Goal: Task Accomplishment & Management: Manage account settings

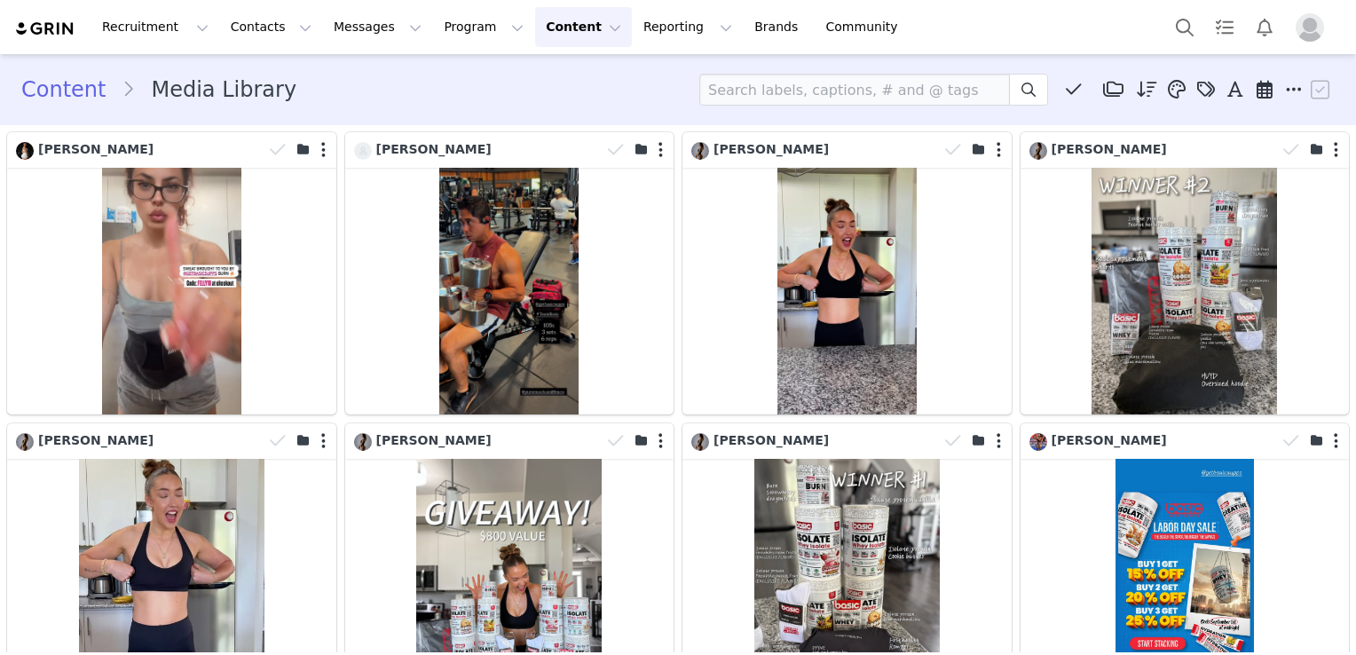
click at [75, 89] on link "Content" at bounding box center [71, 90] width 100 height 32
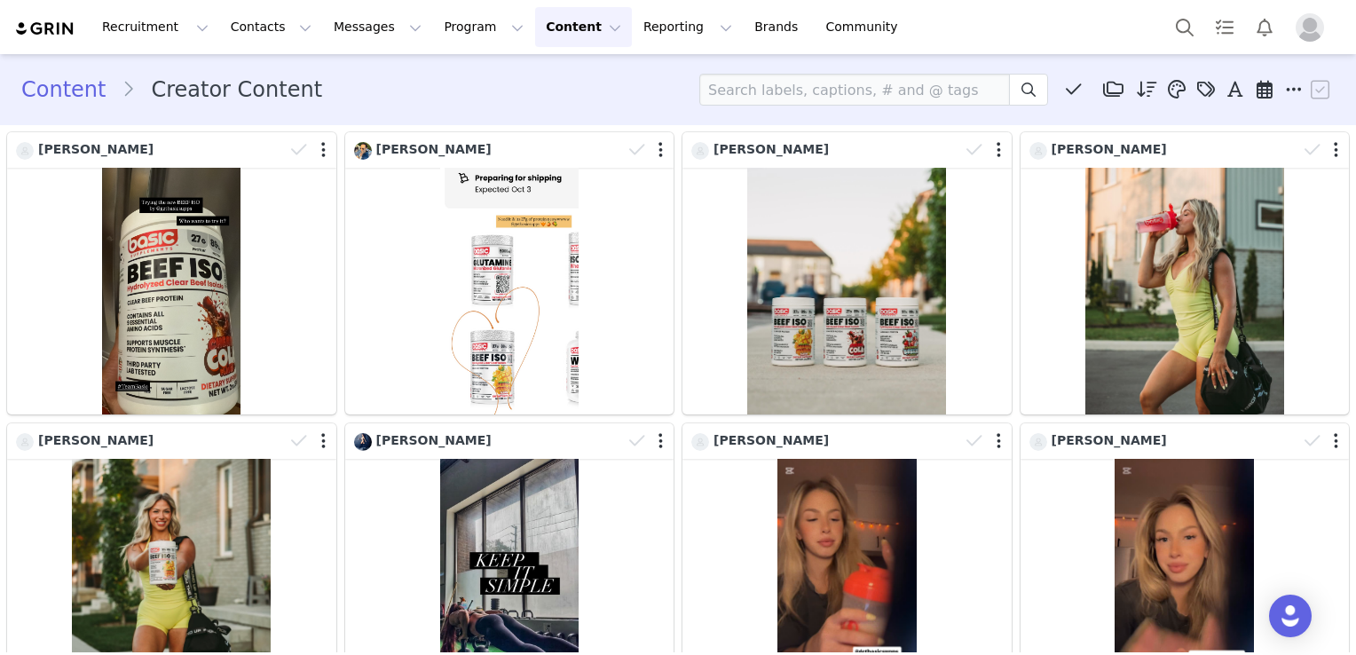
click at [57, 34] on img at bounding box center [45, 28] width 62 height 17
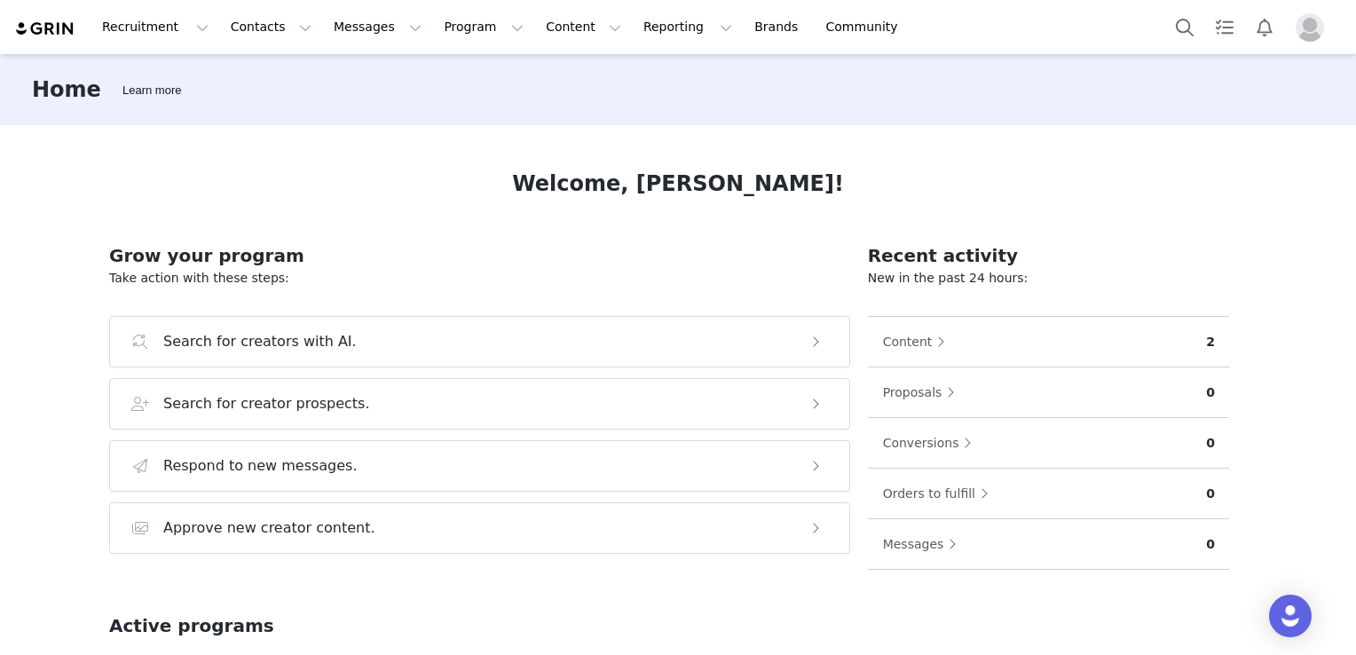
click at [57, 31] on img at bounding box center [45, 28] width 62 height 17
click at [744, 24] on link "Brands Brands" at bounding box center [779, 27] width 70 height 40
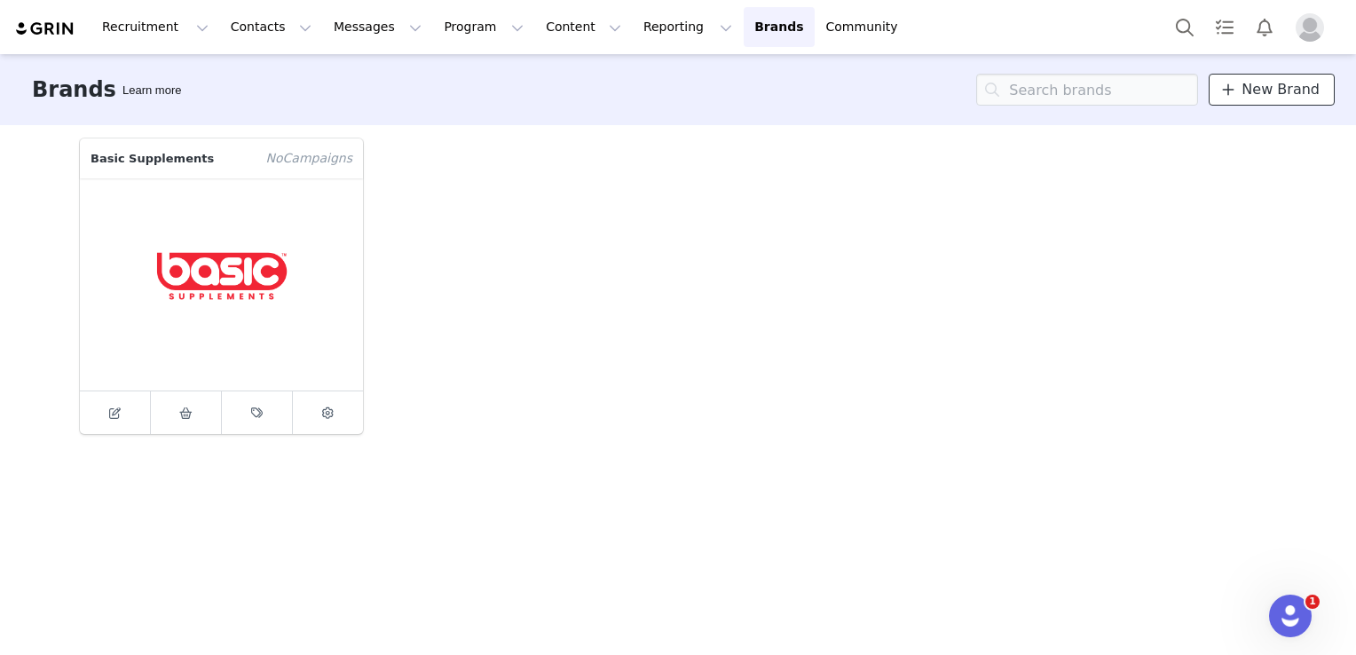
click at [1284, 88] on span "New Brand" at bounding box center [1281, 89] width 78 height 21
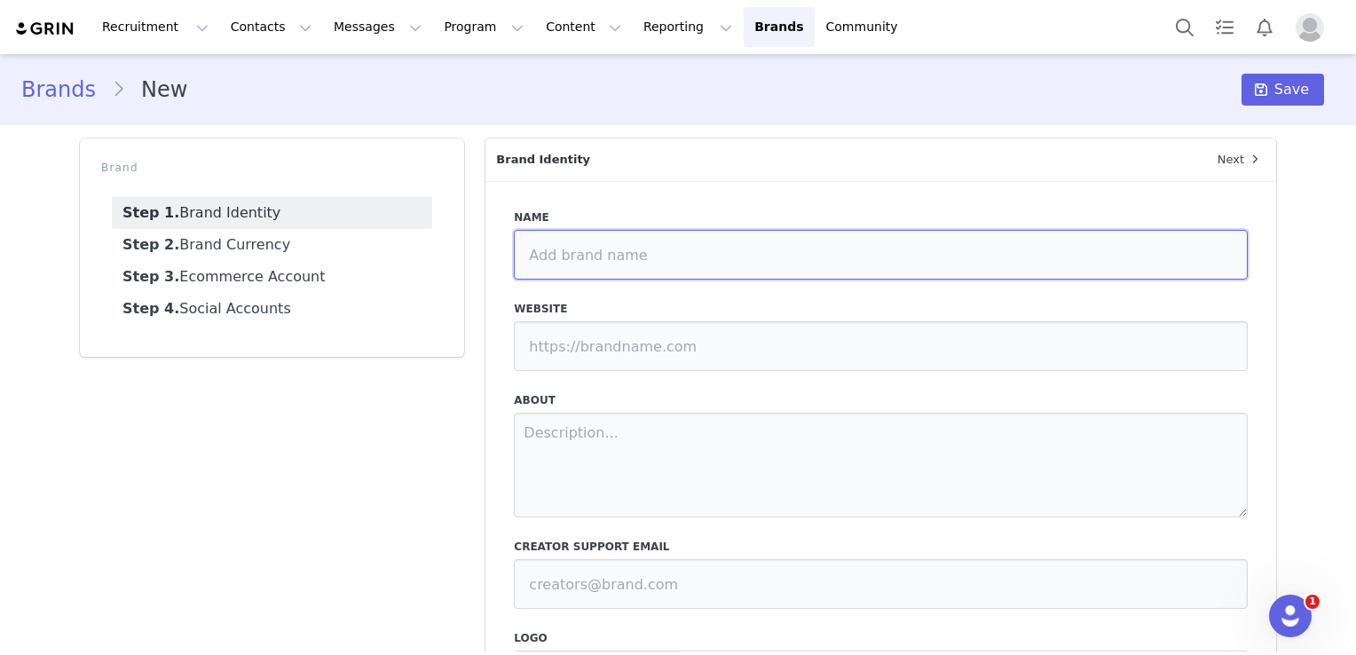
click at [733, 257] on input at bounding box center [881, 255] width 734 height 50
type input "D"
type input "Simply"
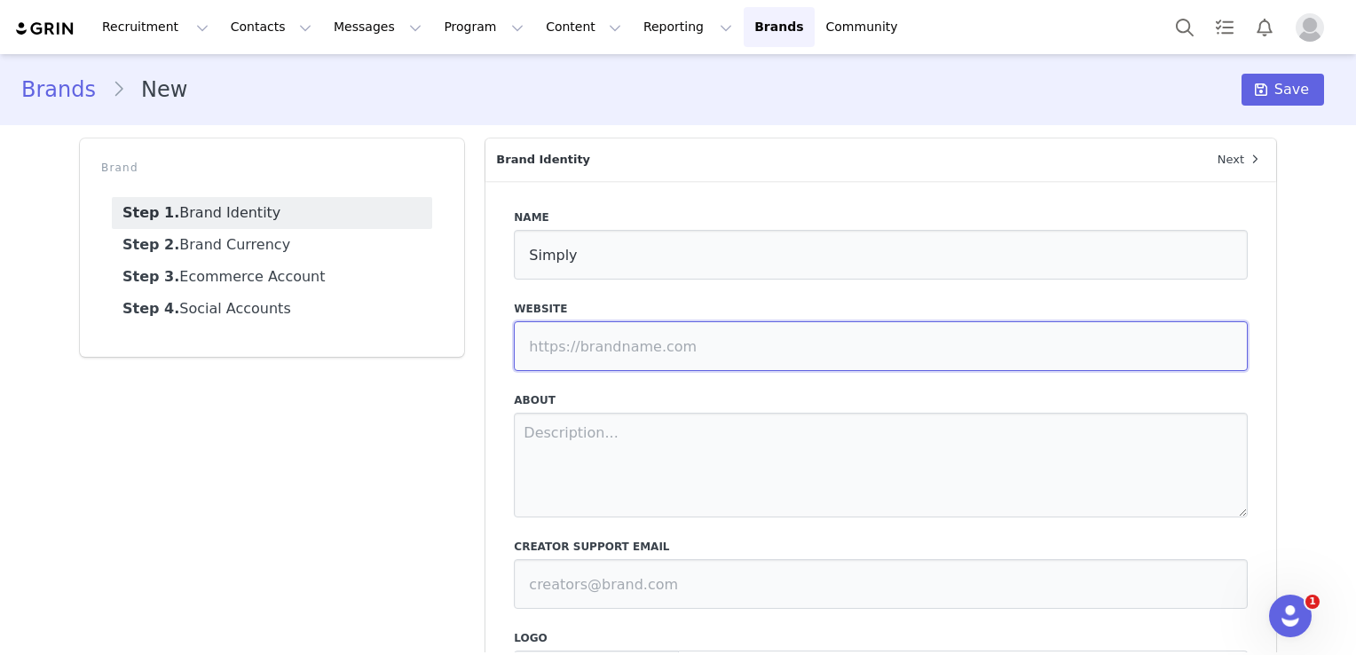
click at [577, 346] on input at bounding box center [881, 346] width 734 height 50
paste input "https://iamsimply.com/"
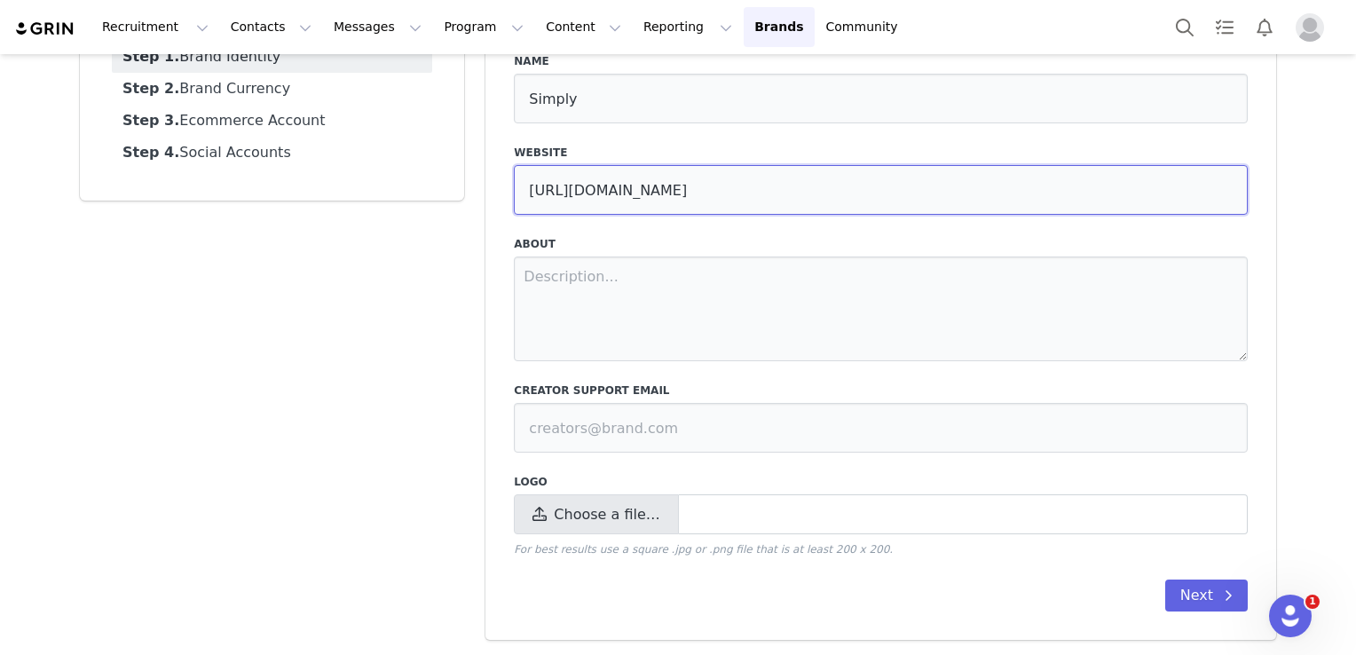
type input "https://iamsimply.com/"
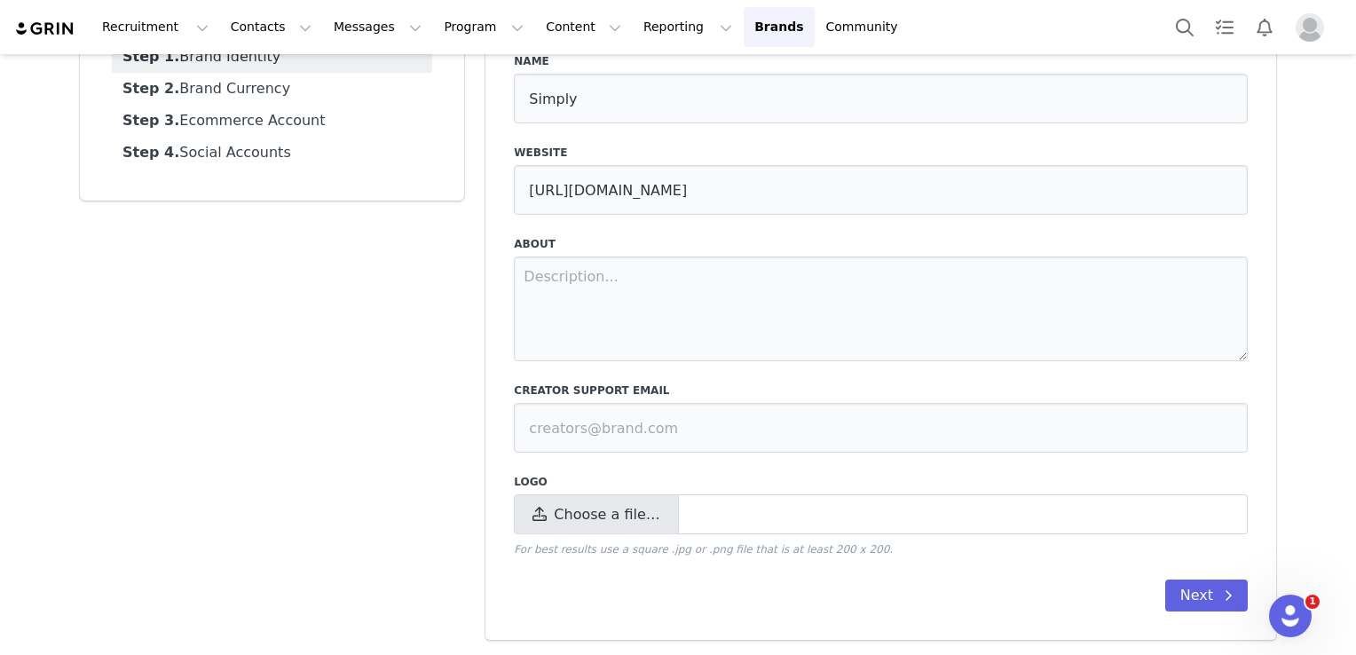
click at [582, 509] on span "Choose a file…" at bounding box center [607, 514] width 106 height 21
click at [582, 509] on input "Choose a file…" at bounding box center [881, 514] width 734 height 40
click at [1196, 588] on button "Next" at bounding box center [1206, 596] width 83 height 32
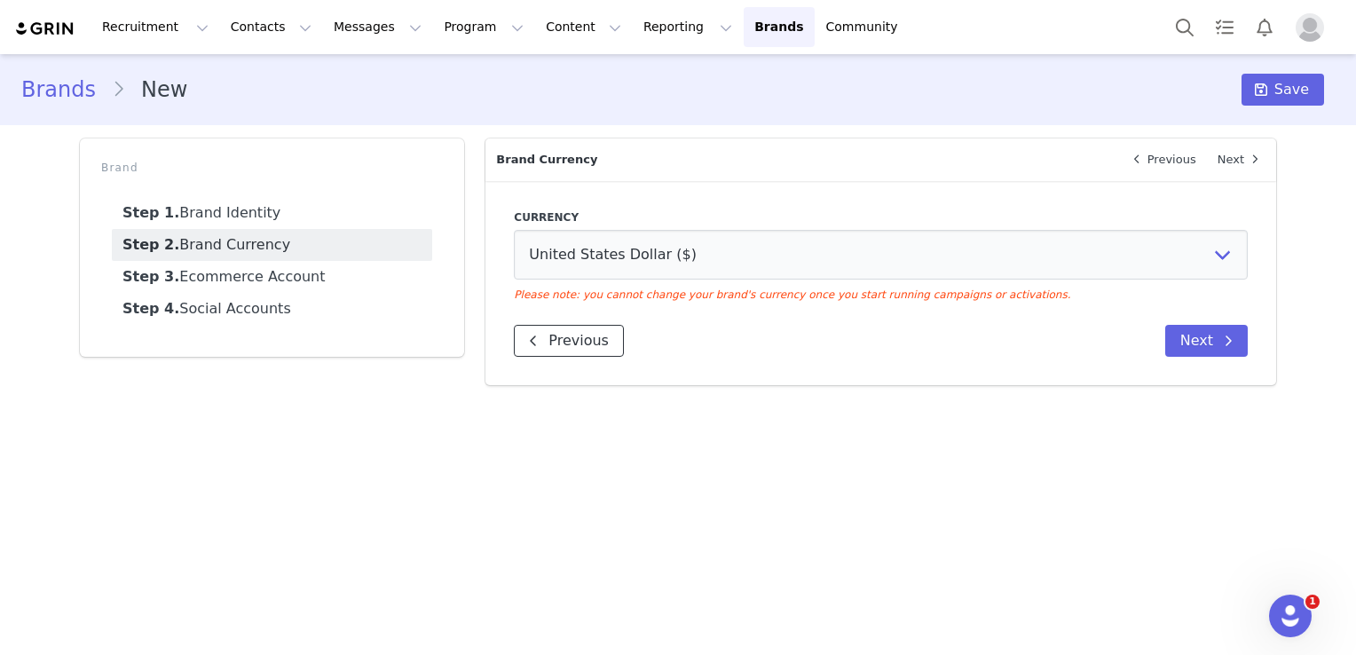
click at [572, 351] on button "Previous" at bounding box center [569, 341] width 110 height 32
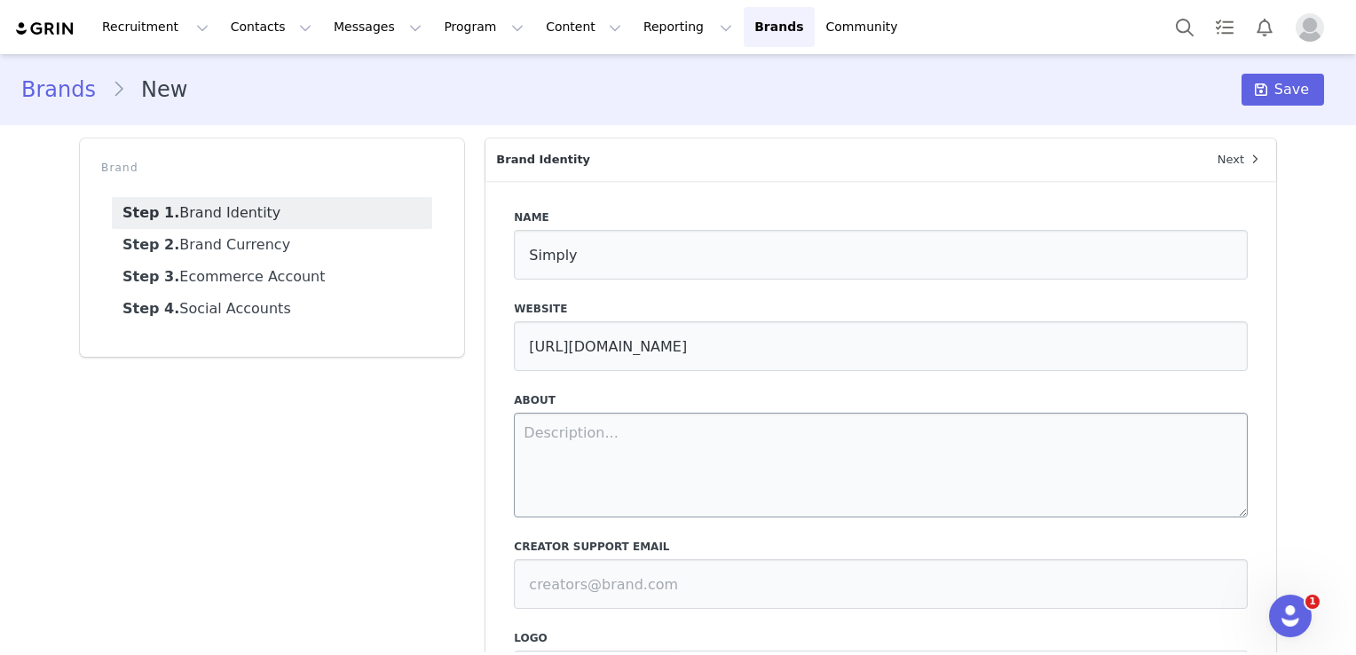
scroll to position [156, 0]
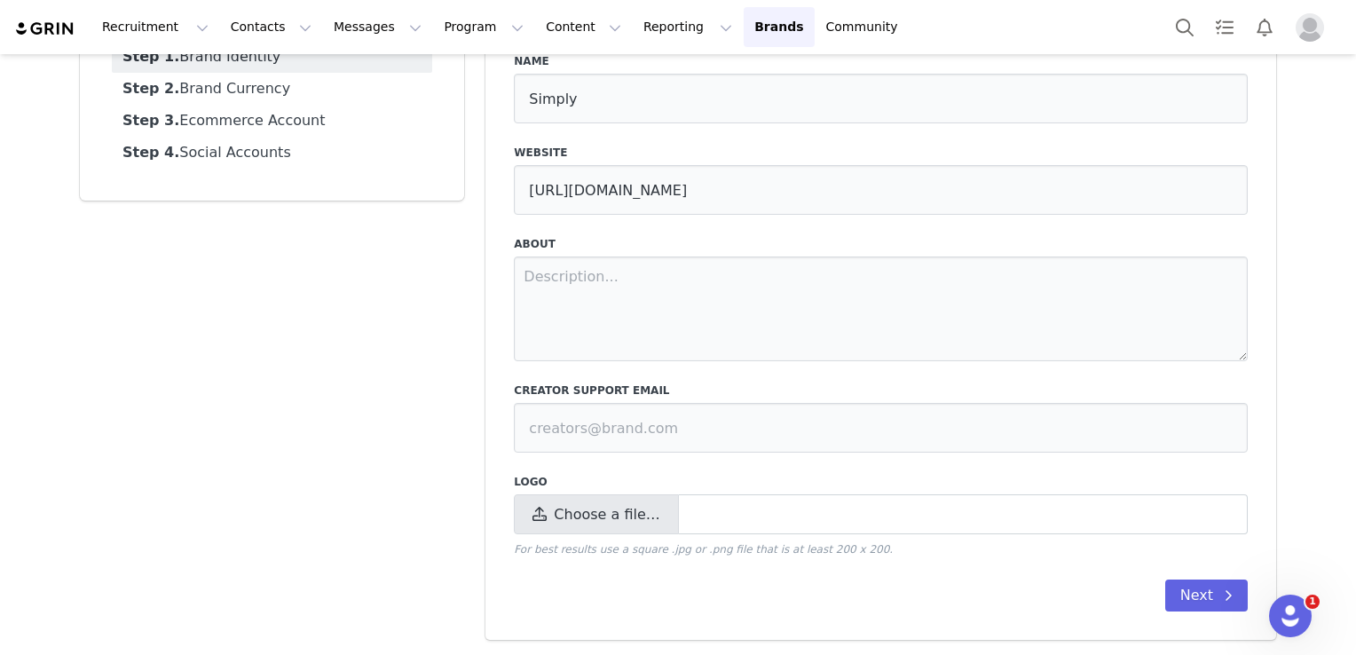
click at [588, 504] on span "Choose a file…" at bounding box center [607, 514] width 106 height 21
click at [588, 502] on input "Choose a file…" at bounding box center [881, 514] width 734 height 40
type input "C:\fakepath\Group 1.png"
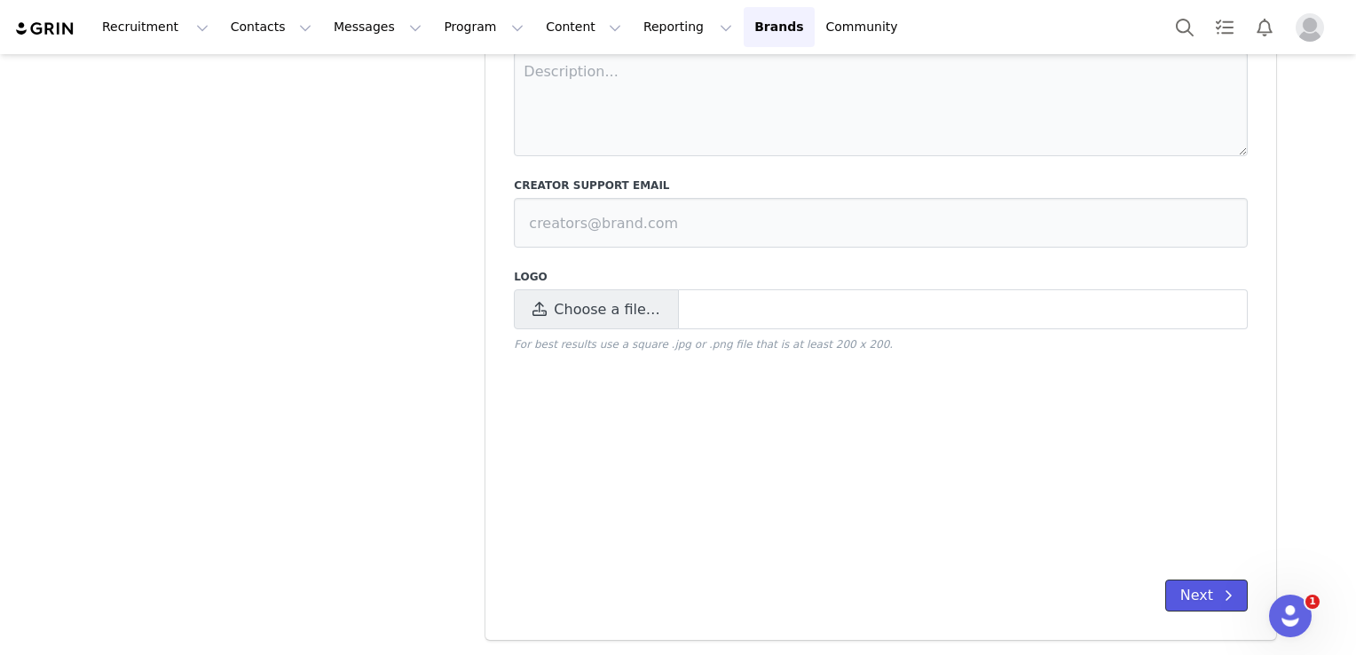
click at [1198, 591] on button "Next" at bounding box center [1206, 596] width 83 height 32
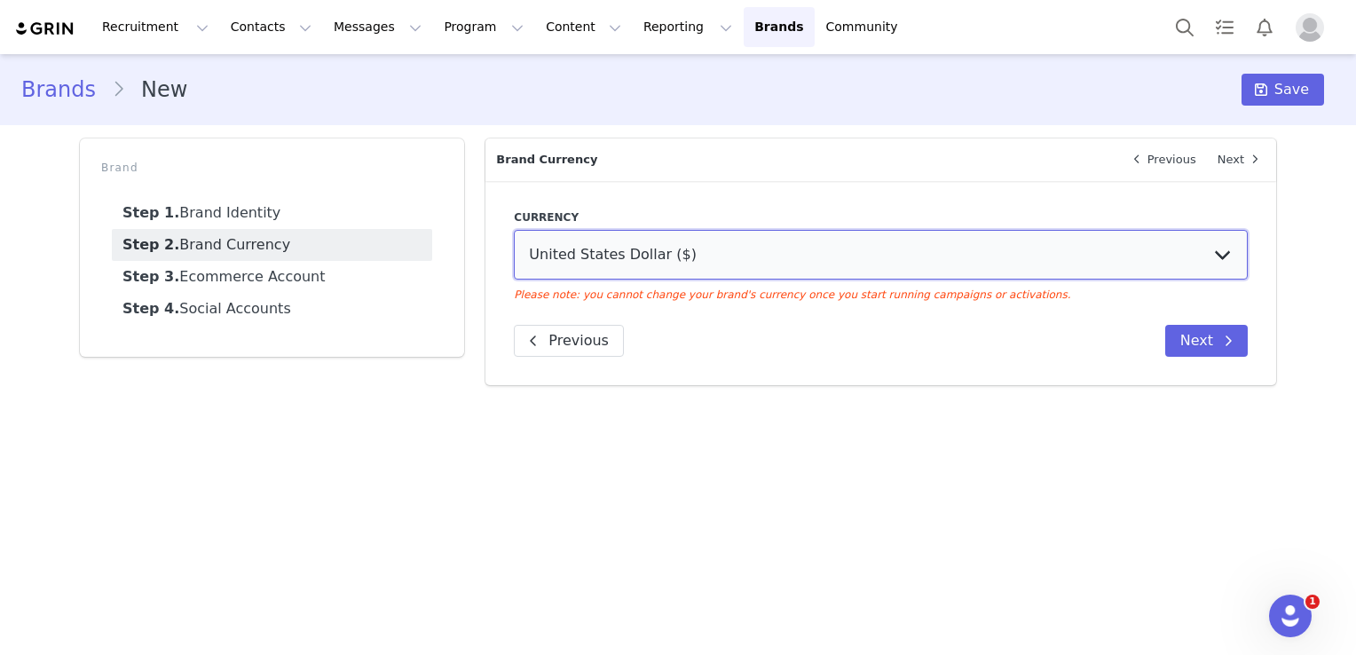
click at [966, 255] on select "United States Dollar ($) Australian Dollar (AUD) Brazilian Real (BRL) Canadian …" at bounding box center [881, 255] width 734 height 50
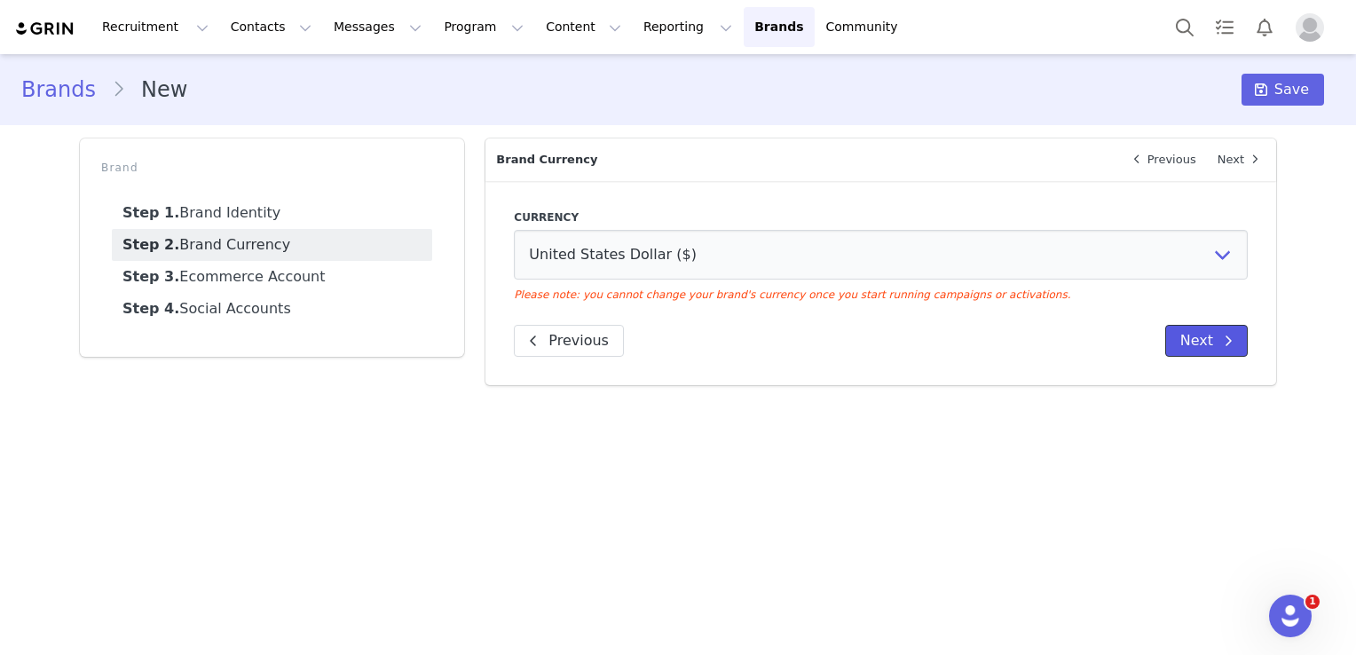
click at [1199, 338] on button "Next" at bounding box center [1206, 341] width 83 height 32
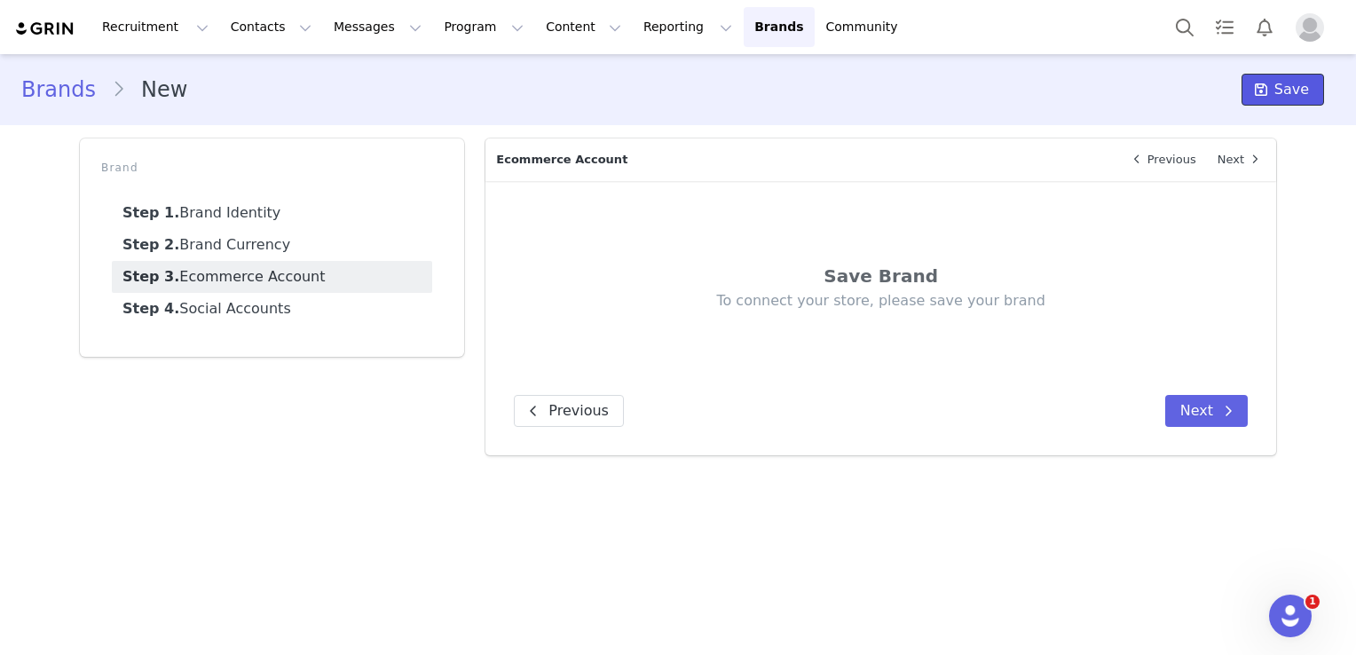
click at [1272, 96] on span at bounding box center [1261, 89] width 21 height 21
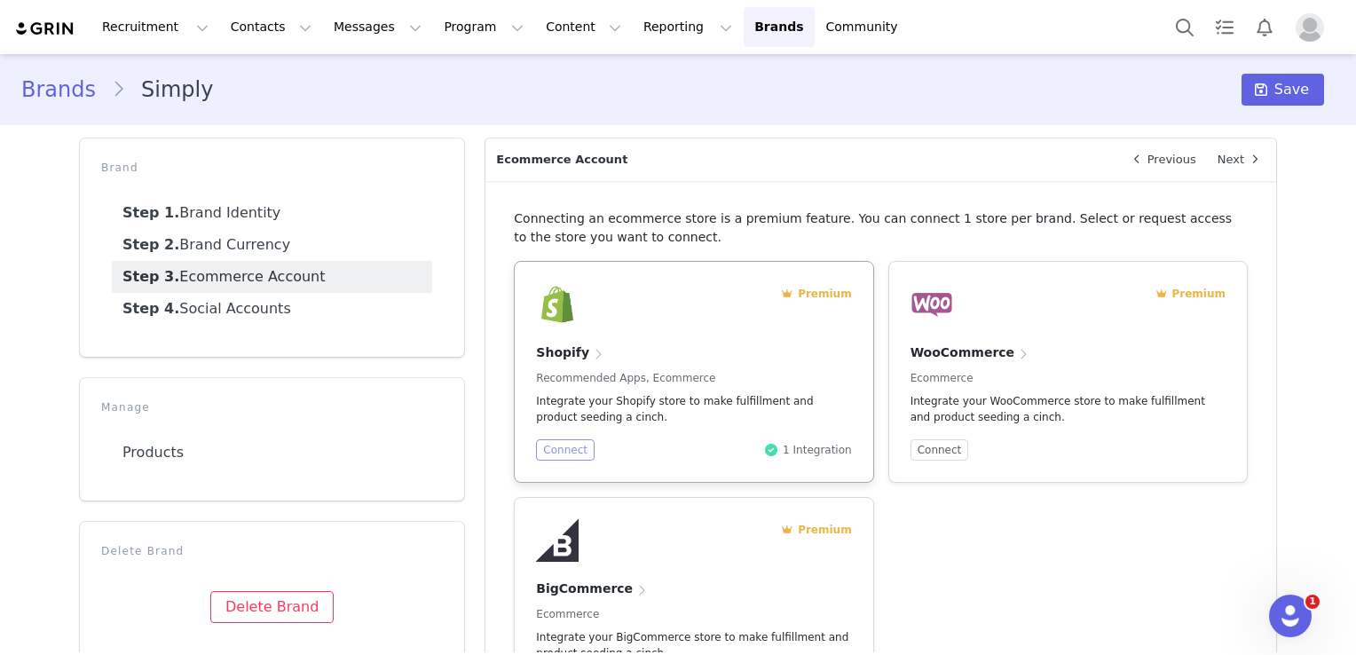
click at [554, 451] on button "Connect" at bounding box center [565, 449] width 59 height 21
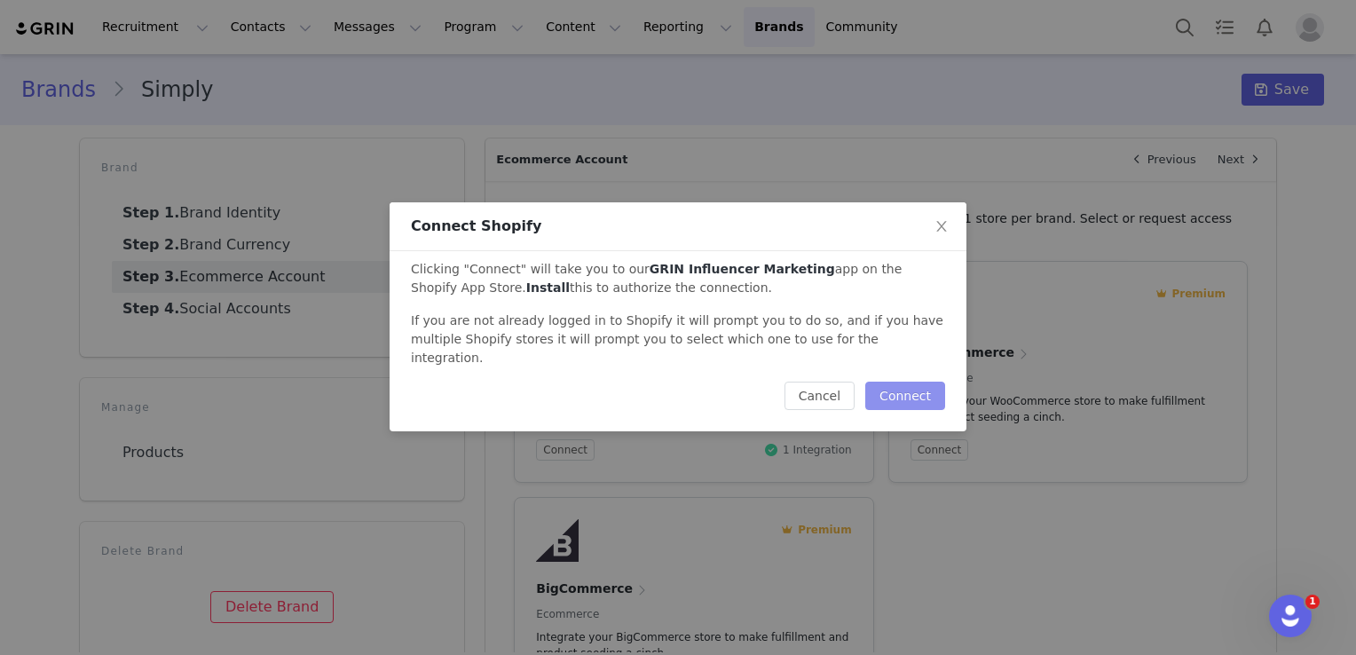
click at [910, 386] on button "Connect" at bounding box center [905, 396] width 80 height 28
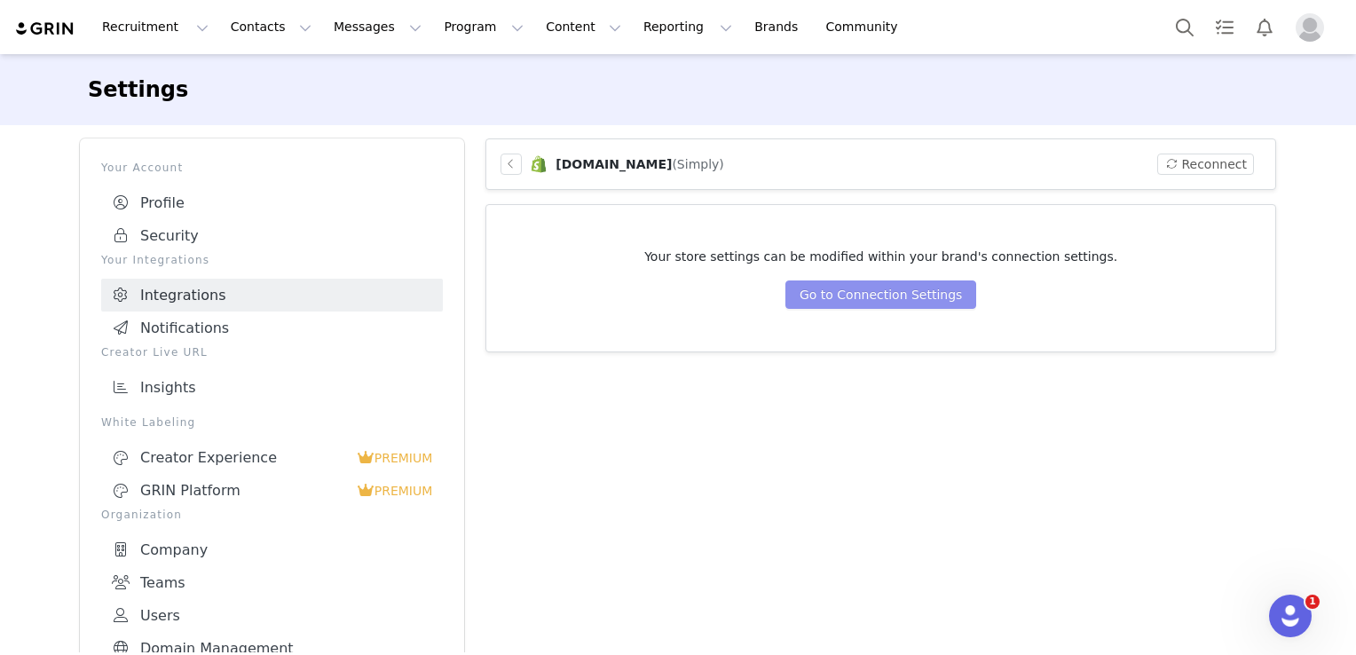
click at [813, 288] on button "Go to Connection Settings" at bounding box center [881, 294] width 191 height 28
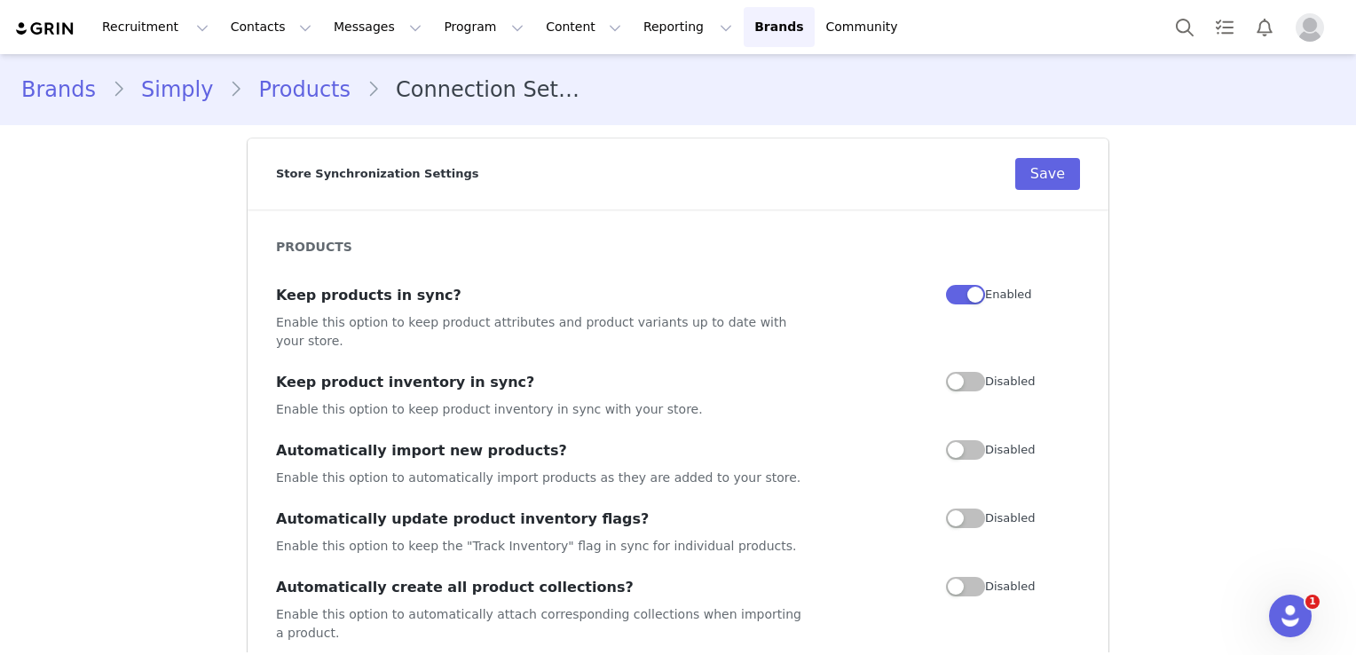
click at [275, 93] on link "Products" at bounding box center [304, 90] width 124 height 32
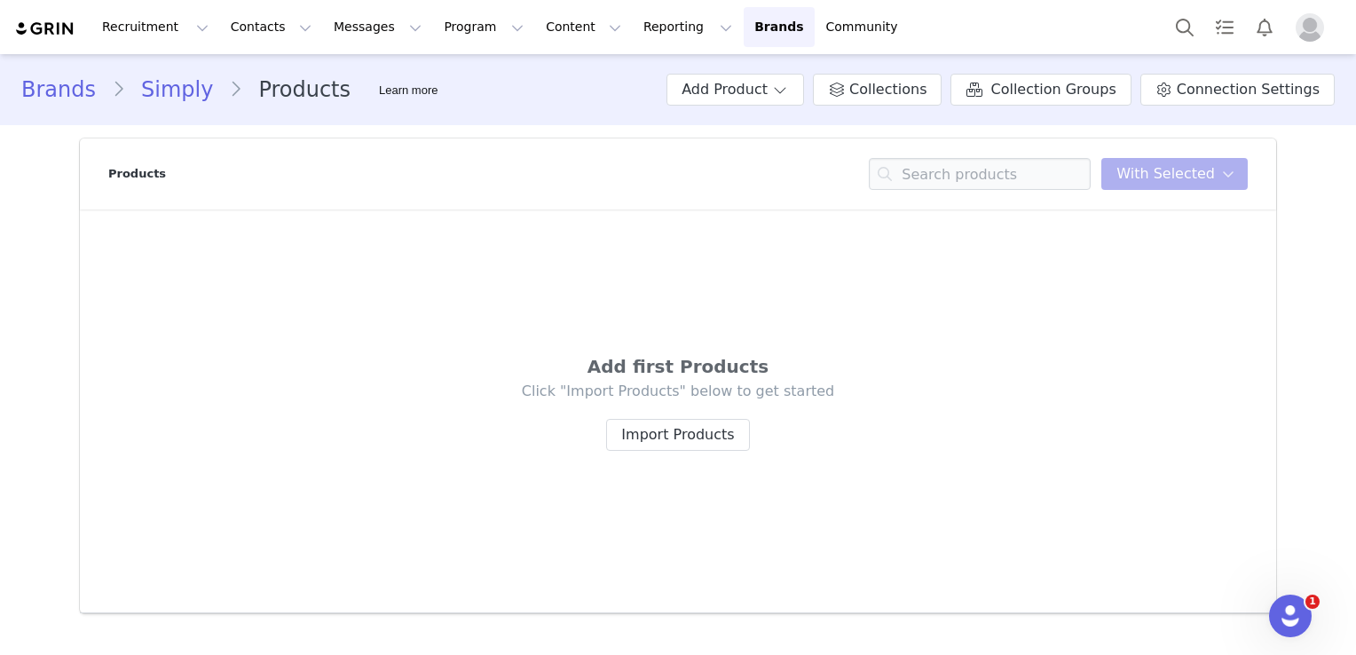
click at [195, 98] on link "Simply" at bounding box center [177, 90] width 104 height 32
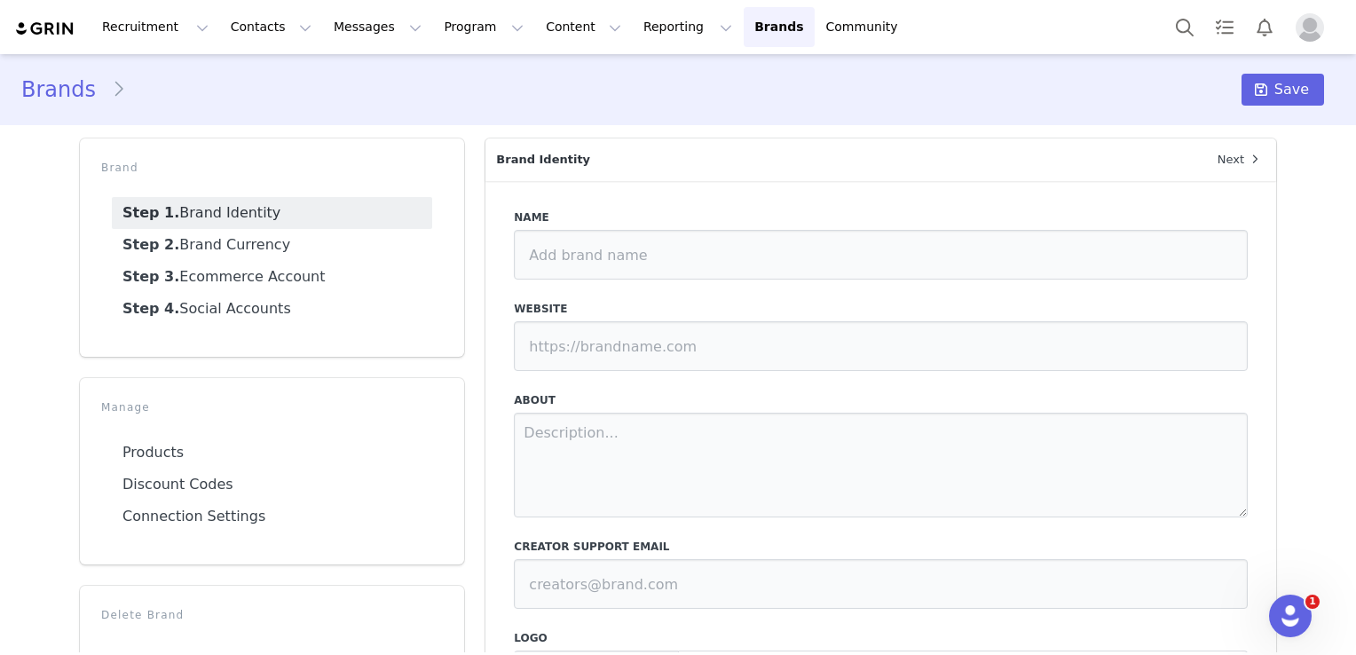
type input "Simply"
type input "[URL][DOMAIN_NAME]"
click at [184, 291] on link "Step 3. Ecommerce Account" at bounding box center [272, 277] width 320 height 32
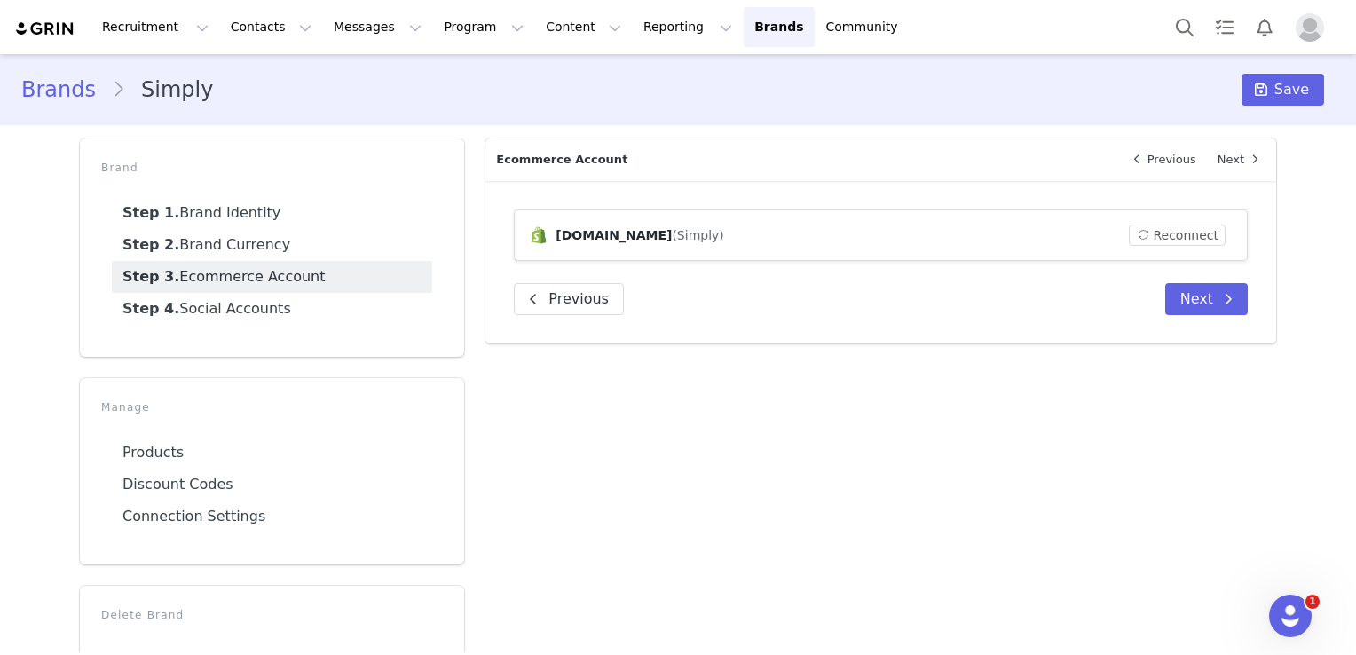
click at [1012, 241] on div "basicsupplements.myshopify.com (Simply)" at bounding box center [829, 235] width 600 height 20
click at [672, 239] on span "basicsupplements.myshopify.com" at bounding box center [614, 235] width 116 height 14
click at [593, 250] on article "basicsupplements.myshopify.com (Simply) Reconnect" at bounding box center [881, 234] width 734 height 51
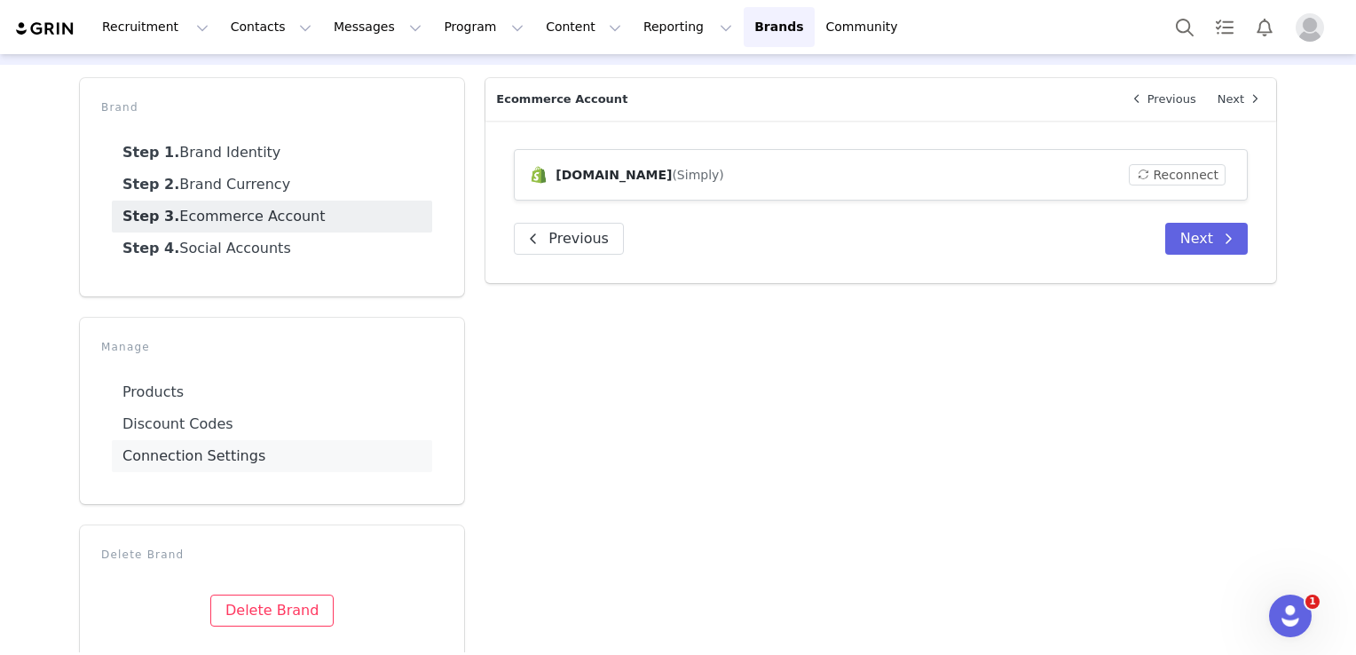
click at [198, 446] on link "Connection Settings" at bounding box center [272, 456] width 320 height 32
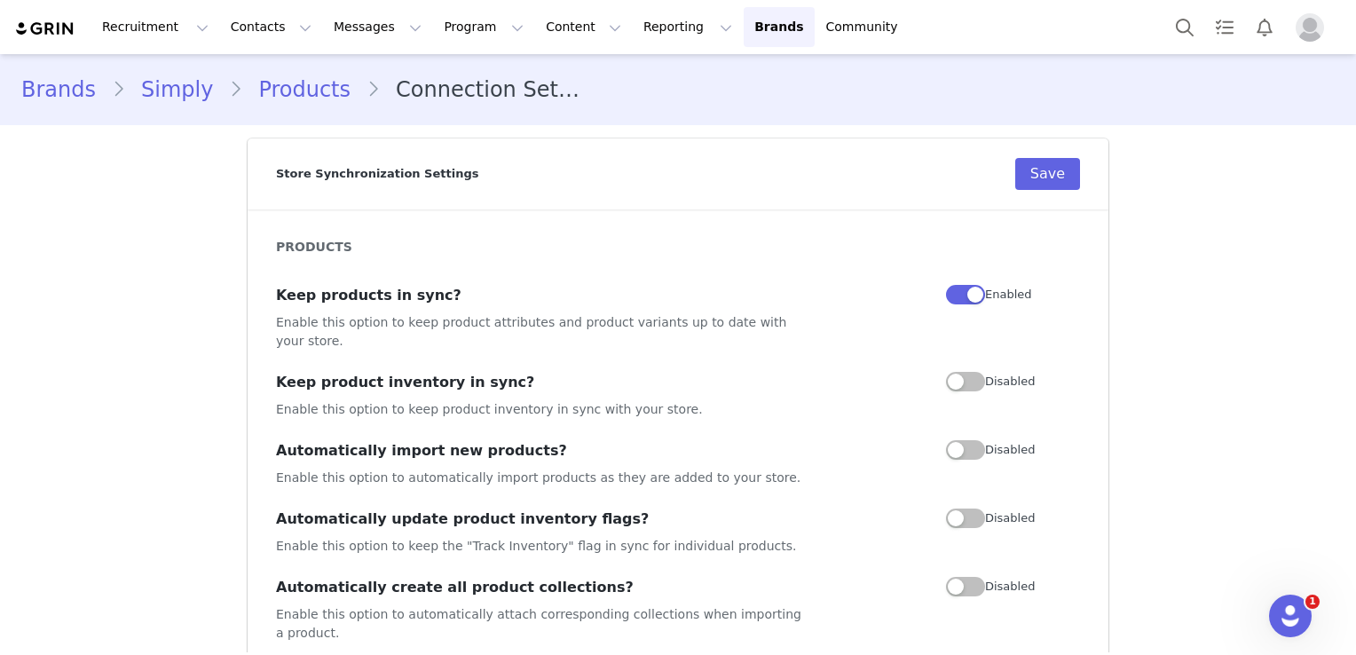
click at [302, 90] on link "Products" at bounding box center [304, 90] width 124 height 32
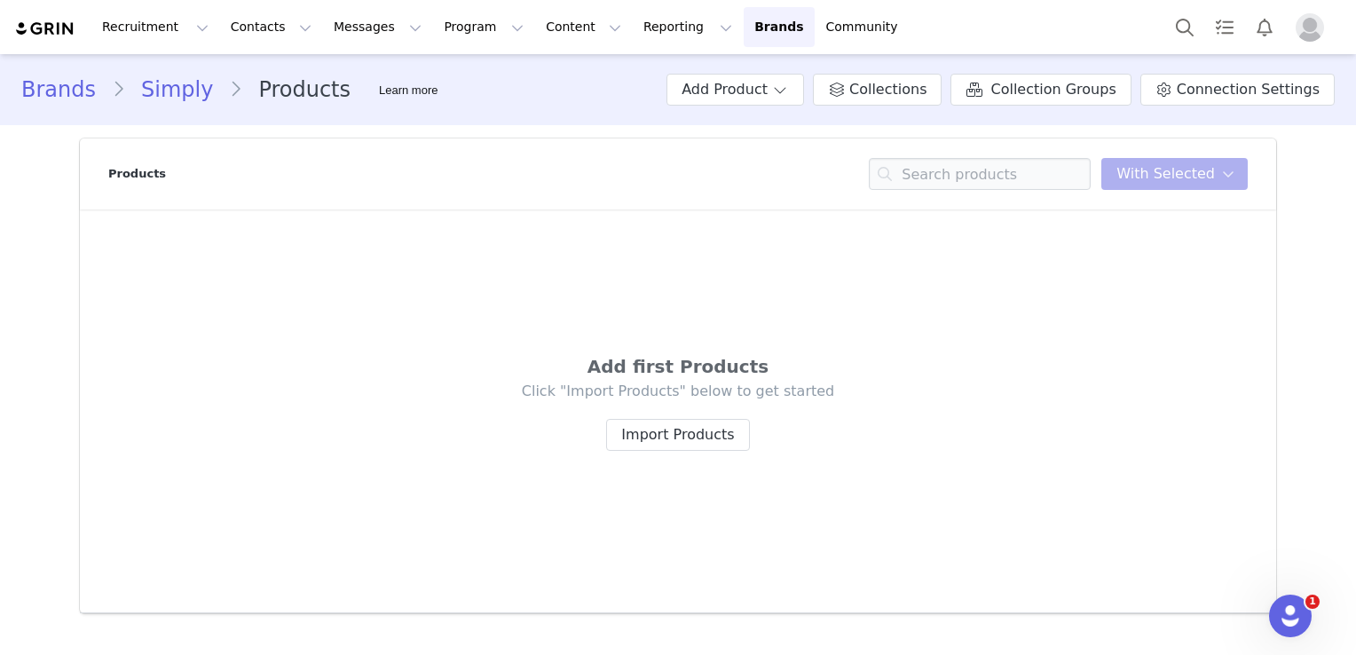
click at [183, 92] on link "Simply" at bounding box center [177, 90] width 104 height 32
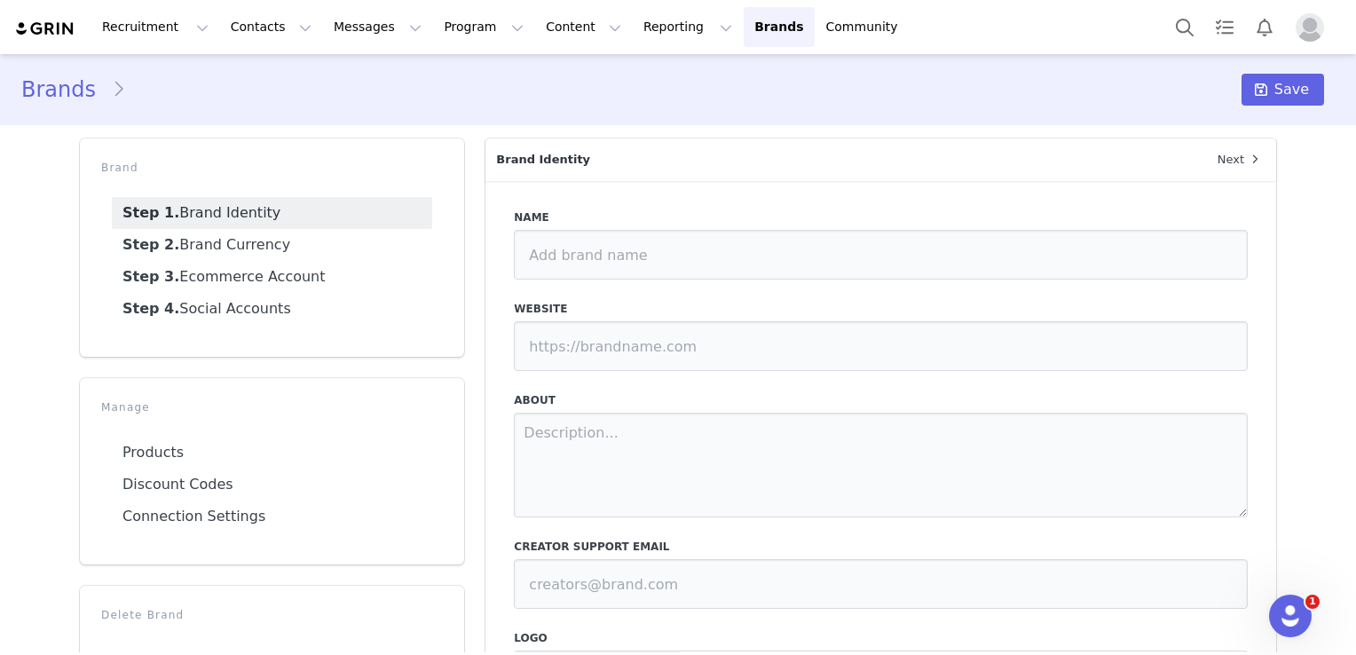
type input "Simply"
type input "[URL][DOMAIN_NAME]"
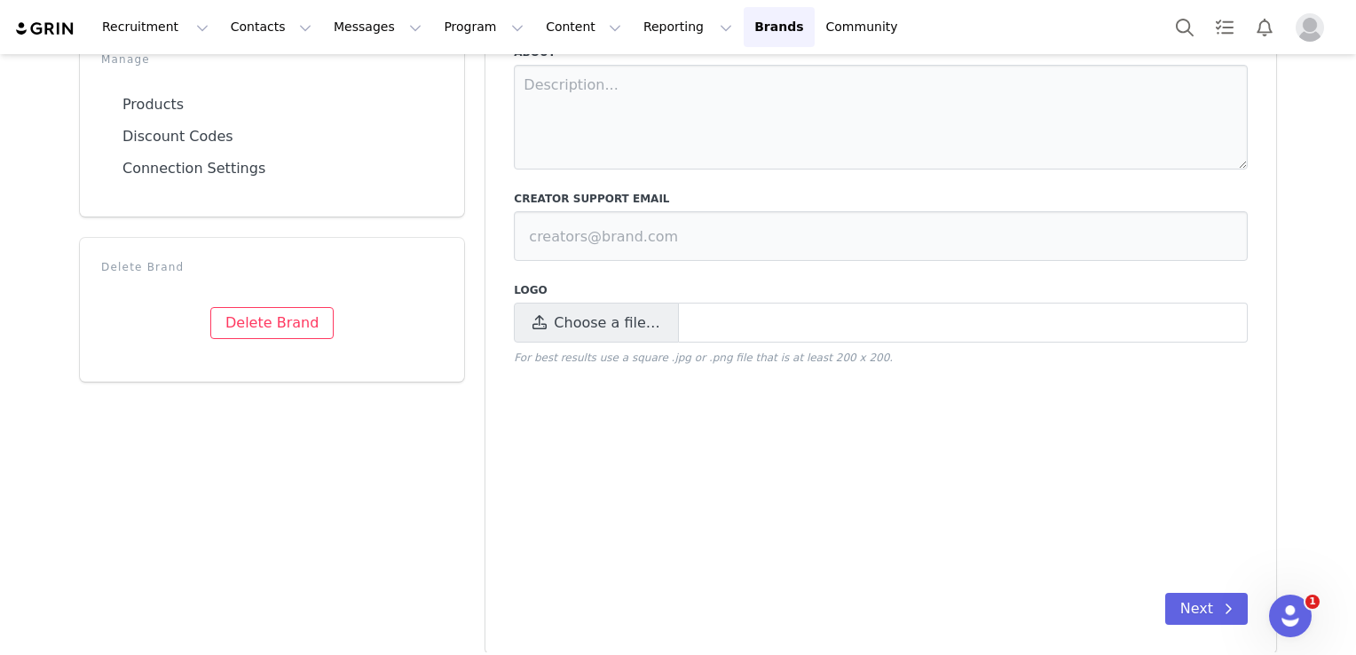
scroll to position [361, 0]
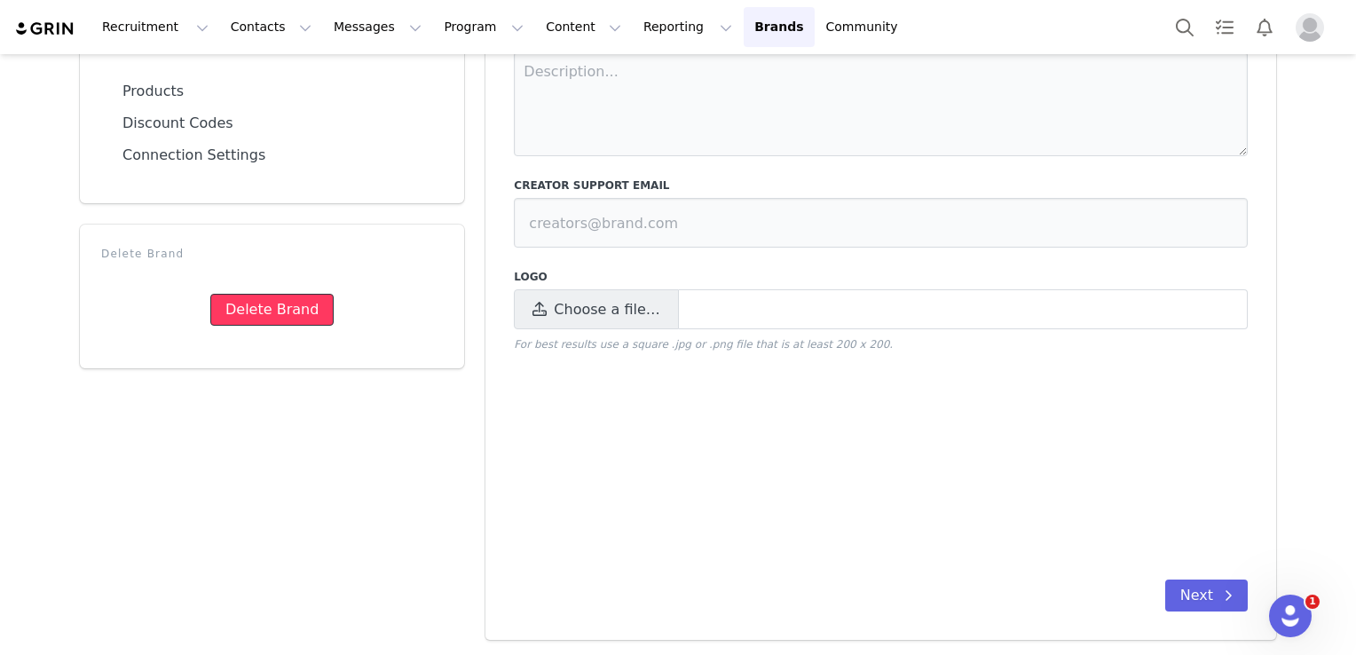
click at [288, 312] on button "Delete Brand" at bounding box center [271, 310] width 123 height 32
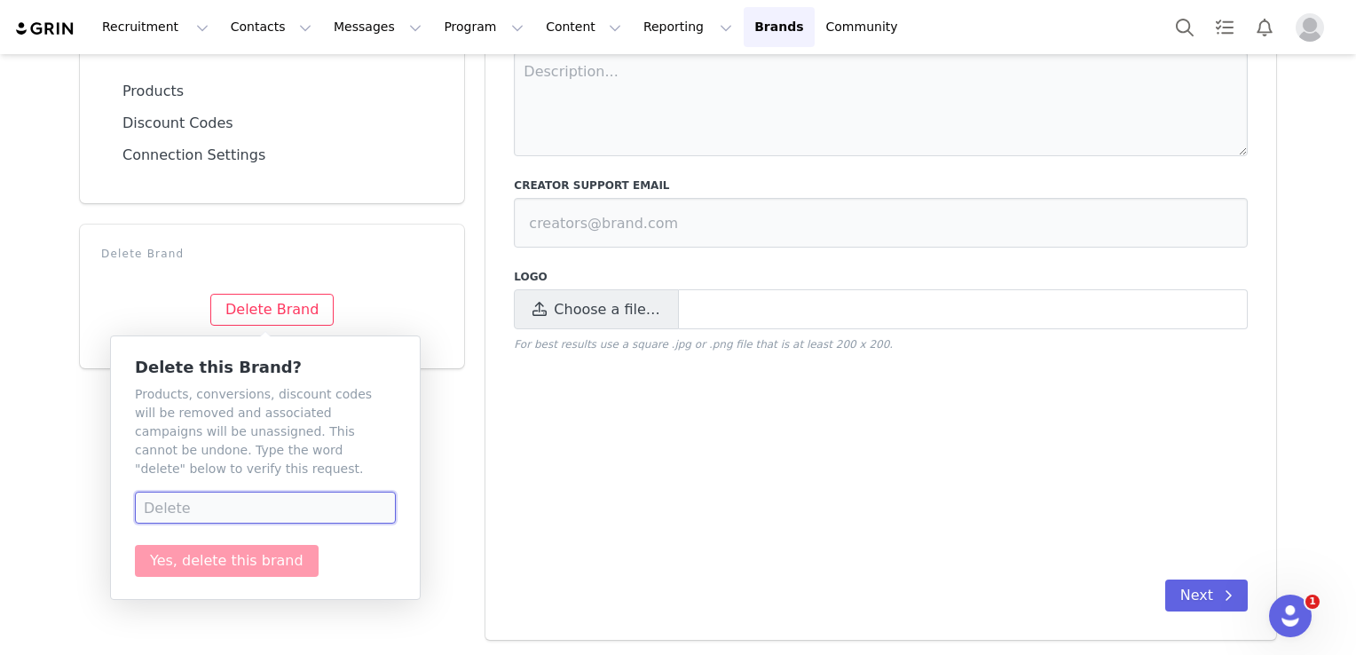
click at [206, 492] on input at bounding box center [265, 508] width 261 height 32
type input "Delete"
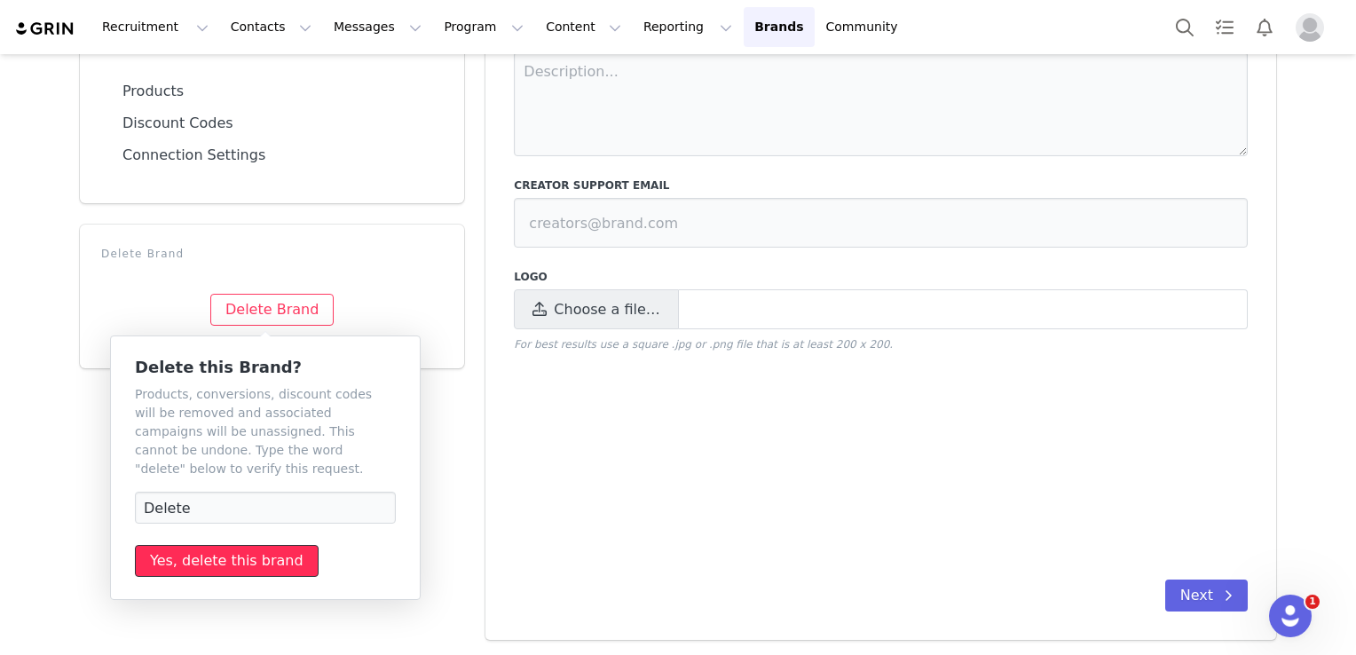
click at [183, 545] on button "Yes, delete this brand" at bounding box center [227, 561] width 184 height 32
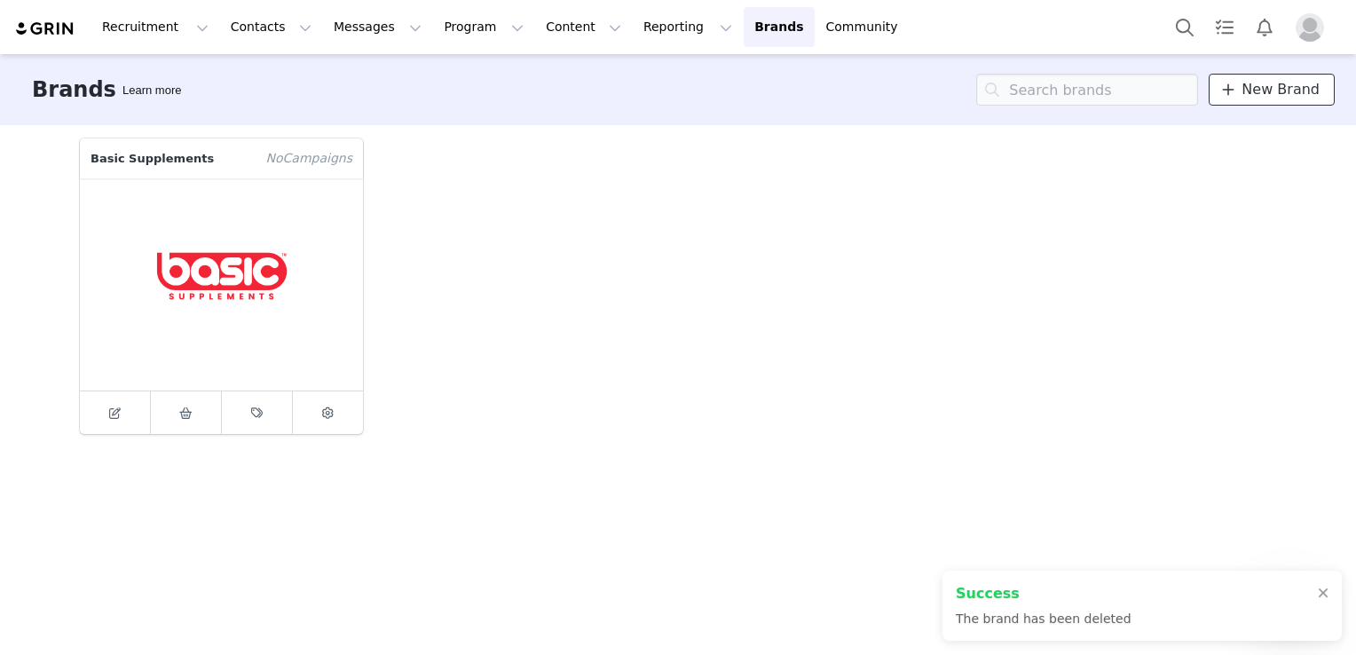
click at [1273, 101] on link "New Brand" at bounding box center [1272, 90] width 126 height 32
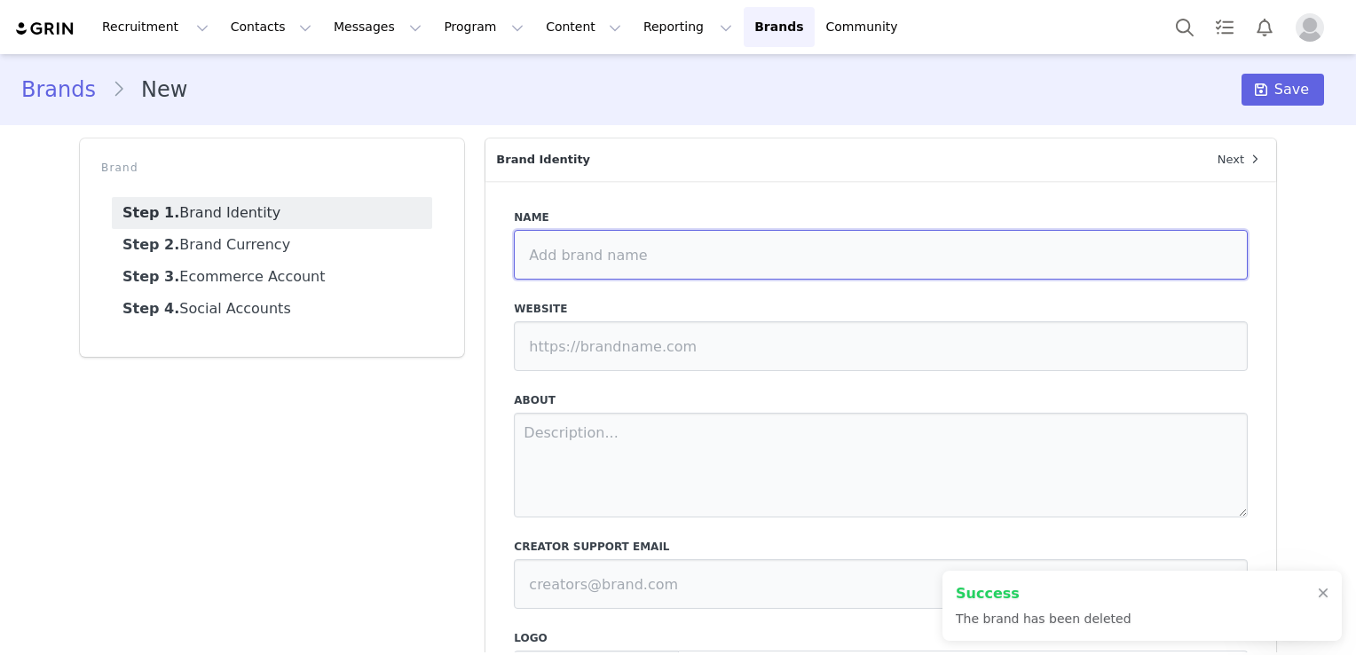
click at [662, 270] on input at bounding box center [881, 255] width 734 height 50
type input "Simply"
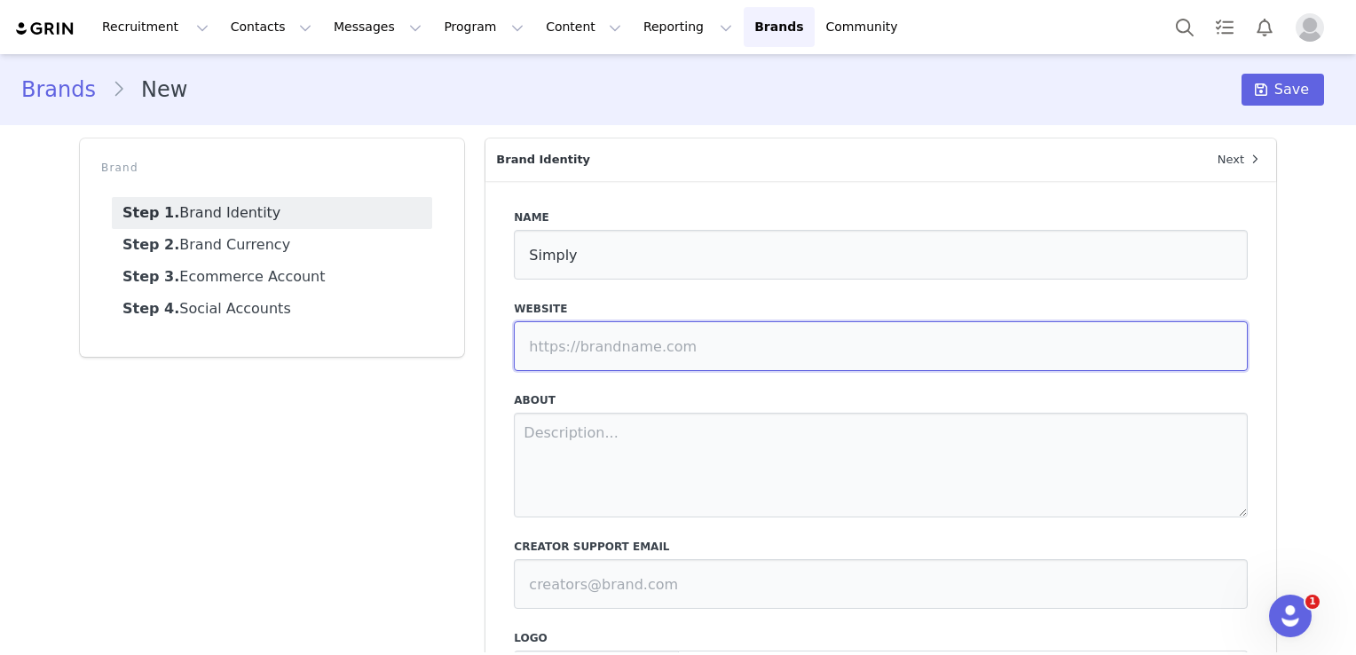
click at [571, 352] on input at bounding box center [881, 346] width 734 height 50
paste input "https://iamsimply.com/"
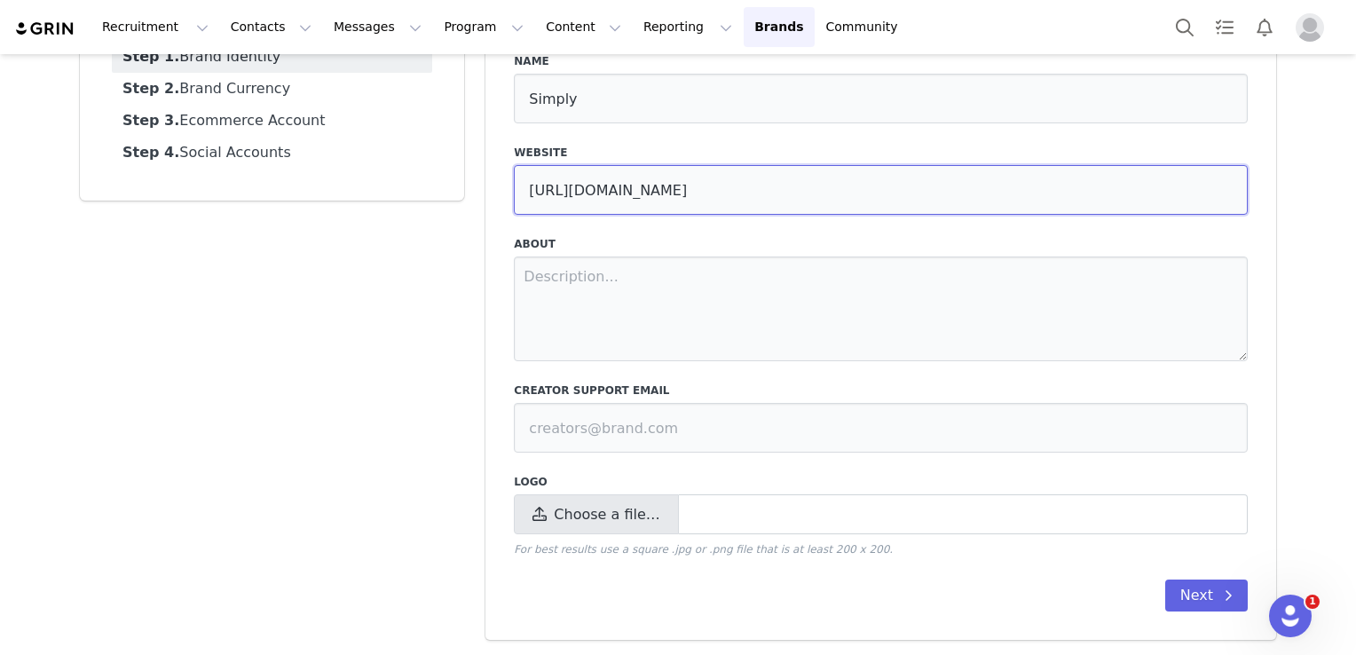
type input "https://iamsimply.com/"
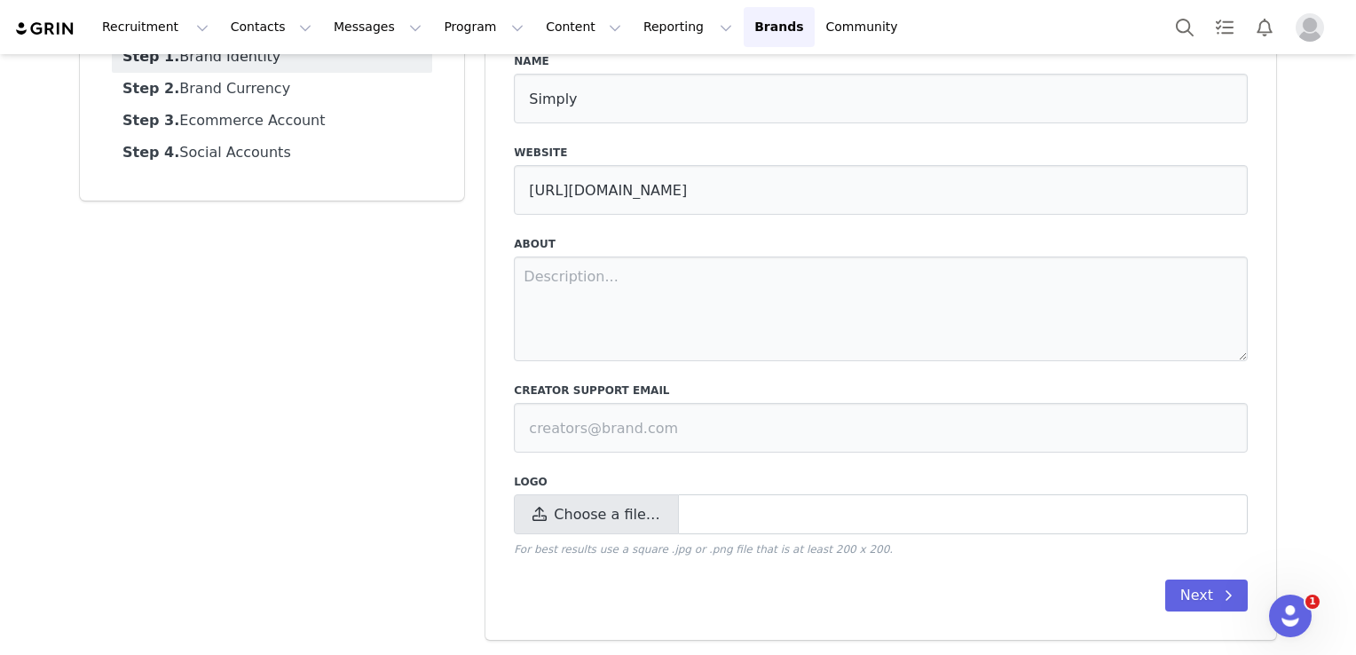
click at [628, 513] on span "Choose a file…" at bounding box center [607, 514] width 106 height 21
click at [628, 513] on input "Choose a file…" at bounding box center [881, 514] width 734 height 40
type input "C:\fakepath\Group 1.png"
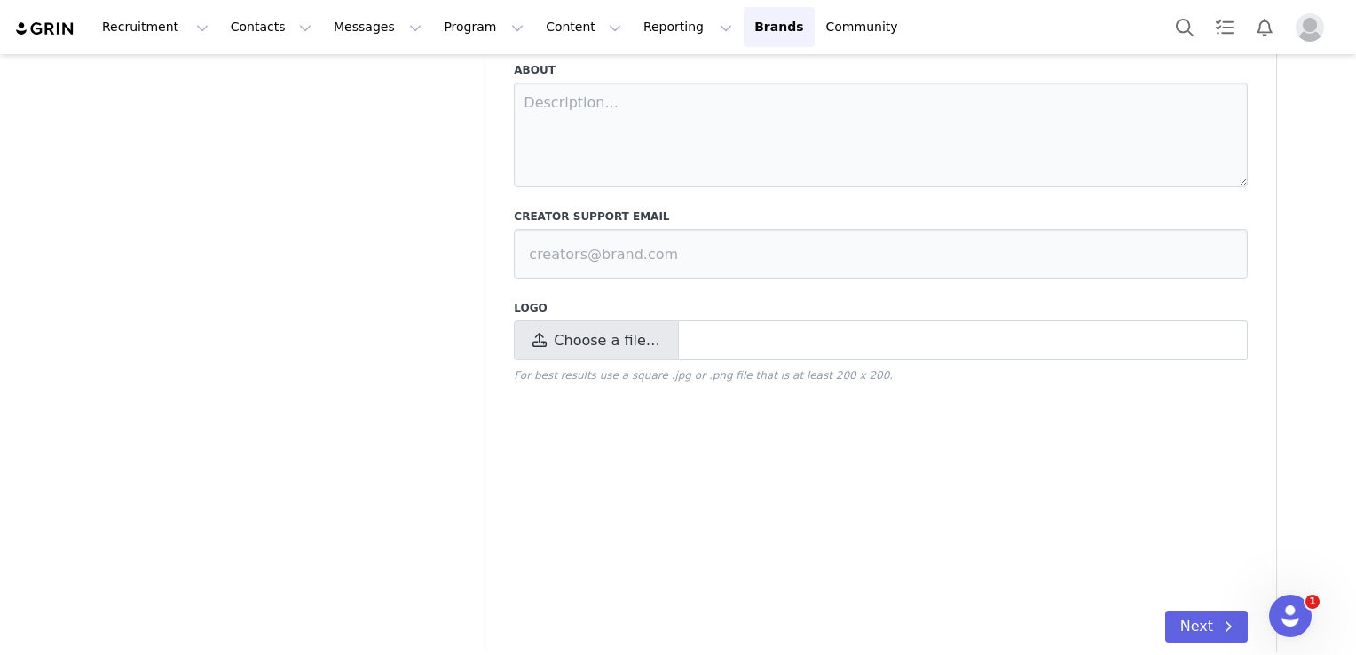
scroll to position [337, 0]
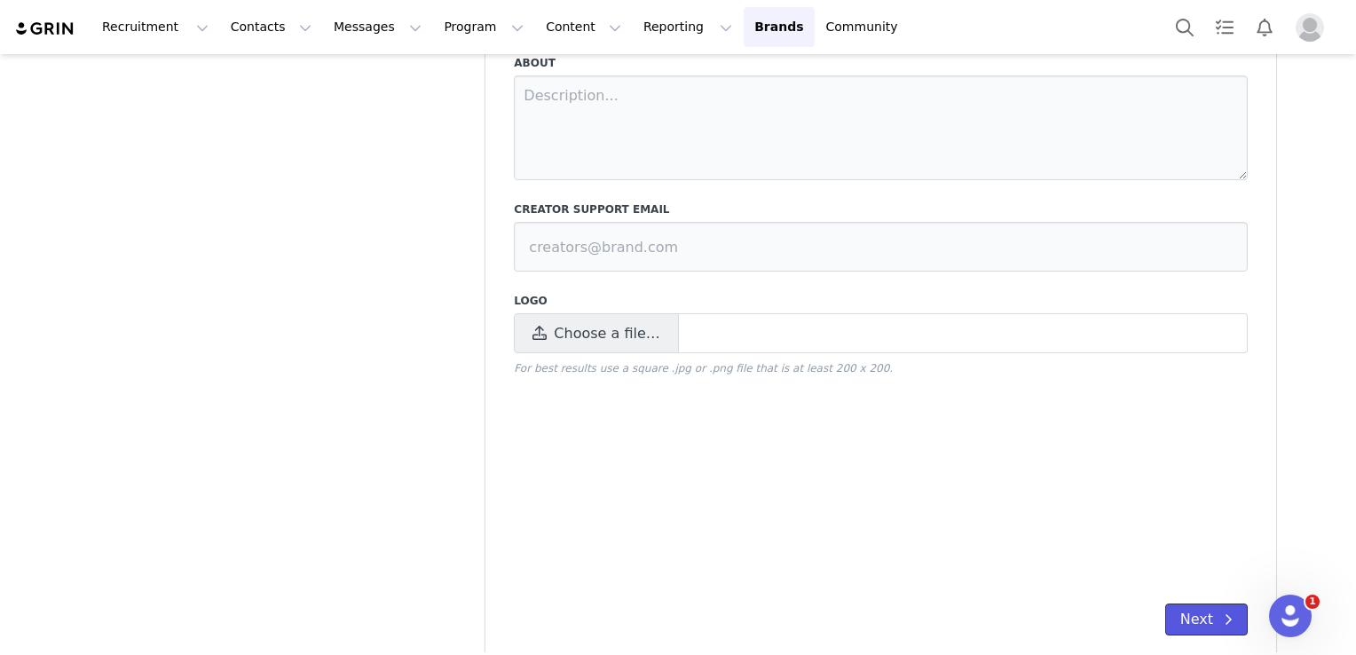
click at [1174, 612] on button "Next" at bounding box center [1206, 620] width 83 height 32
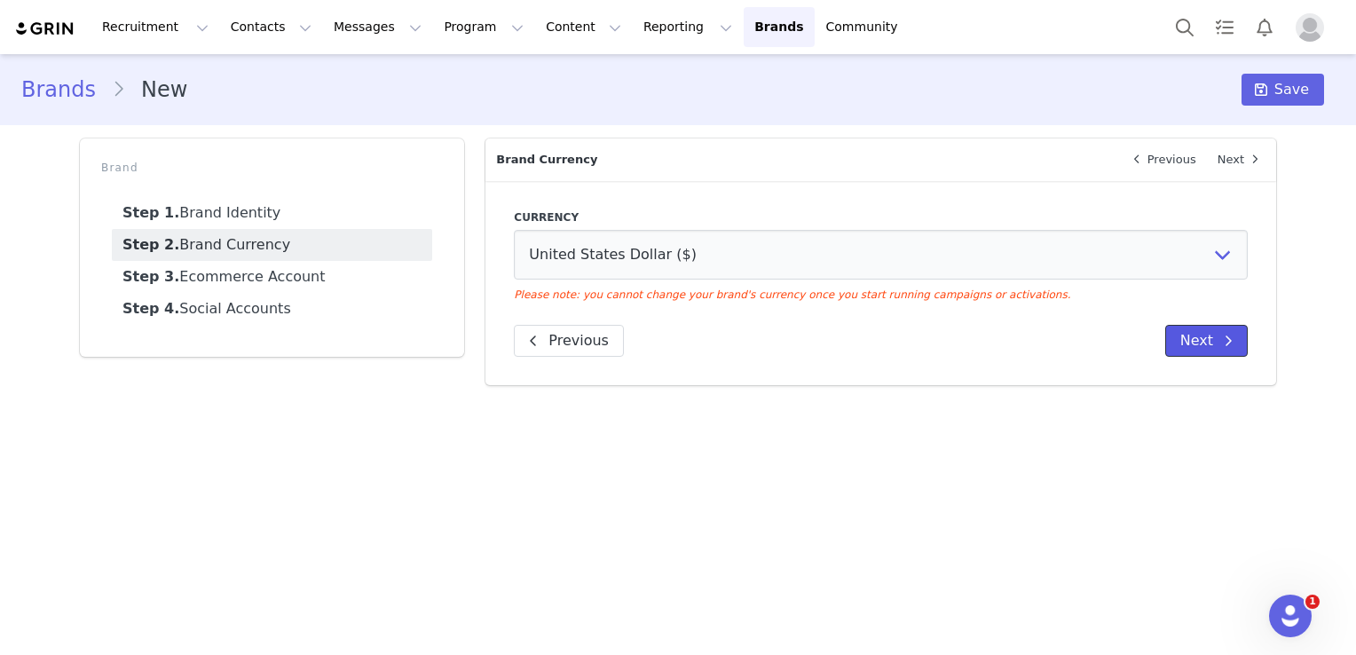
click at [1182, 343] on button "Next" at bounding box center [1206, 341] width 83 height 32
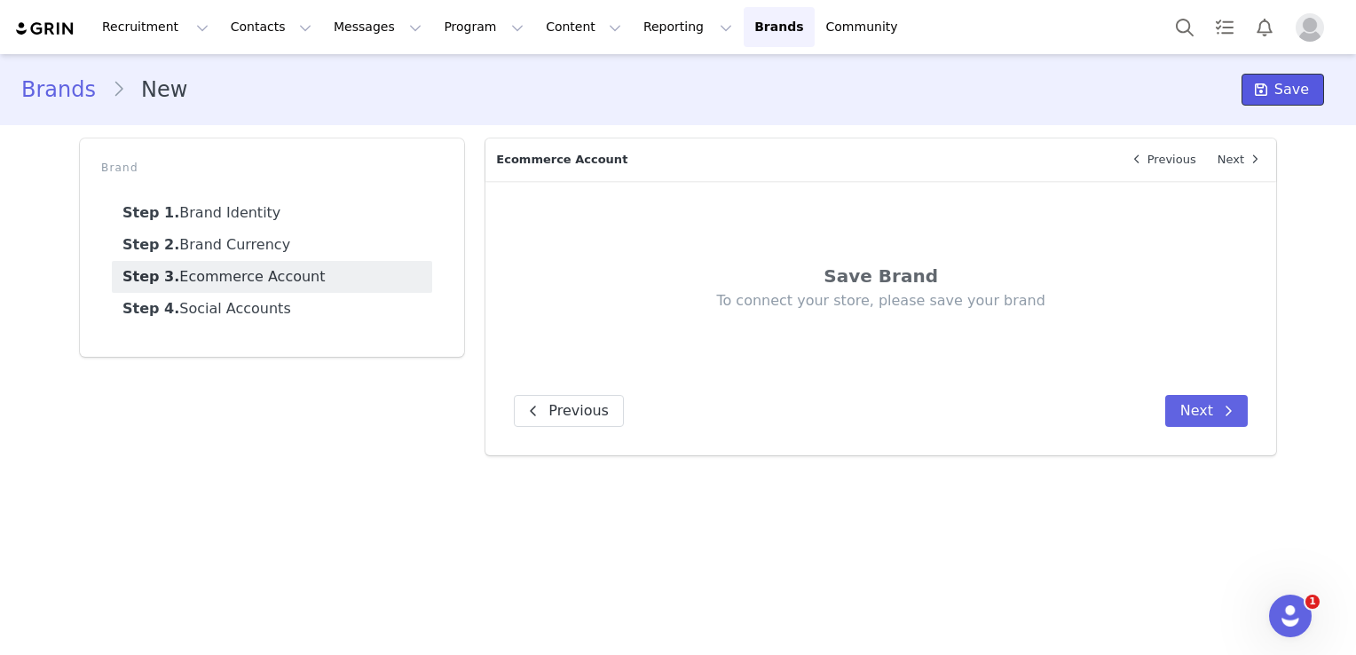
click at [1283, 76] on button "Save" at bounding box center [1283, 90] width 83 height 32
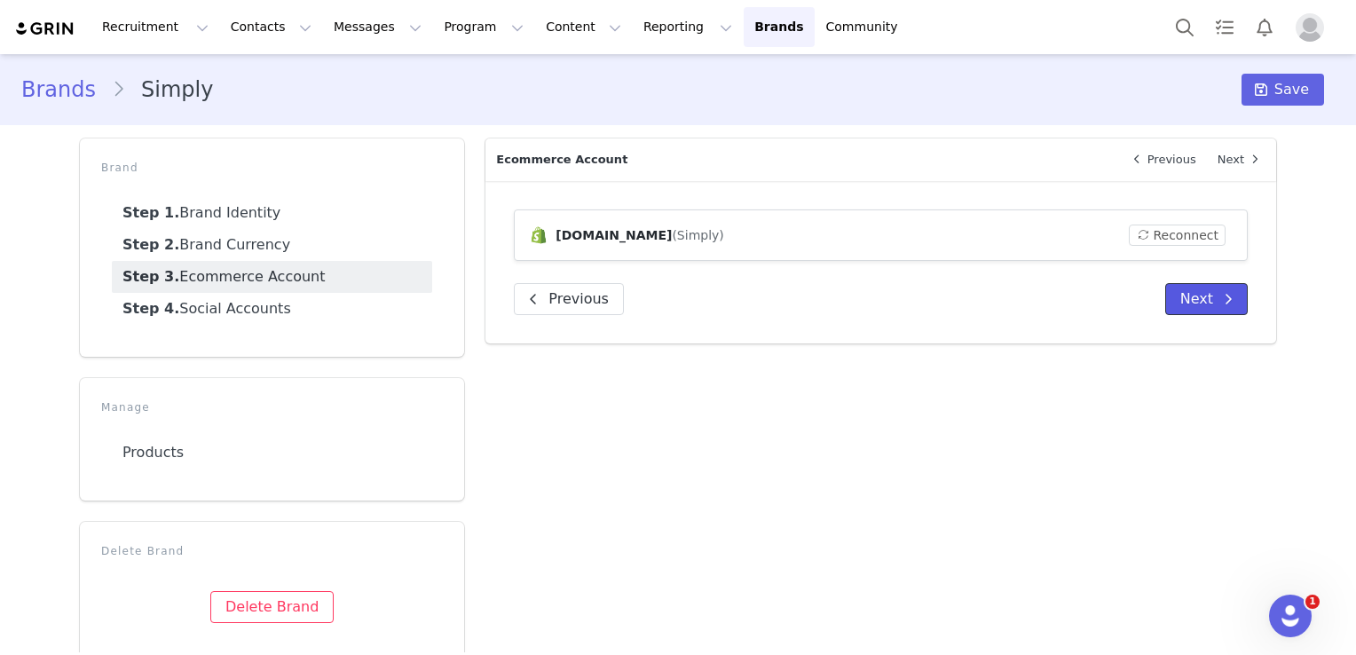
click at [1196, 304] on button "Next" at bounding box center [1206, 299] width 83 height 32
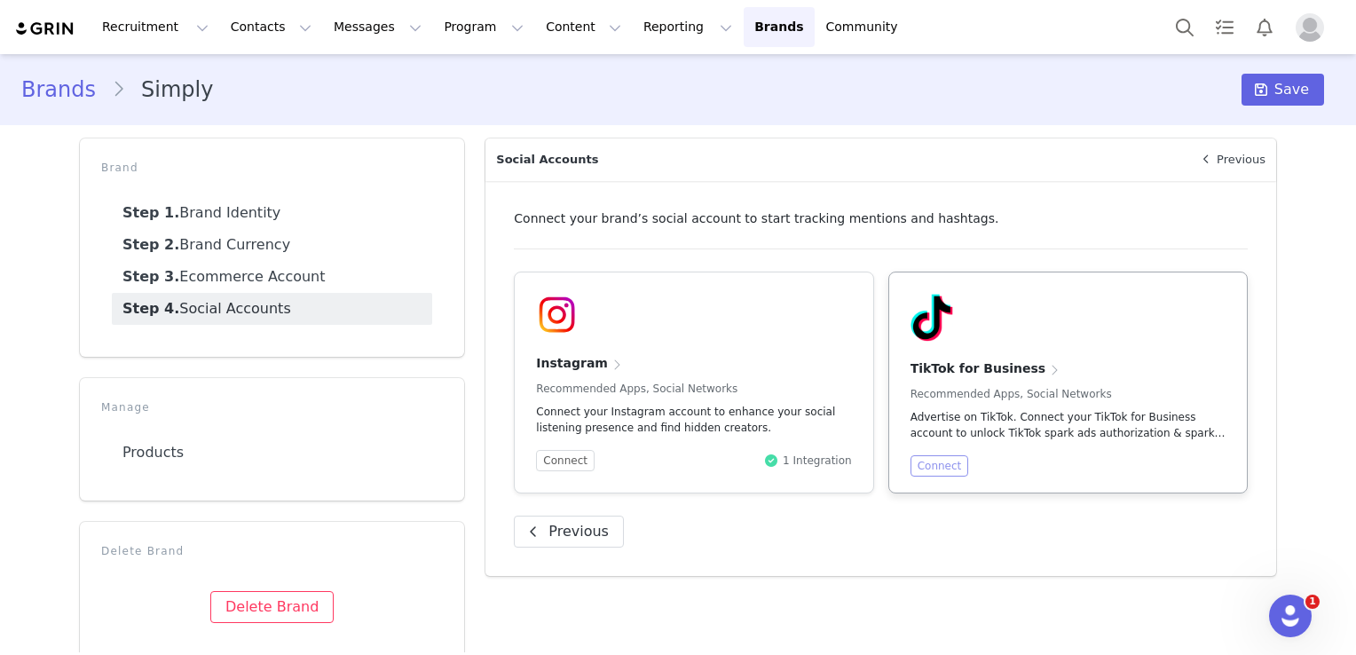
click at [944, 474] on button "Connect" at bounding box center [940, 465] width 59 height 21
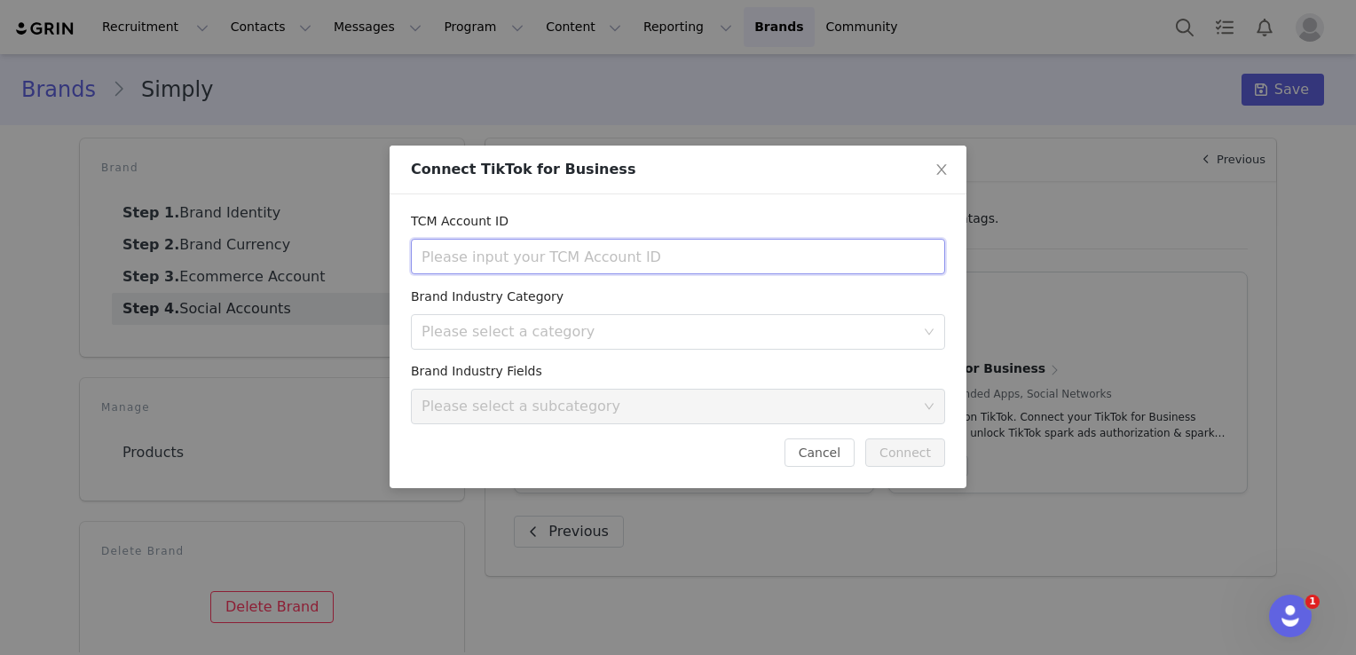
click at [678, 257] on input "text" at bounding box center [678, 257] width 534 height 36
click at [737, 335] on div "Please select a category" at bounding box center [668, 332] width 493 height 18
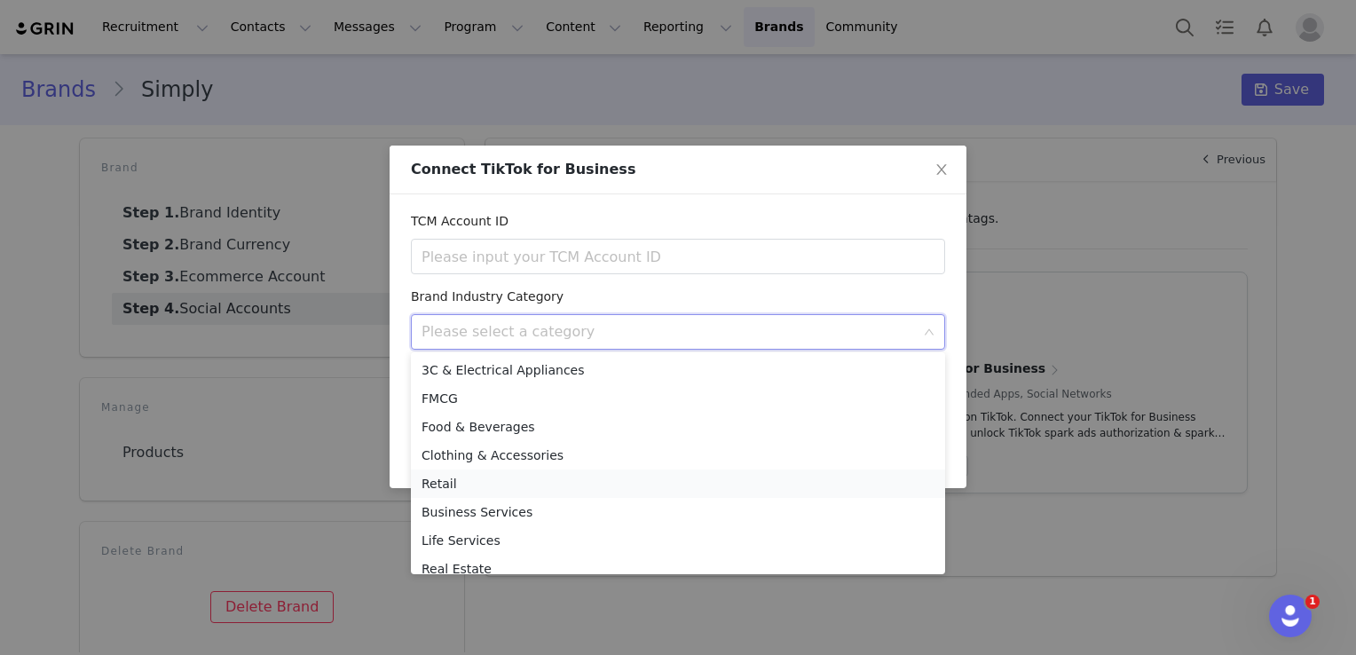
click at [486, 481] on li "Retail" at bounding box center [678, 484] width 534 height 28
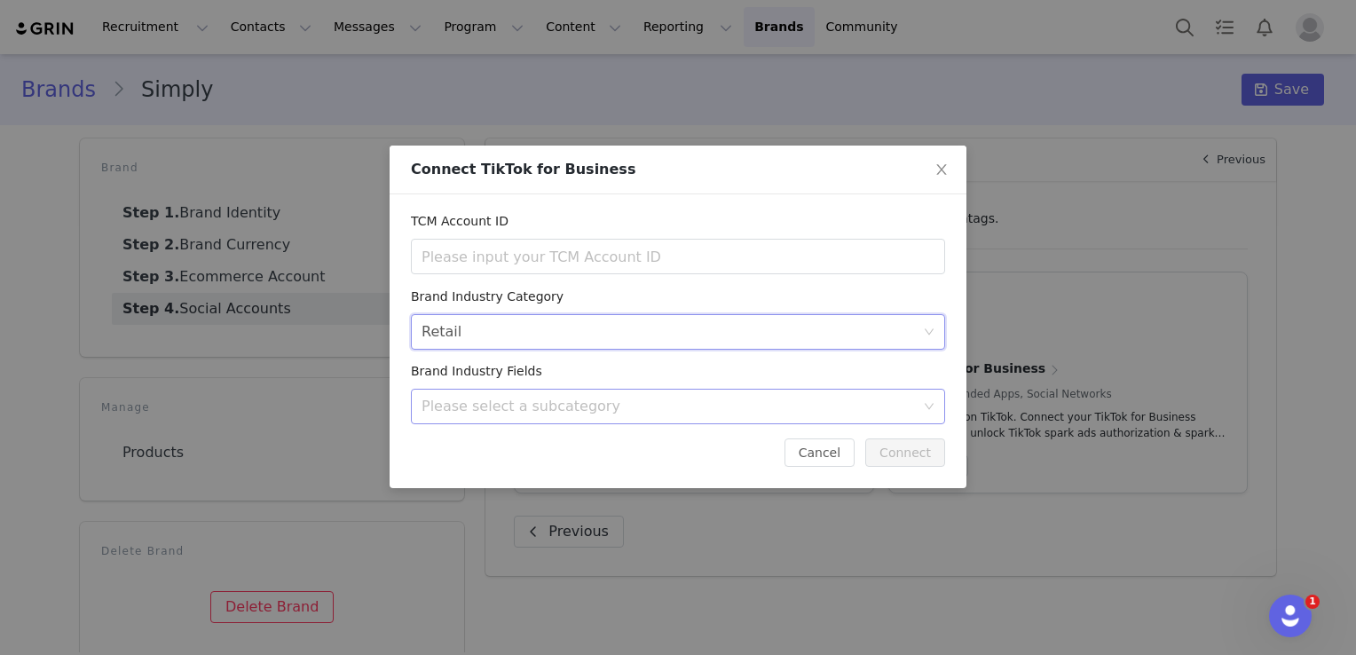
click at [663, 403] on div "Please select a subcategory" at bounding box center [668, 407] width 493 height 18
click at [531, 371] on label "Brand Industry Fields" at bounding box center [481, 371] width 140 height 14
click at [678, 263] on input "text" at bounding box center [678, 257] width 534 height 36
click at [836, 447] on button "Cancel" at bounding box center [820, 452] width 70 height 28
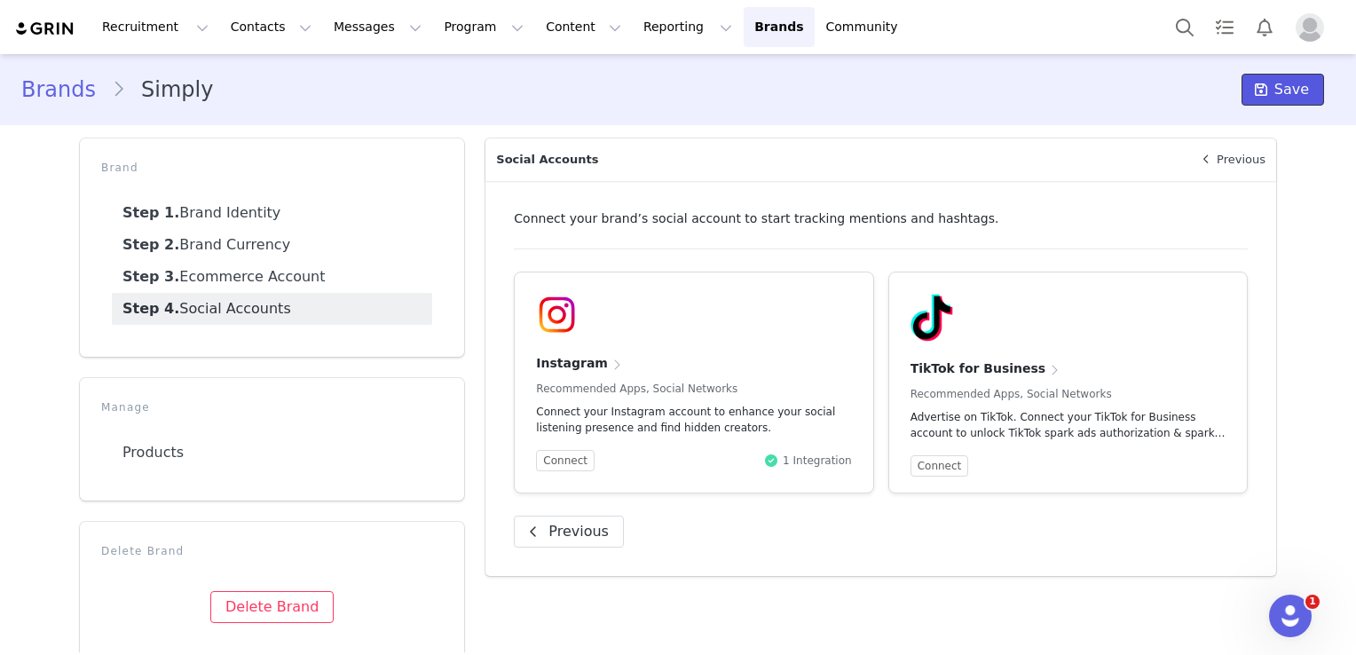
click at [1260, 90] on span at bounding box center [1261, 89] width 21 height 21
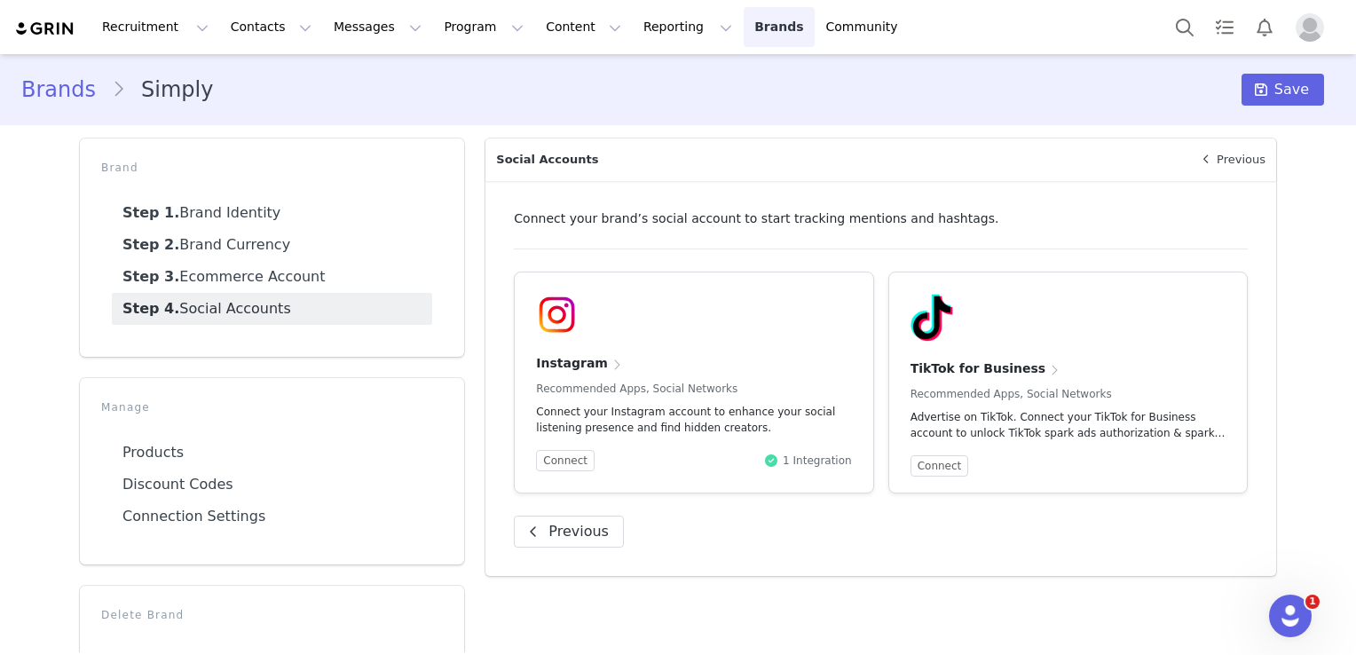
click at [744, 34] on link "Brands Brands" at bounding box center [779, 27] width 70 height 40
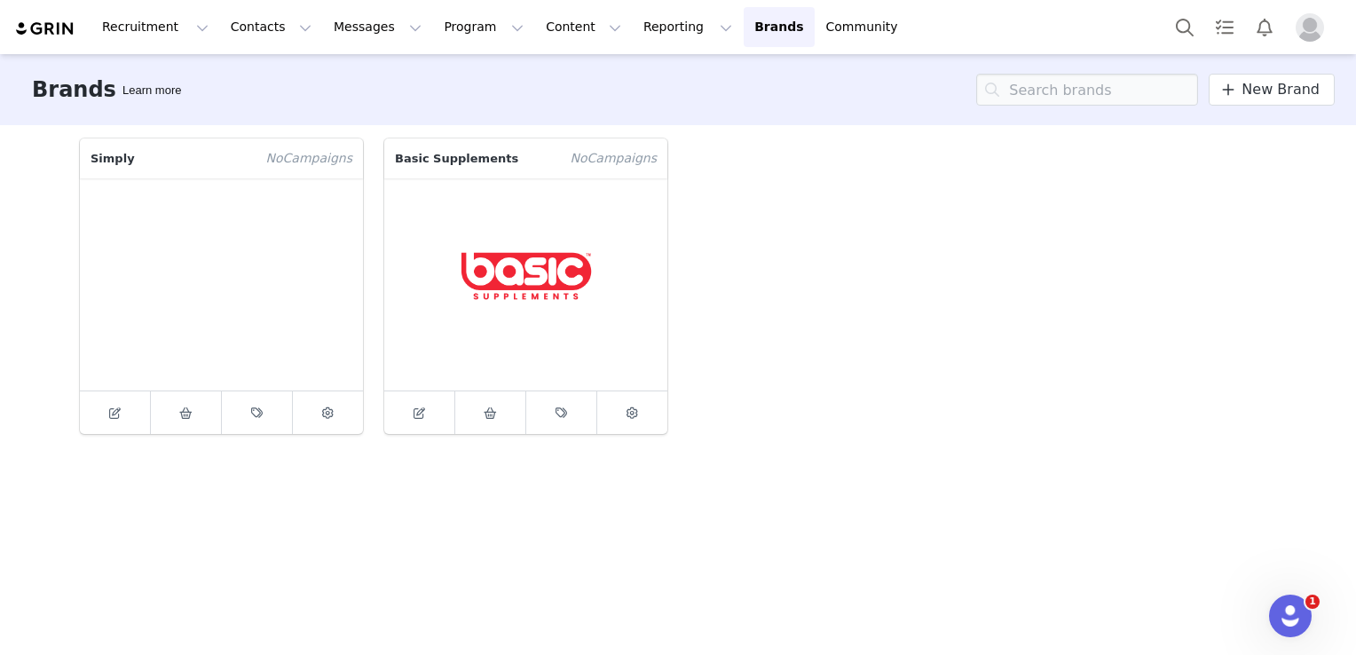
click at [117, 166] on p "Simply" at bounding box center [168, 158] width 176 height 40
click at [329, 404] on span at bounding box center [328, 412] width 21 height 21
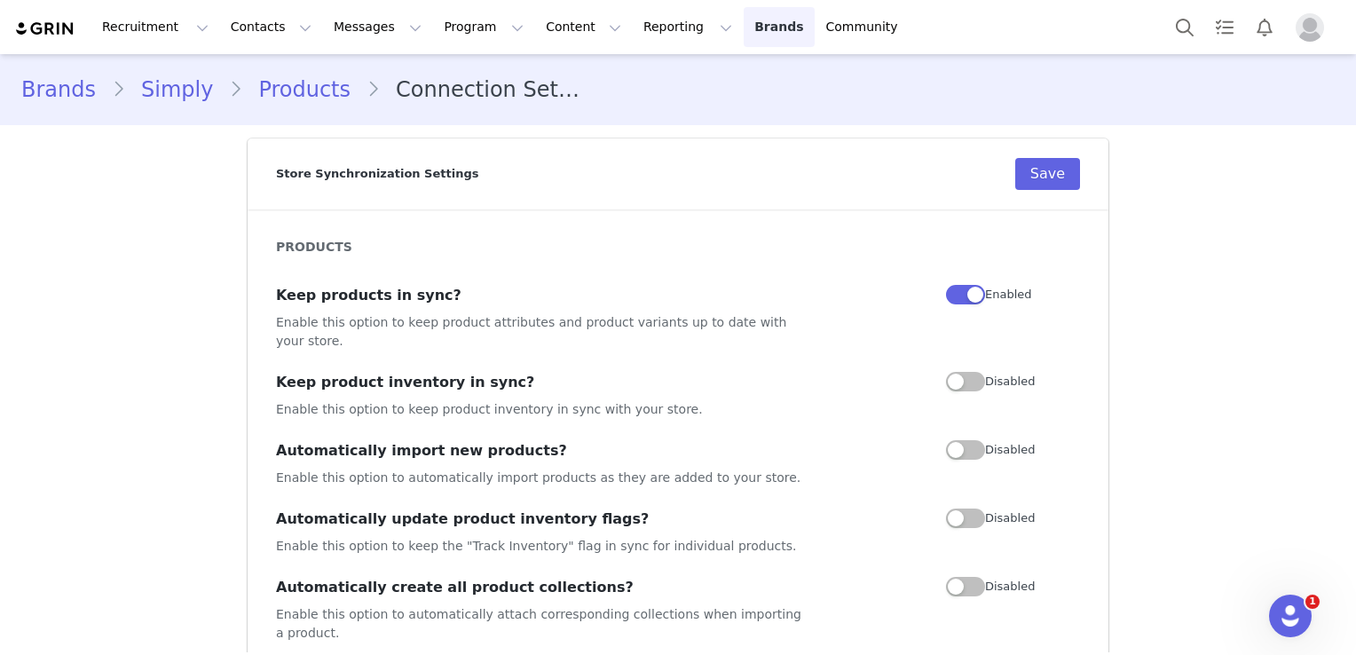
click at [744, 44] on link "Brands Brands" at bounding box center [779, 27] width 70 height 40
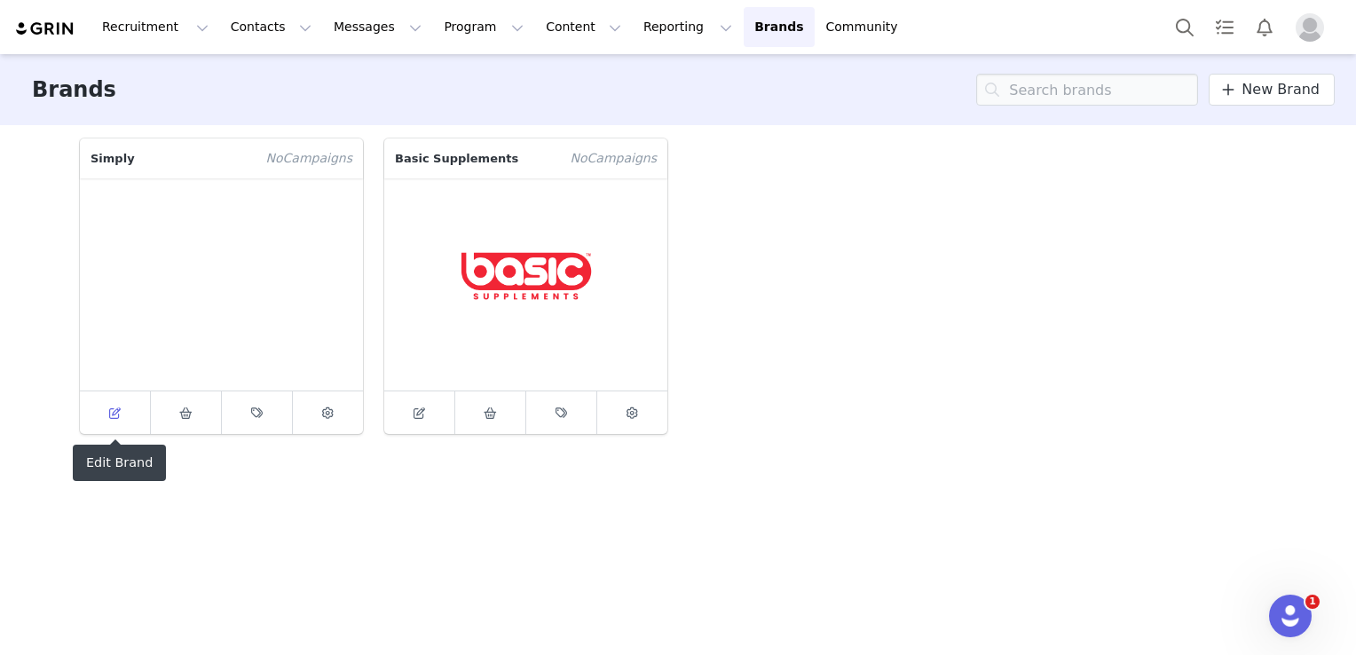
click at [106, 422] on span at bounding box center [115, 412] width 21 height 21
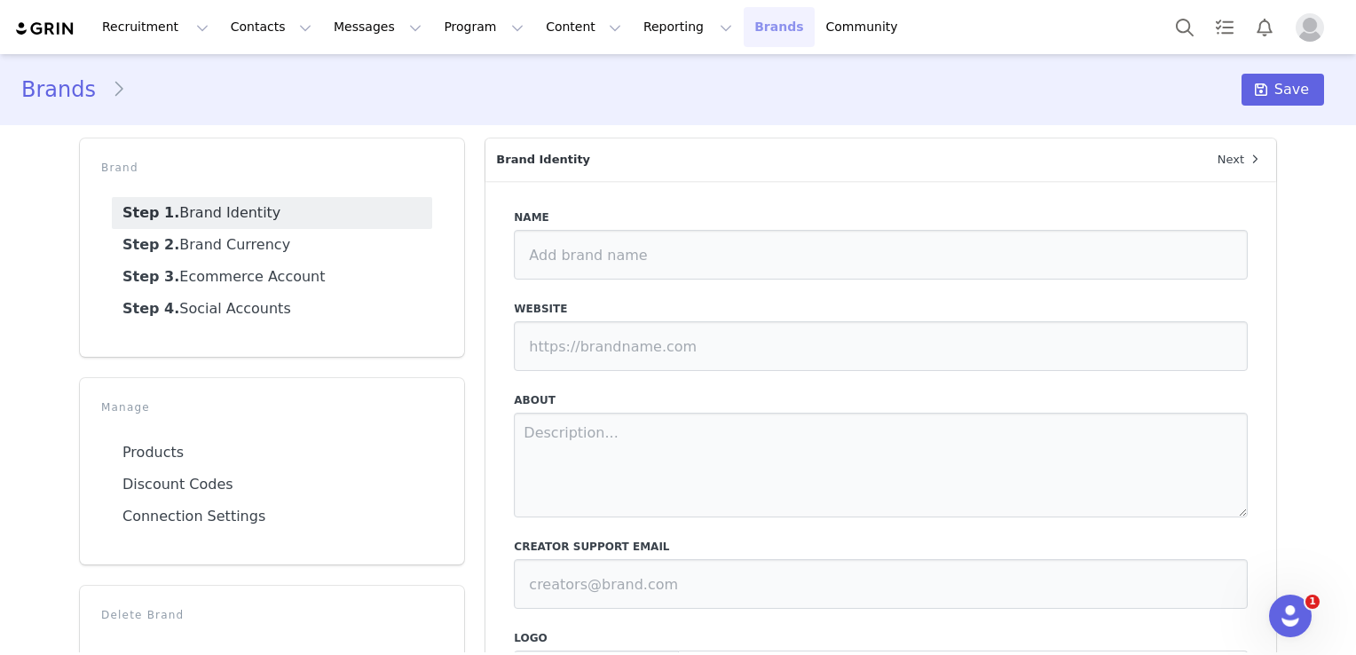
type input "Simply"
type input "https://iamsimply.com/"
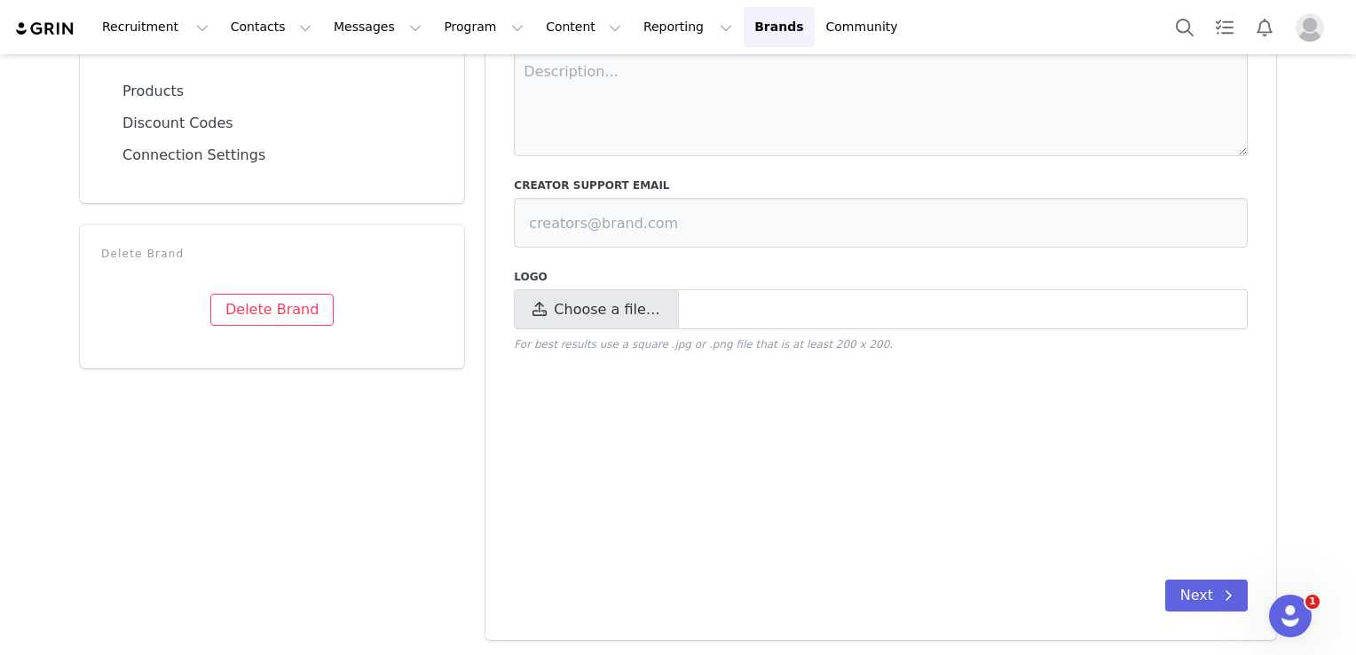
click at [619, 307] on span "Choose a file…" at bounding box center [607, 309] width 106 height 21
click at [619, 307] on input "Choose a file…" at bounding box center [881, 309] width 734 height 40
click at [570, 320] on span "Choose a file…" at bounding box center [596, 309] width 164 height 40
click at [570, 320] on input "Choose a file…" at bounding box center [881, 309] width 734 height 40
type input "C:\fakepath\Group 1 (1).png"
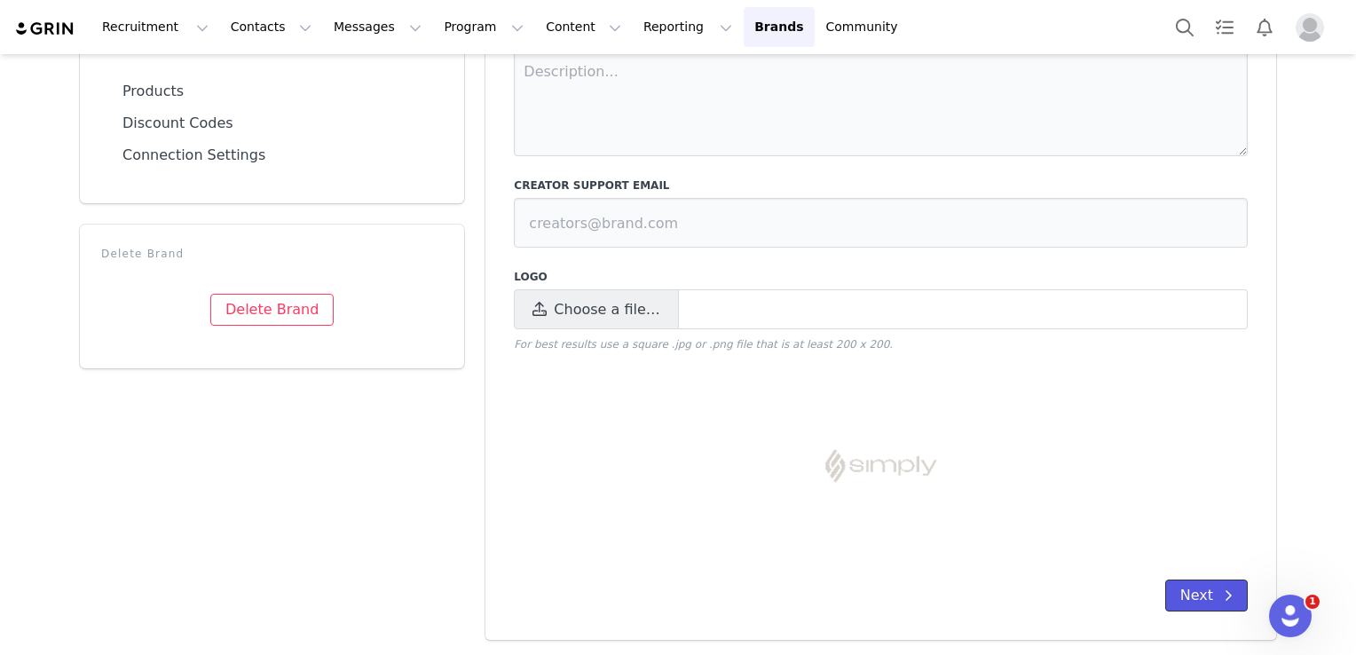
click at [1209, 586] on button "Next" at bounding box center [1206, 596] width 83 height 32
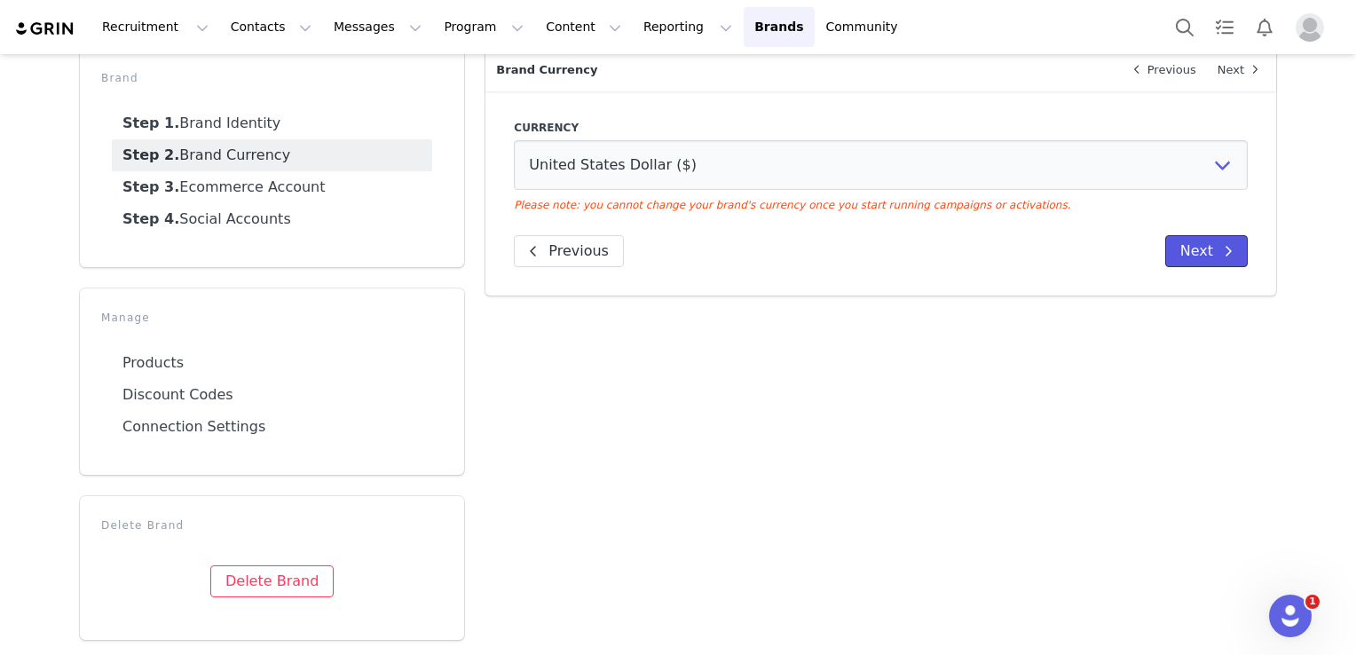
click at [1196, 260] on button "Next" at bounding box center [1206, 251] width 83 height 32
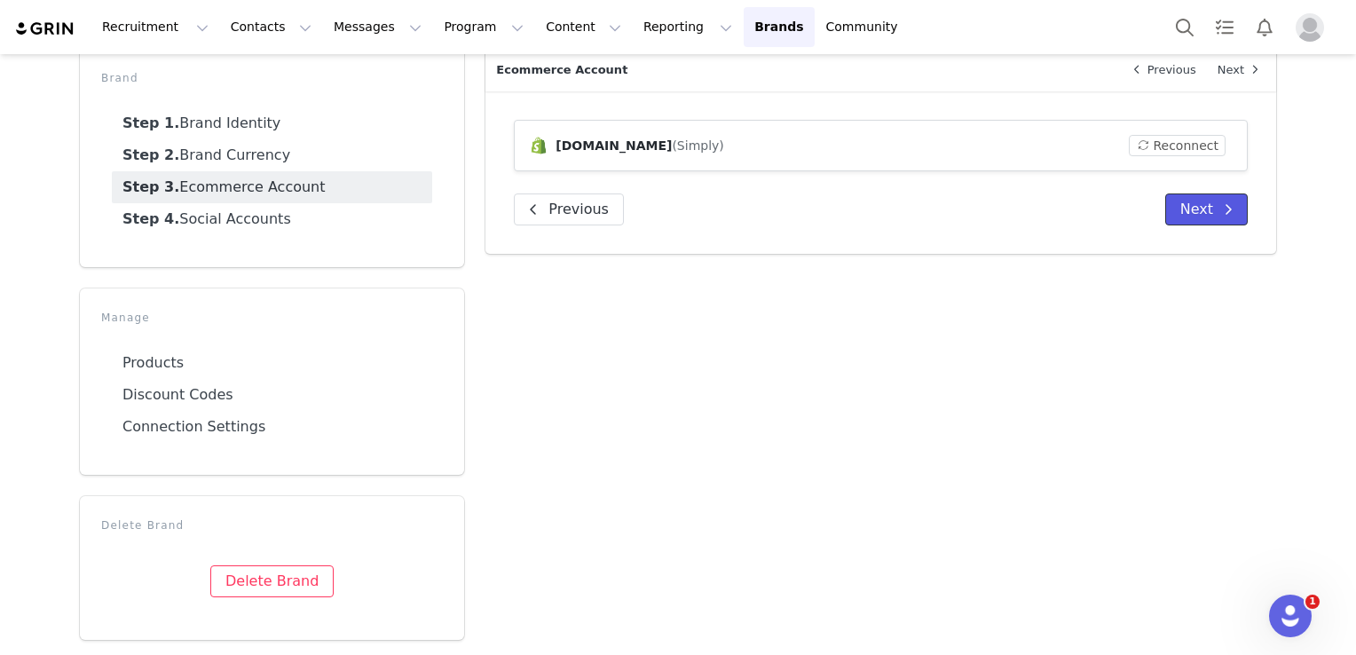
click at [1184, 211] on button "Next" at bounding box center [1206, 209] width 83 height 32
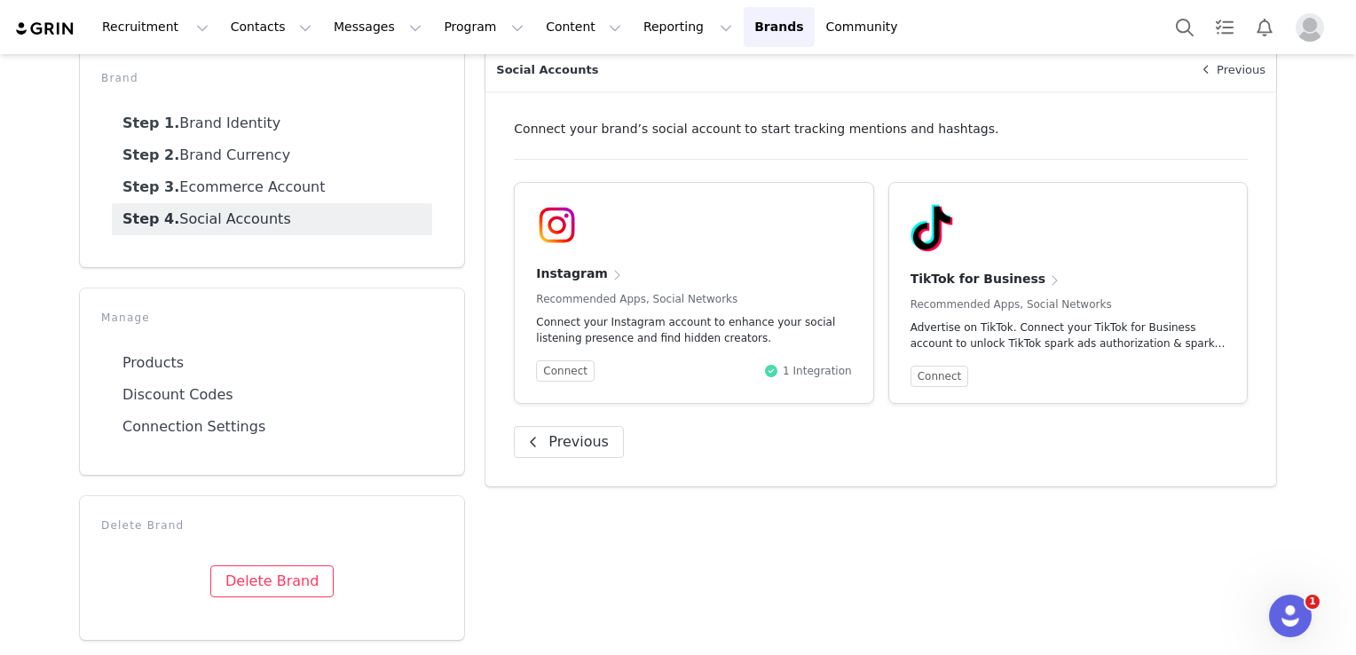
scroll to position [0, 0]
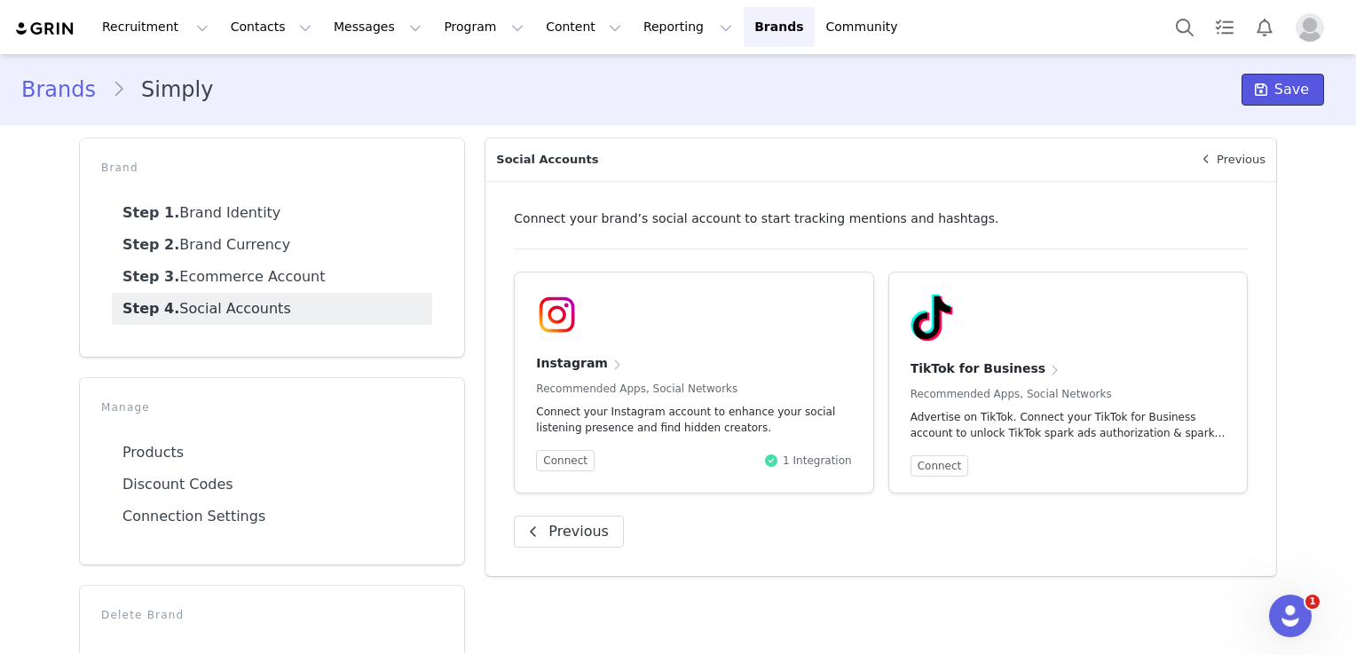
click at [1286, 90] on span "Save" at bounding box center [1292, 89] width 35 height 21
click at [744, 38] on link "Brands Brands" at bounding box center [779, 27] width 70 height 40
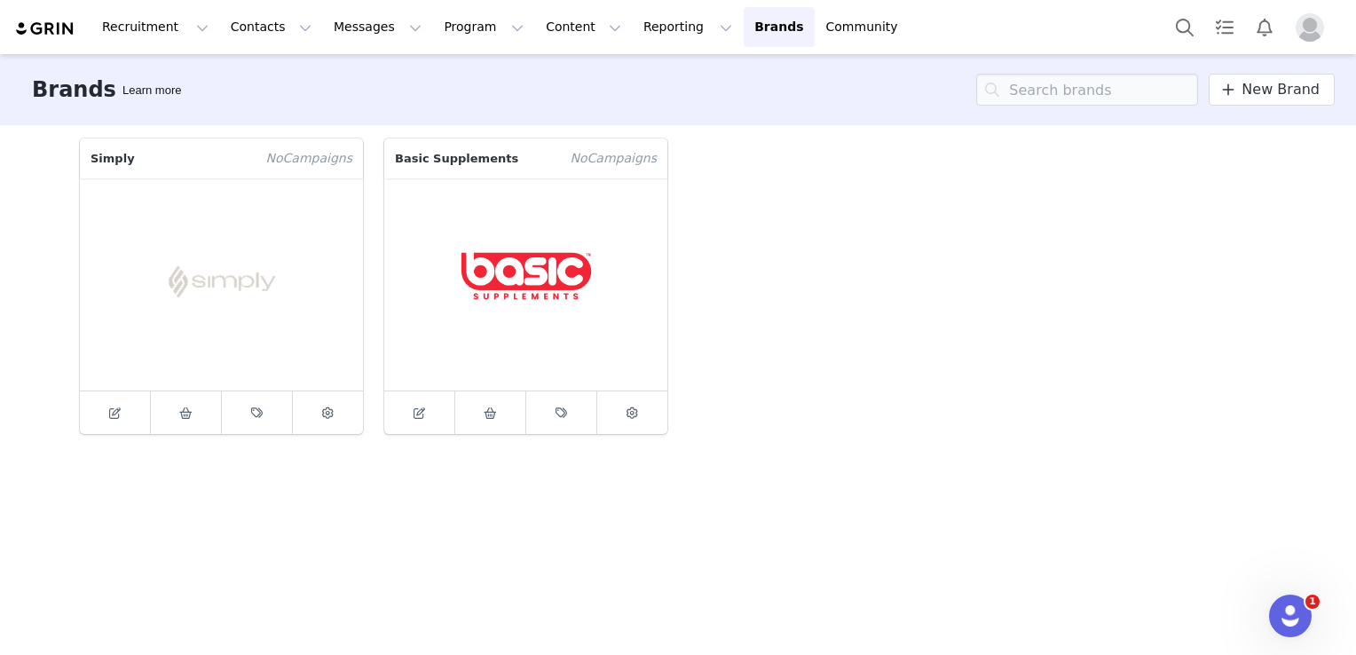
click at [199, 288] on figure at bounding box center [221, 284] width 283 height 212
click at [251, 415] on icon at bounding box center [257, 413] width 12 height 12
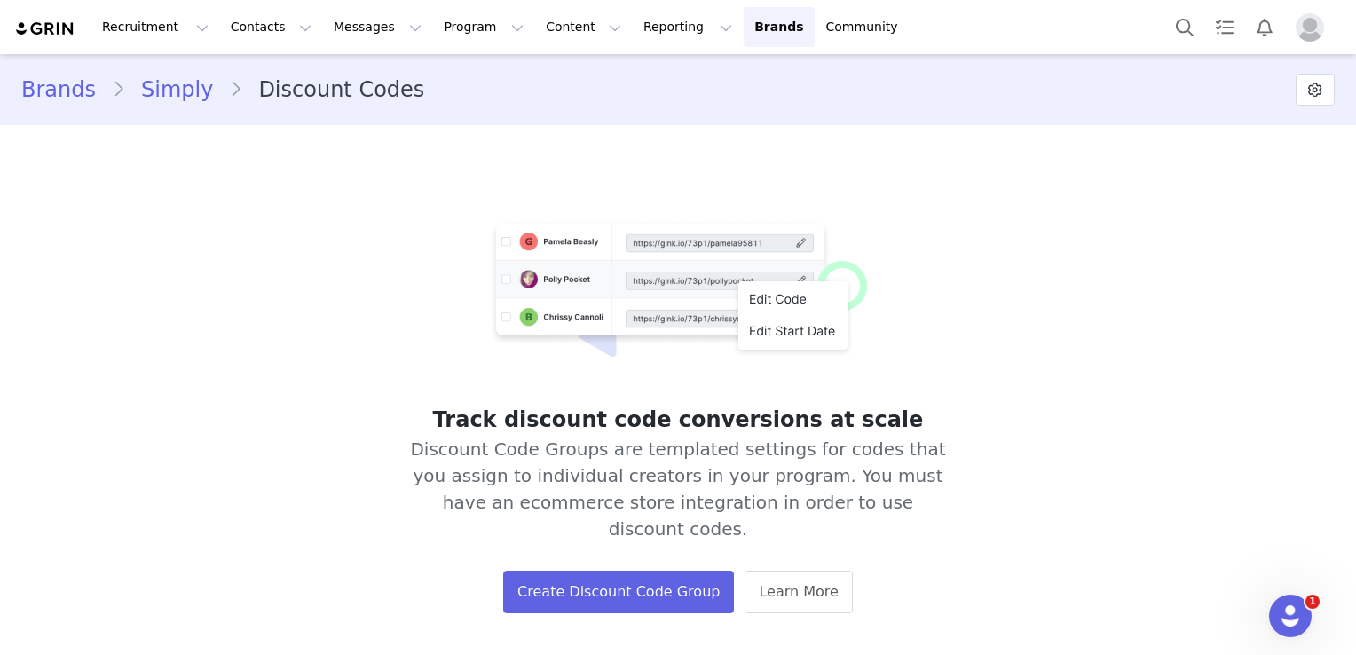
click at [165, 91] on link "Simply" at bounding box center [177, 90] width 104 height 32
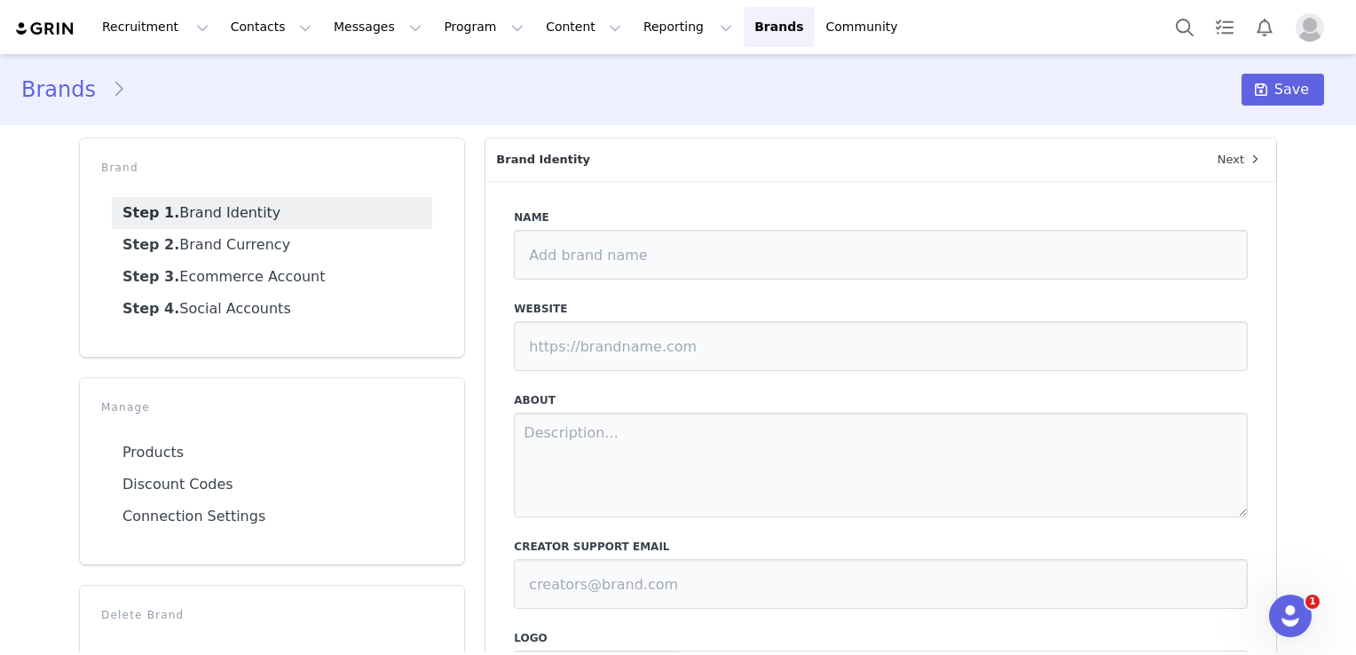
type input "Simply"
type input "https://iamsimply.com/"
click at [270, 33] on button "Contacts Contacts" at bounding box center [271, 27] width 102 height 40
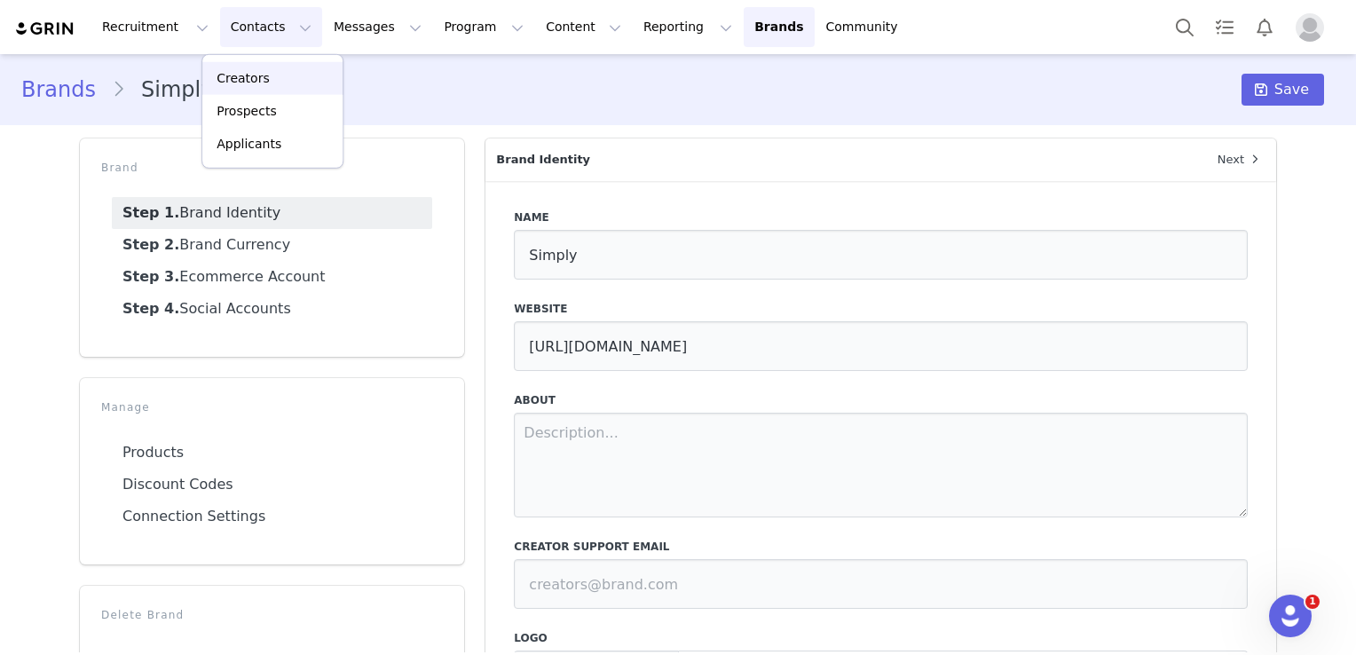
click at [265, 70] on div "Creators" at bounding box center [272, 78] width 119 height 19
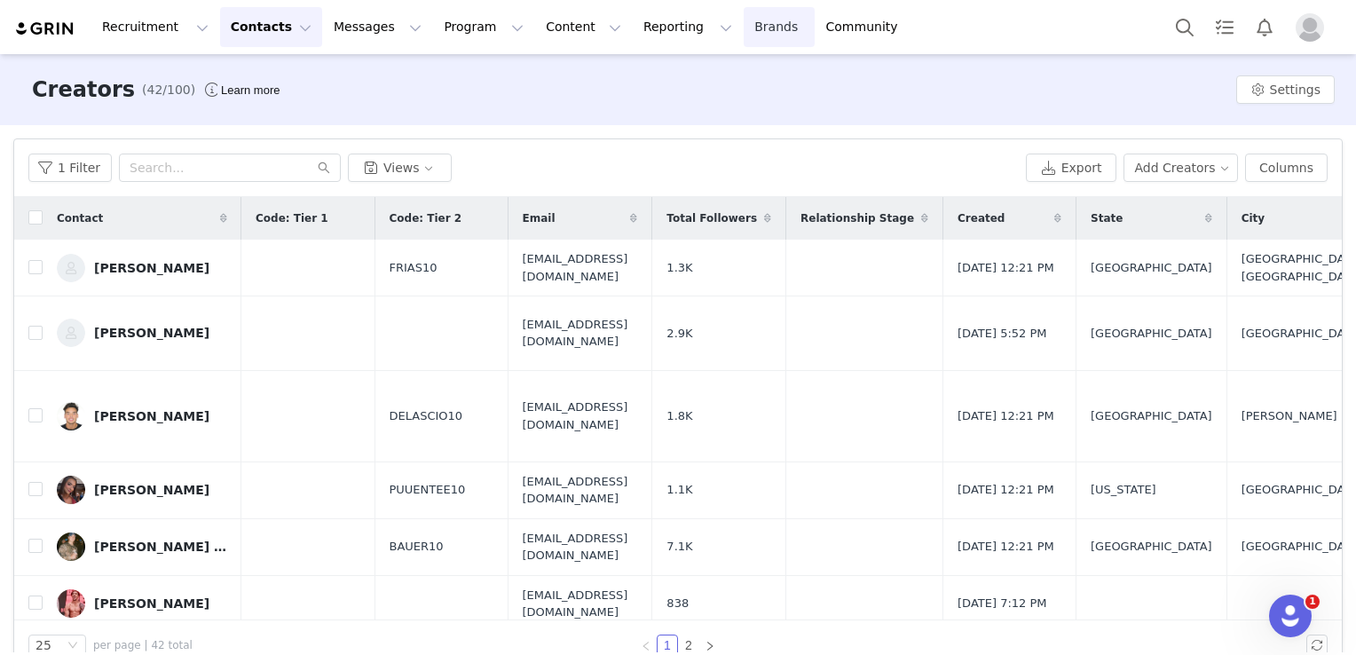
click at [744, 30] on link "Brands Brands" at bounding box center [779, 27] width 70 height 40
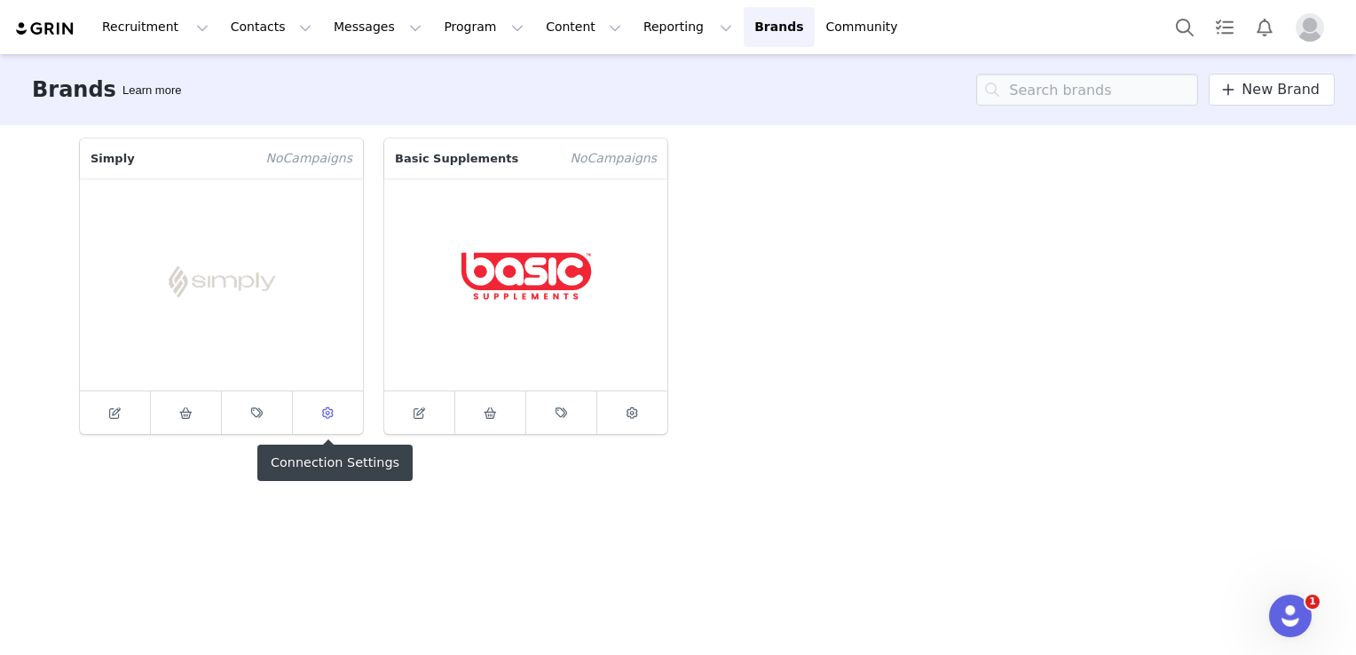
click at [319, 410] on span at bounding box center [328, 412] width 21 height 21
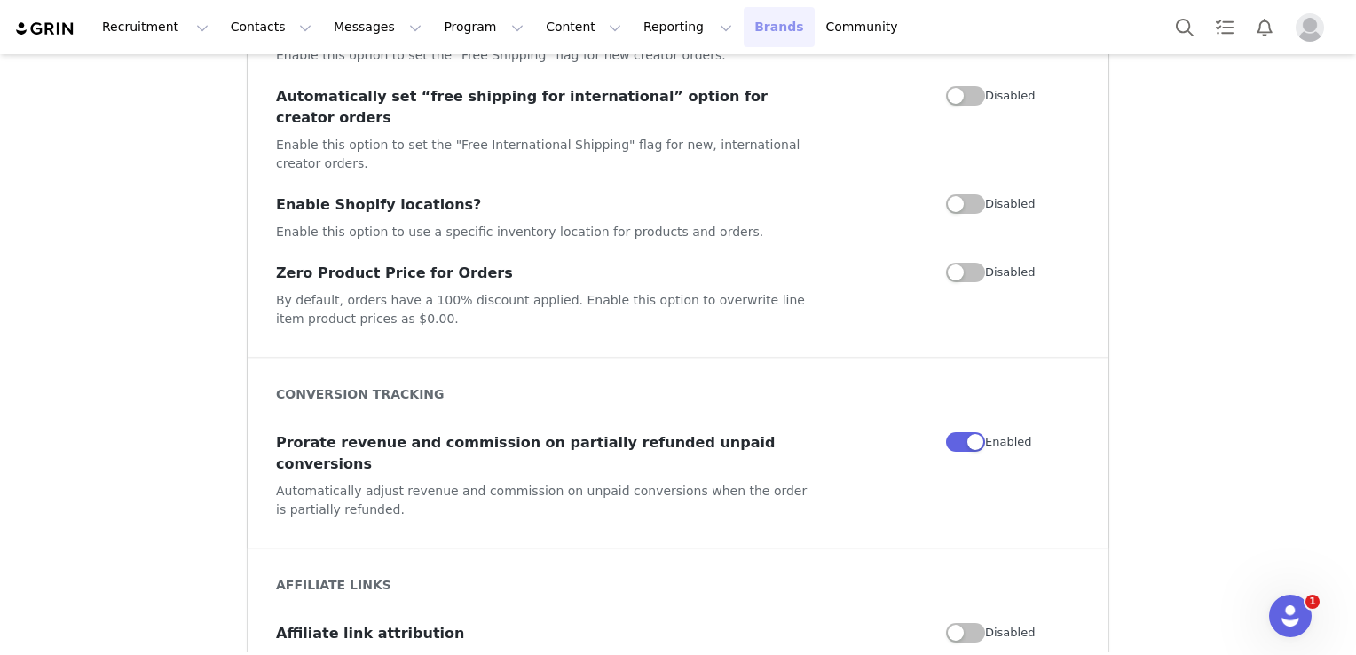
scroll to position [1354, 0]
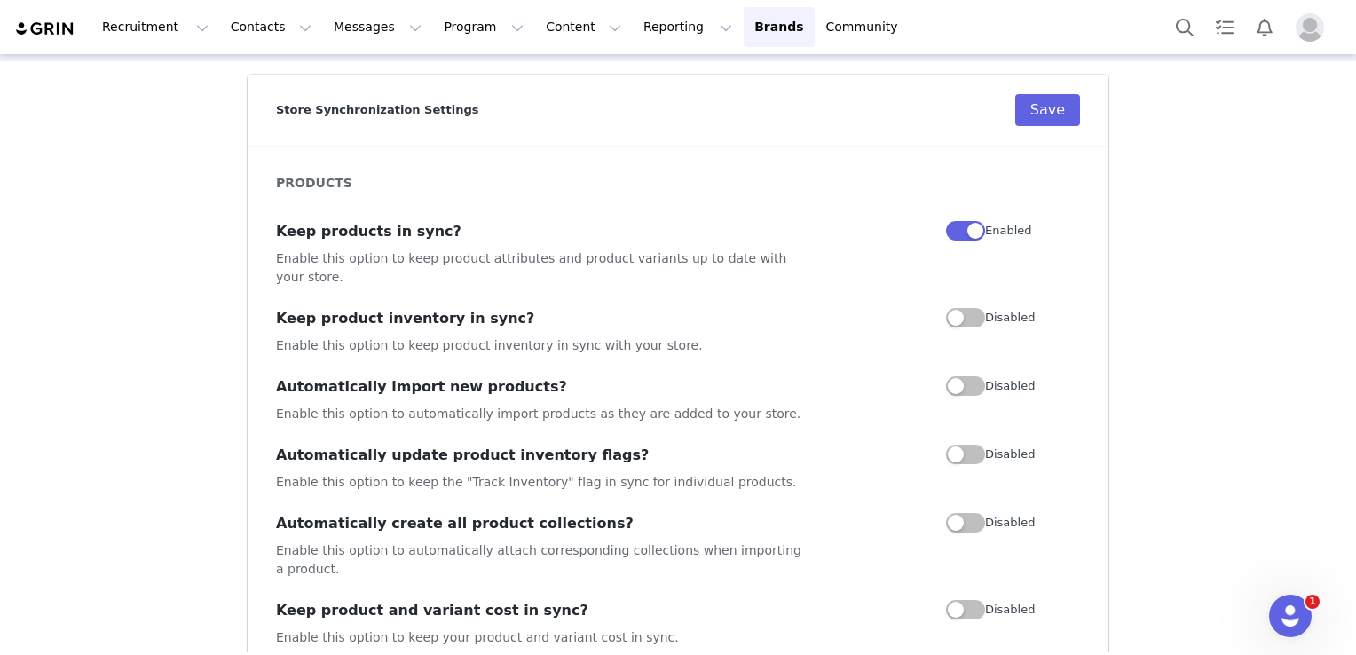
scroll to position [0, 0]
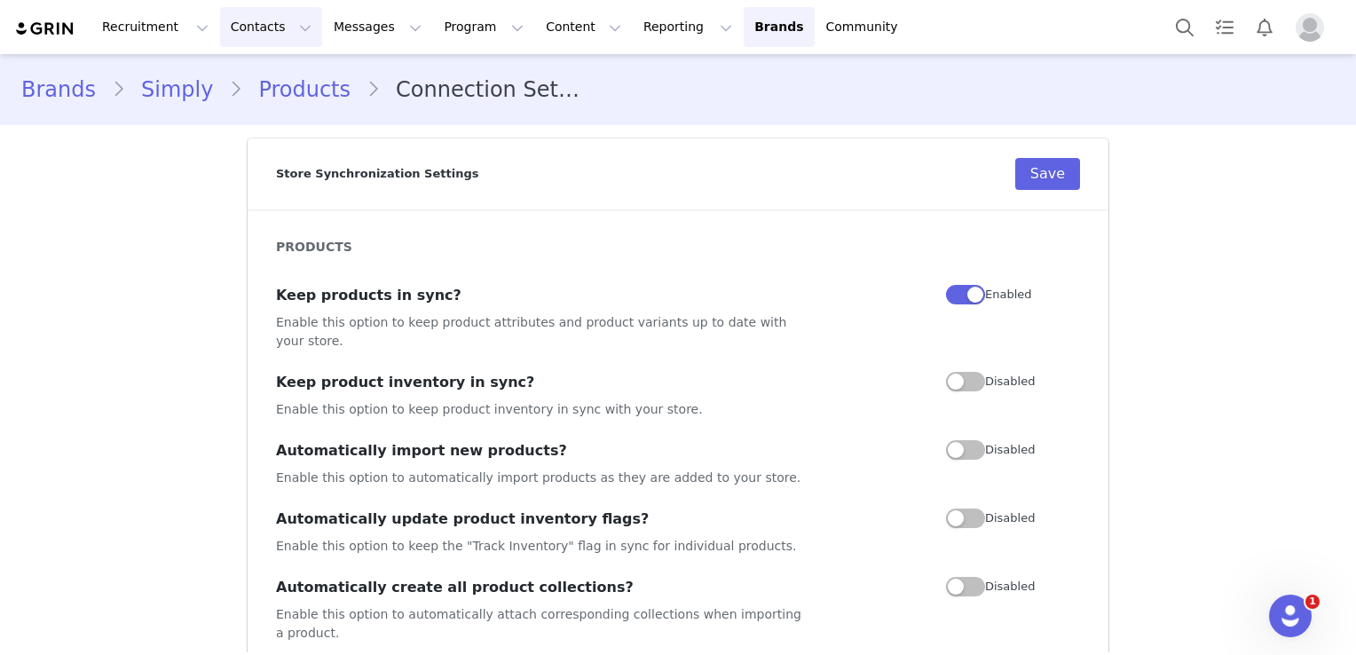
click at [262, 30] on button "Contacts Contacts" at bounding box center [271, 27] width 102 height 40
click at [259, 75] on p "Creators" at bounding box center [243, 78] width 53 height 19
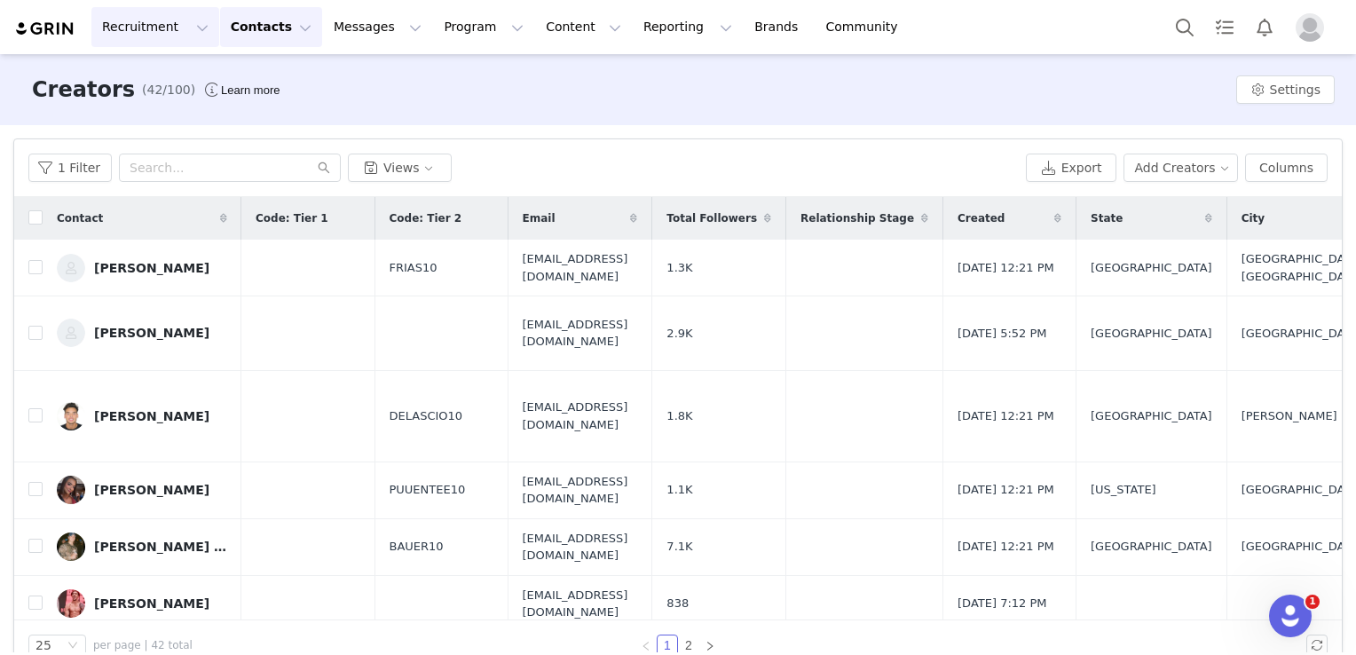
click at [160, 28] on button "Recruitment Recruitment" at bounding box center [155, 27] width 128 height 40
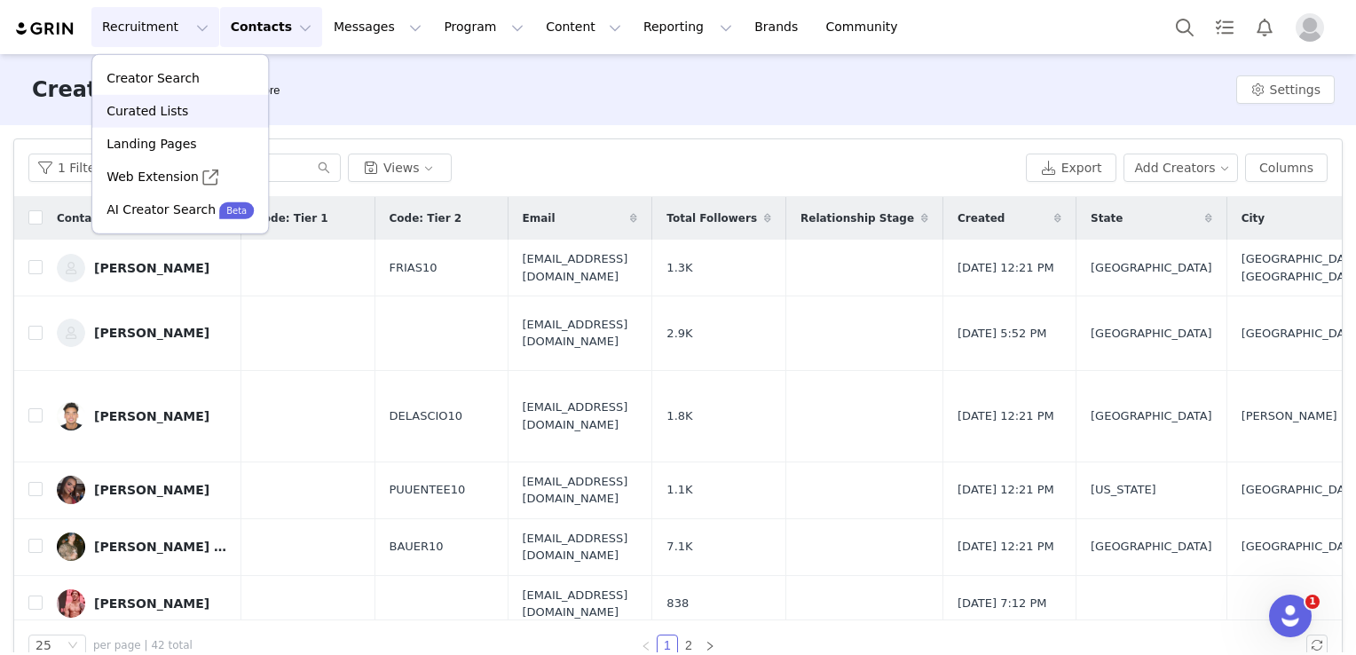
click at [170, 103] on p "Curated Lists" at bounding box center [148, 111] width 82 height 19
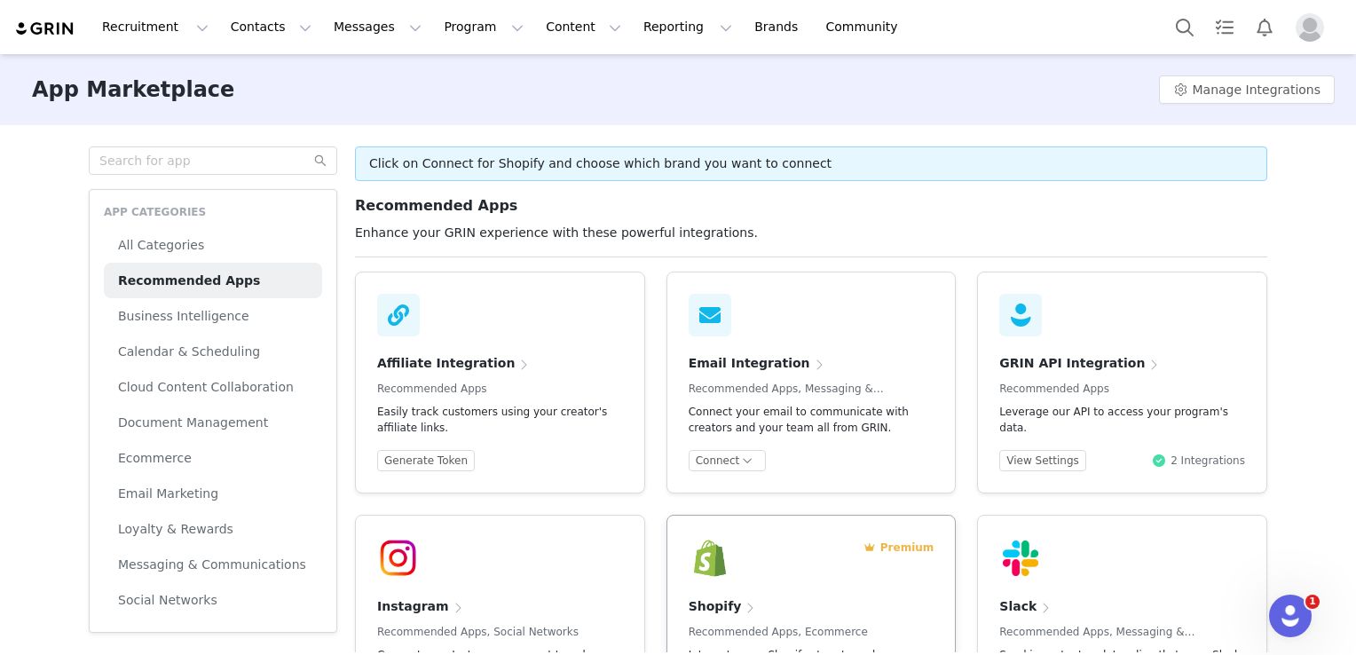
scroll to position [359, 0]
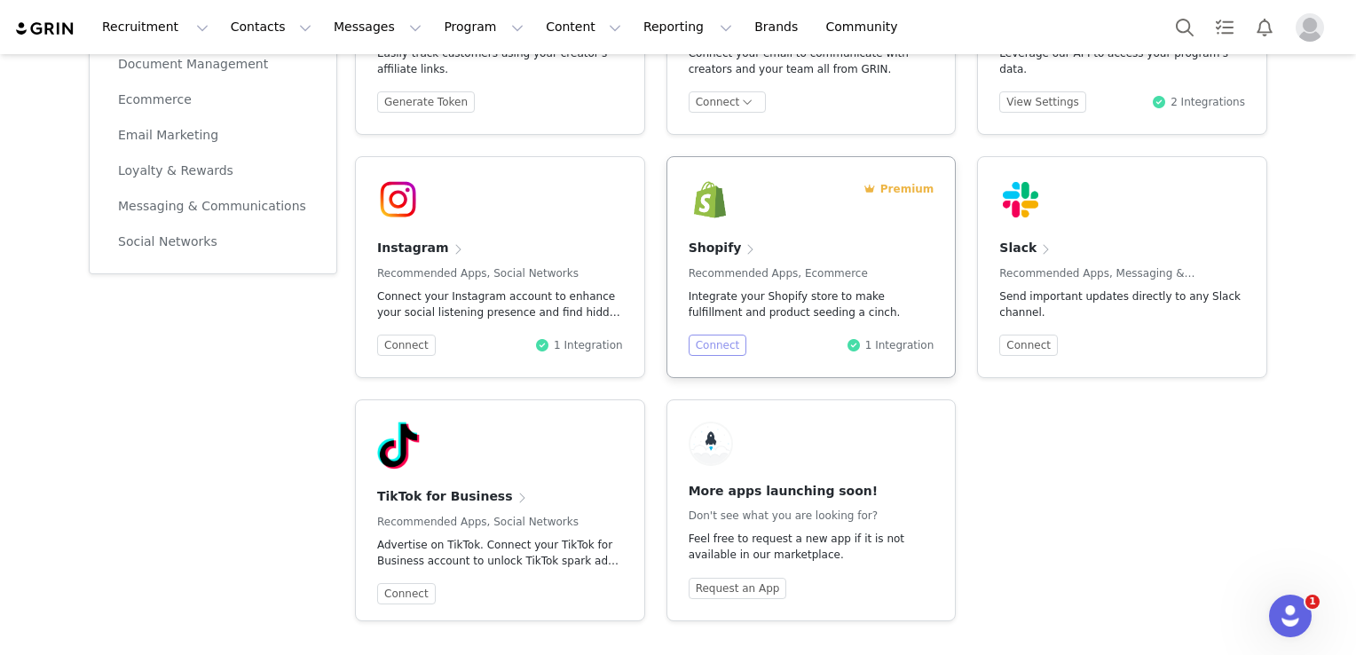
click at [718, 336] on button "Connect" at bounding box center [718, 345] width 59 height 21
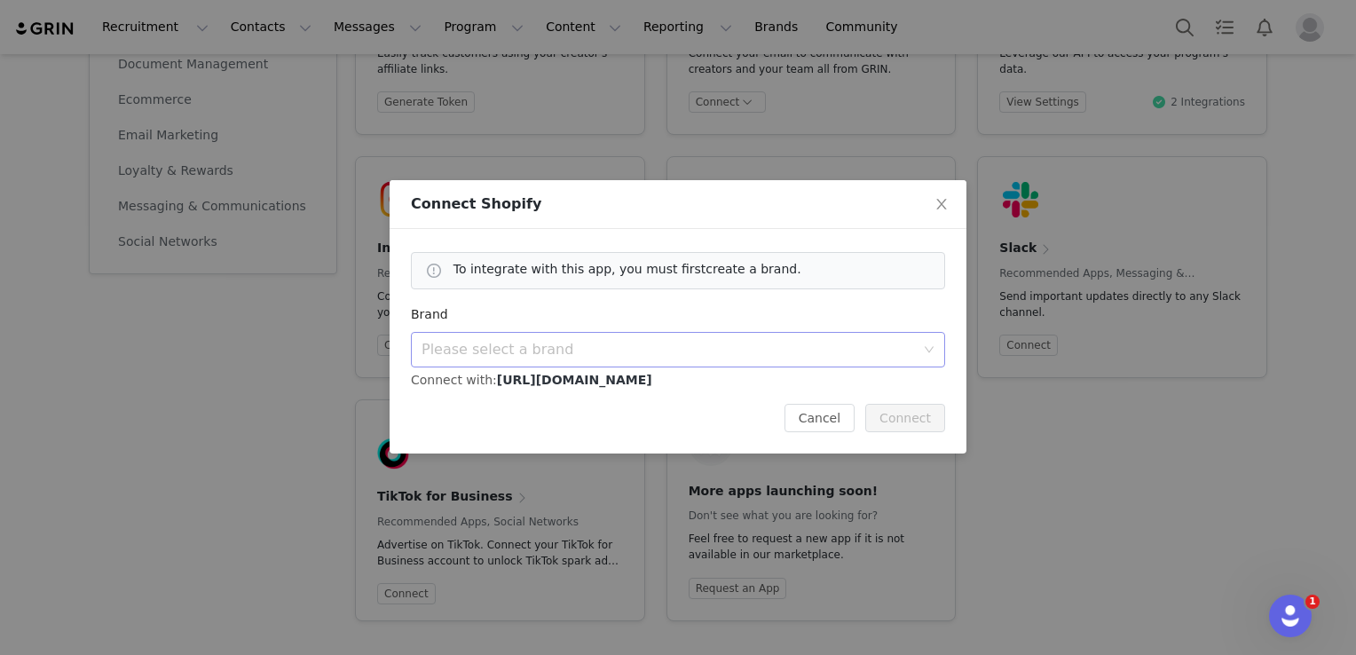
click at [679, 356] on div "Please select a brand" at bounding box center [668, 350] width 493 height 18
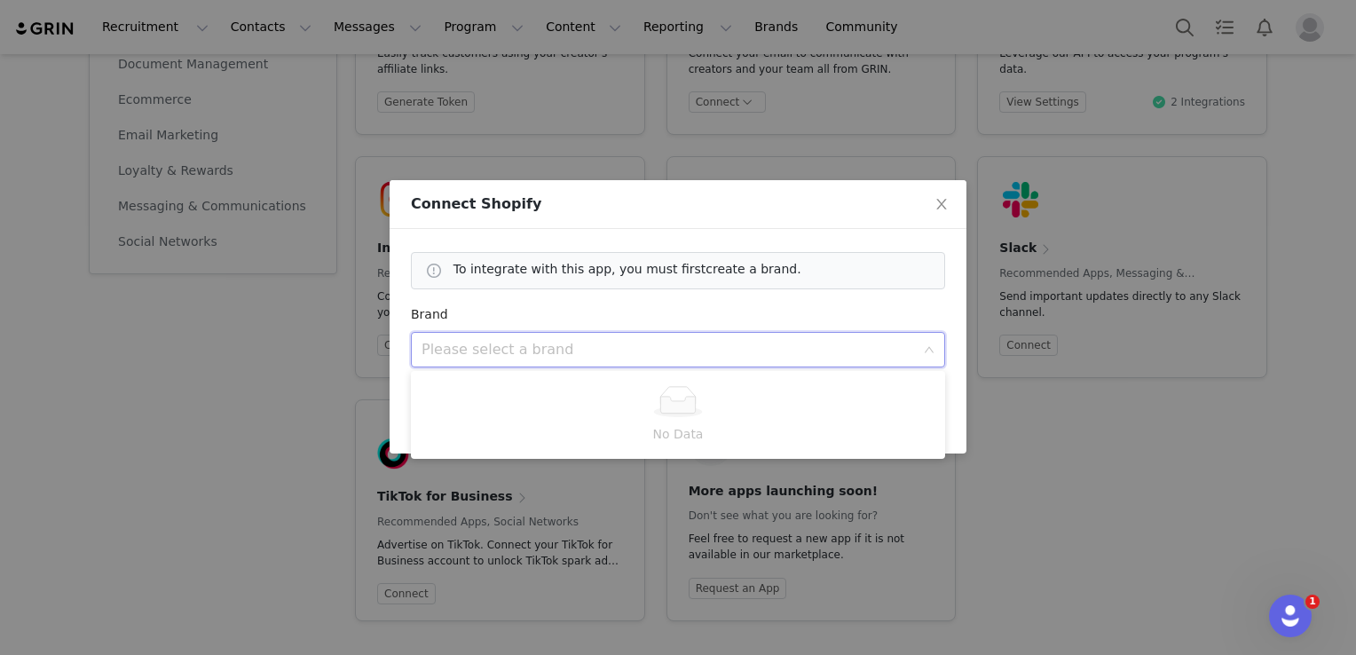
click at [659, 364] on div "Please select a brand" at bounding box center [672, 350] width 501 height 34
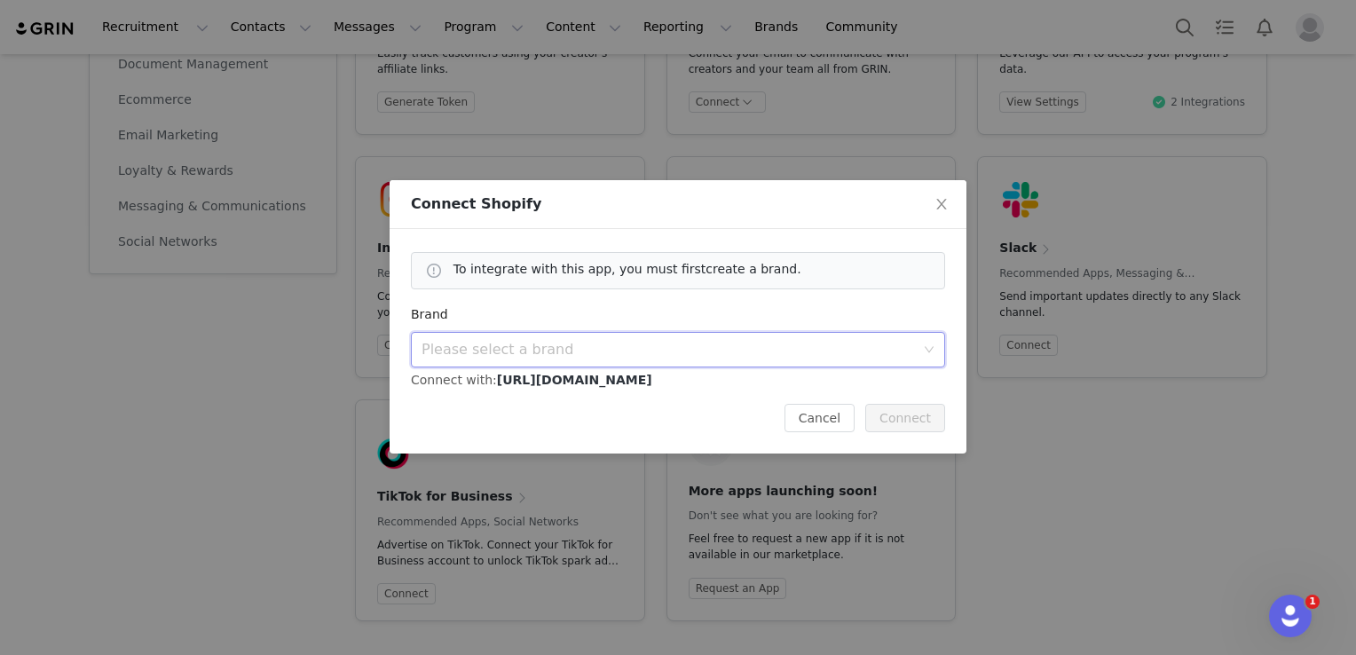
click at [657, 322] on div "Brand Please select a brand" at bounding box center [678, 331] width 534 height 71
click at [853, 337] on div "Please select a brand" at bounding box center [672, 350] width 501 height 34
click at [831, 312] on div "Brand Please select a brand" at bounding box center [678, 331] width 534 height 71
click at [955, 203] on span "Close" at bounding box center [942, 205] width 50 height 50
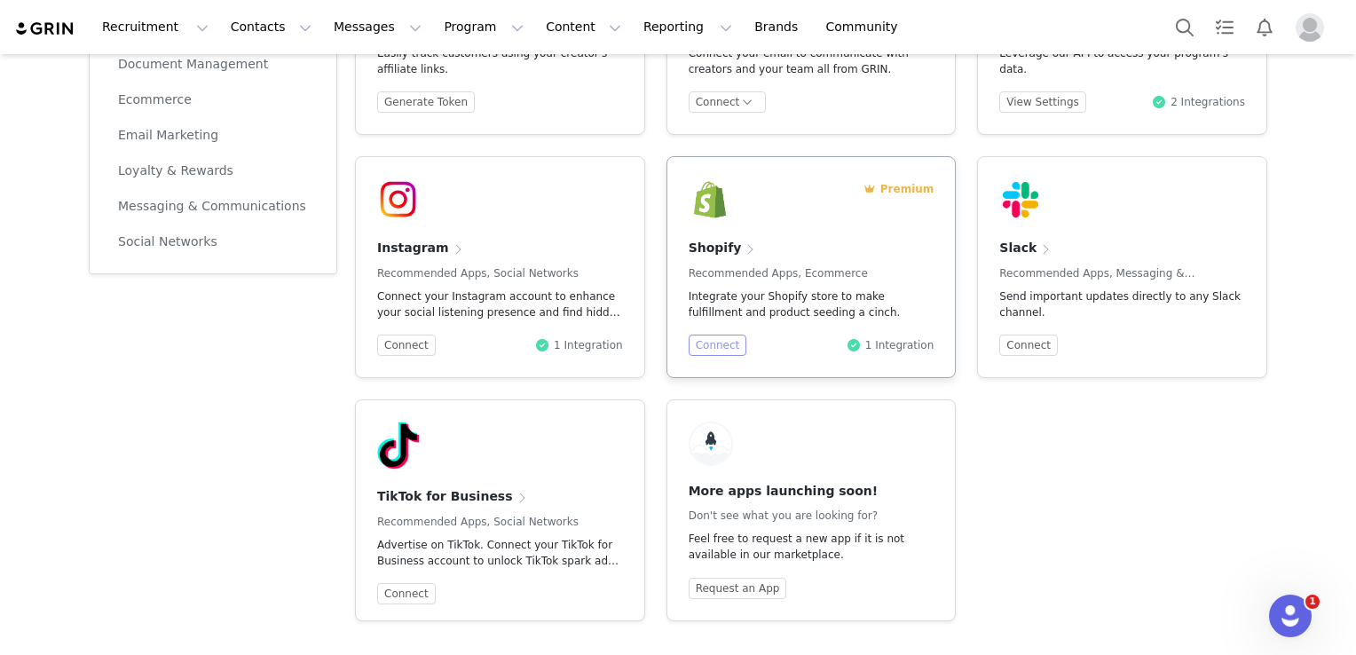
click at [726, 344] on button "Connect" at bounding box center [718, 345] width 59 height 21
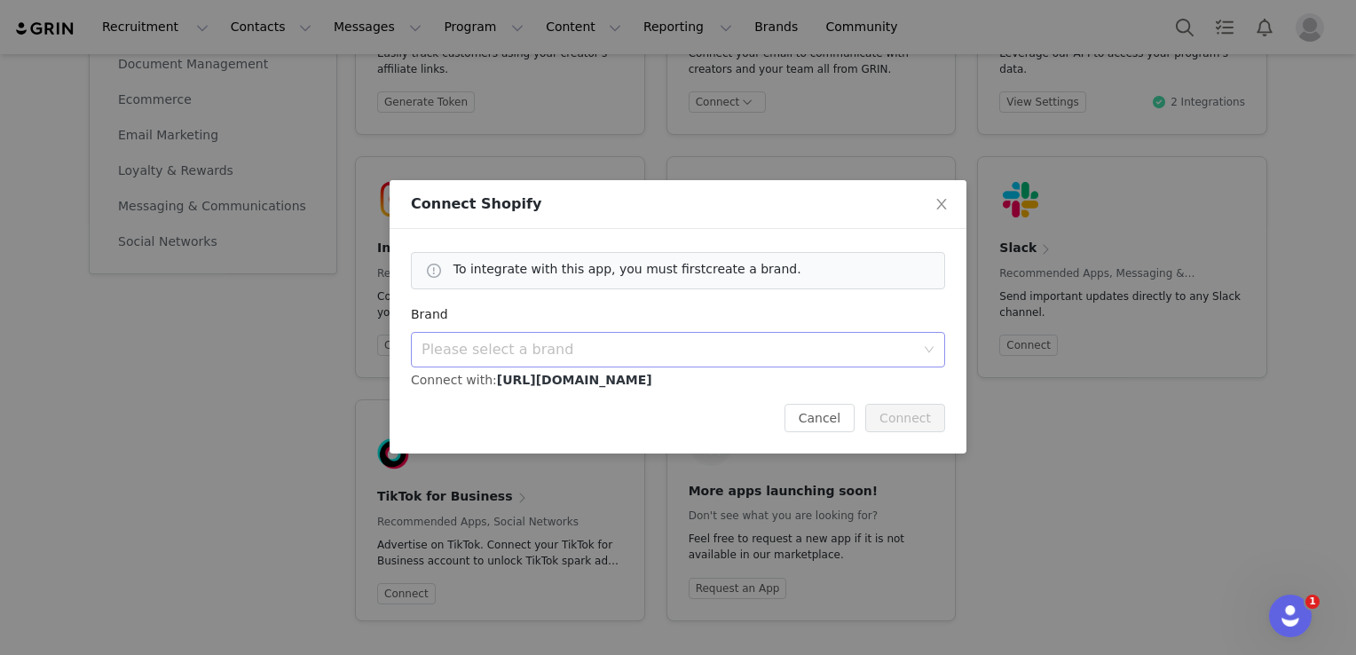
click at [721, 348] on div "Please select a brand" at bounding box center [668, 350] width 493 height 18
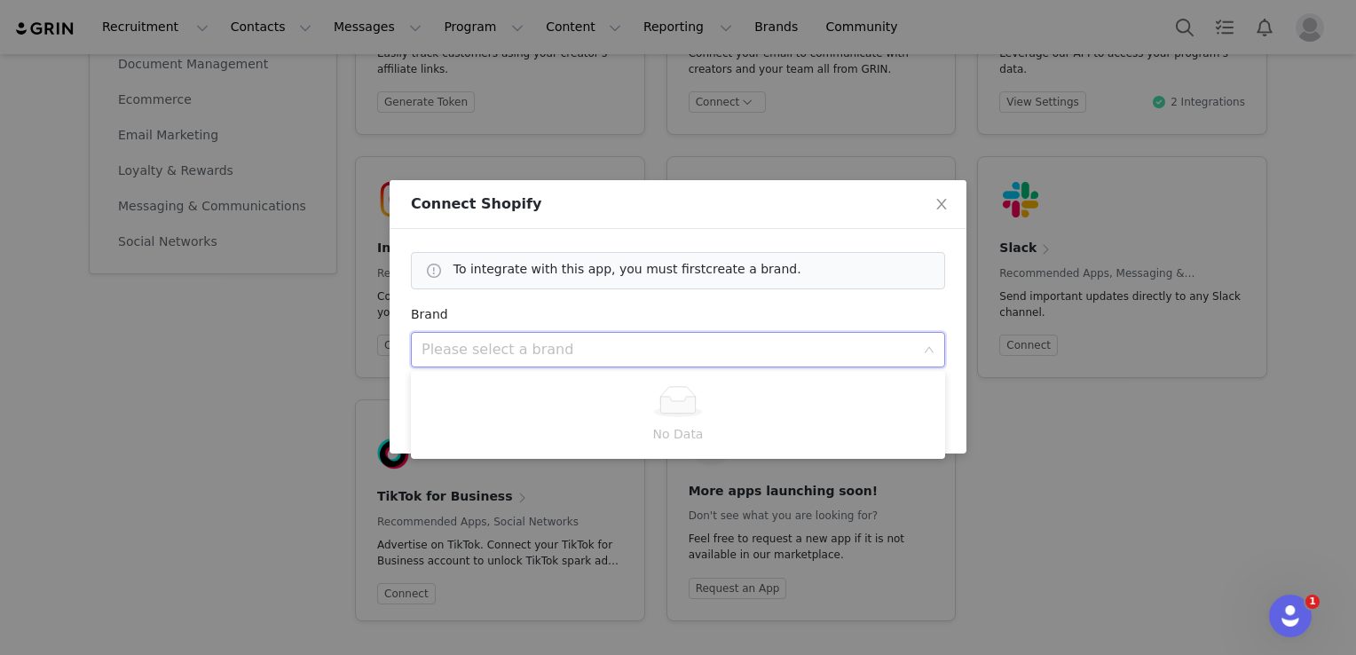
click at [692, 311] on div "Brand Please select a brand" at bounding box center [678, 331] width 534 height 71
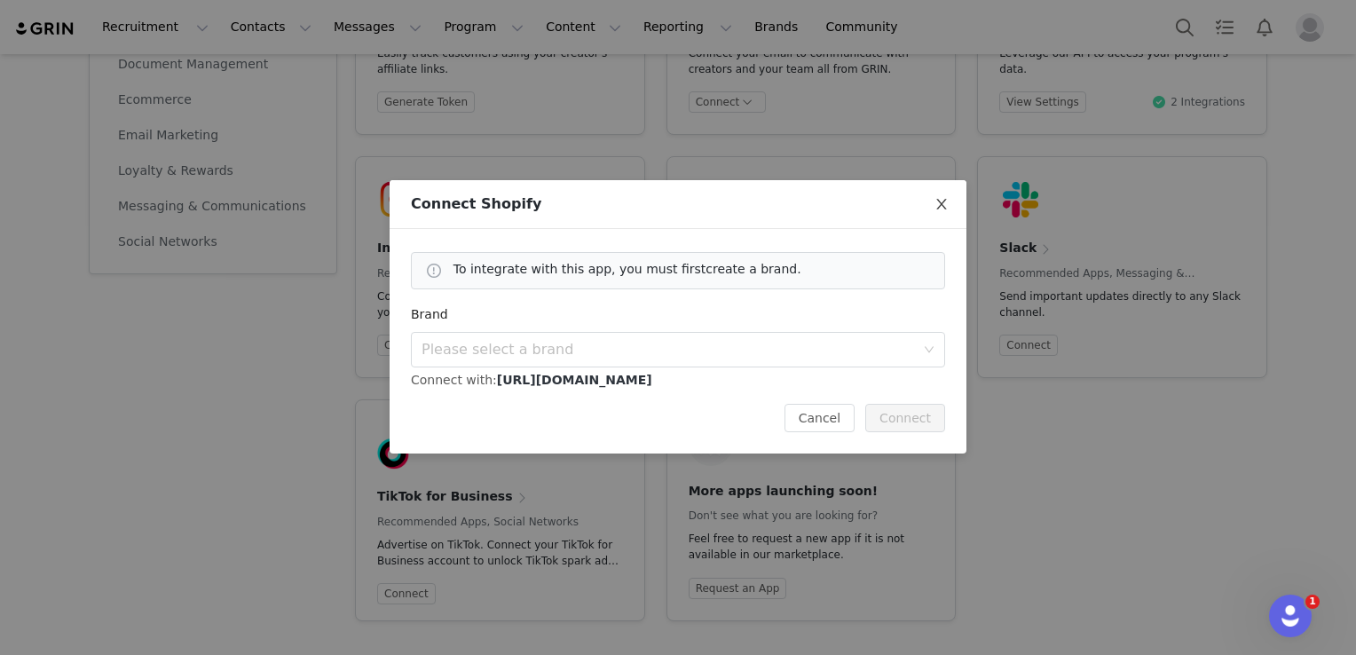
click at [941, 203] on icon "icon: close" at bounding box center [942, 204] width 14 height 14
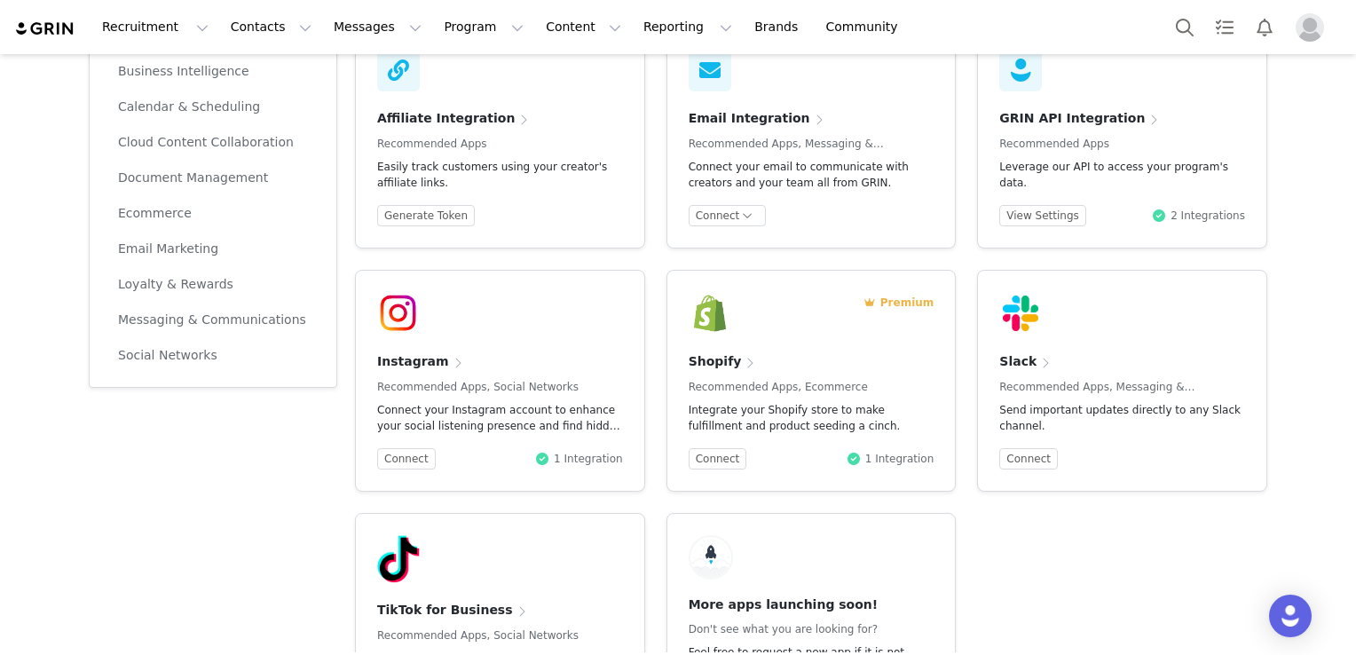
scroll to position [245, 0]
click at [699, 454] on button "Connect" at bounding box center [718, 458] width 59 height 21
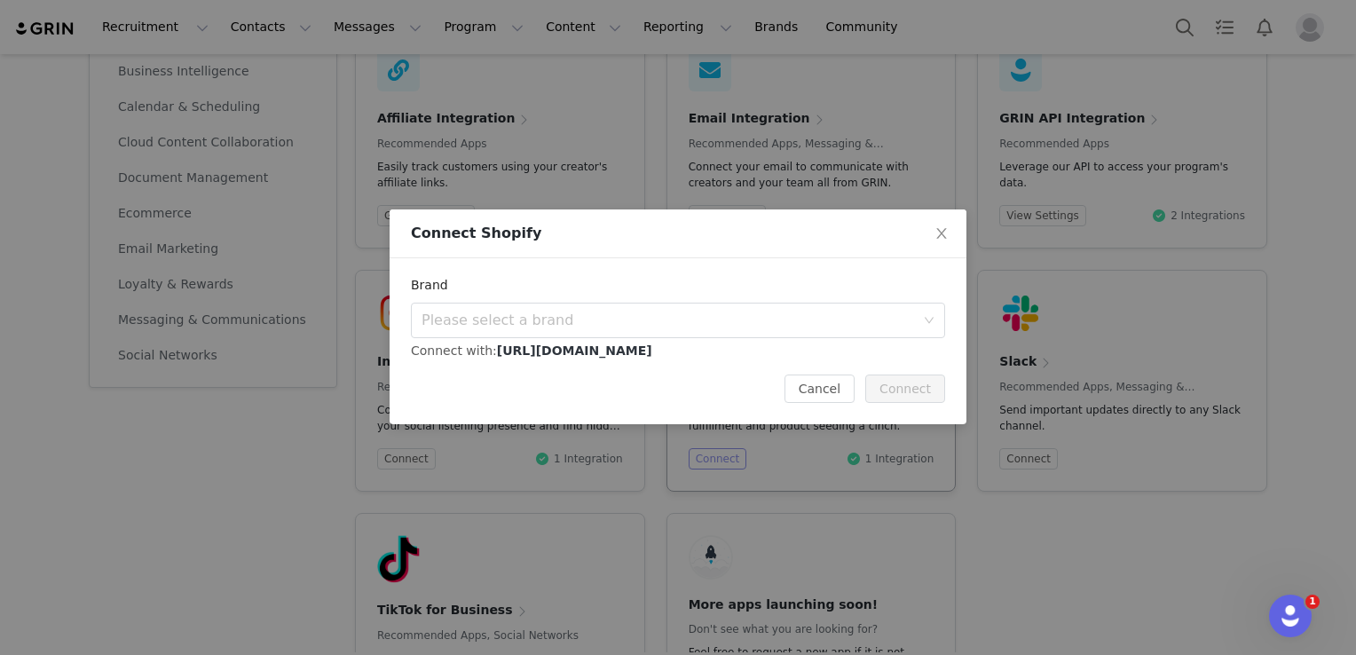
scroll to position [0, 0]
click at [623, 317] on div "Please select a brand" at bounding box center [668, 321] width 493 height 18
click at [610, 359] on li "Simply" at bounding box center [678, 359] width 534 height 28
click at [904, 398] on button "Connect" at bounding box center [905, 389] width 80 height 28
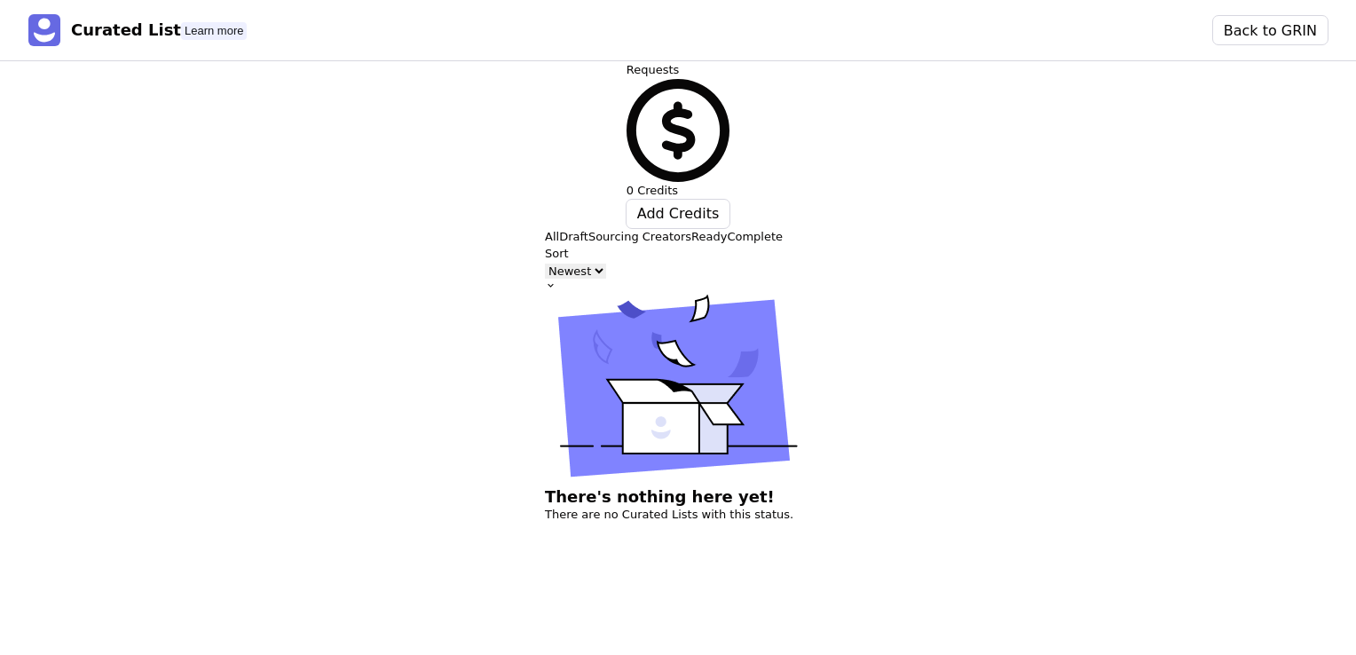
click at [627, 79] on h3 "Requests" at bounding box center [679, 70] width 104 height 18
click at [1253, 41] on button "Back to GRIN" at bounding box center [1270, 30] width 114 height 28
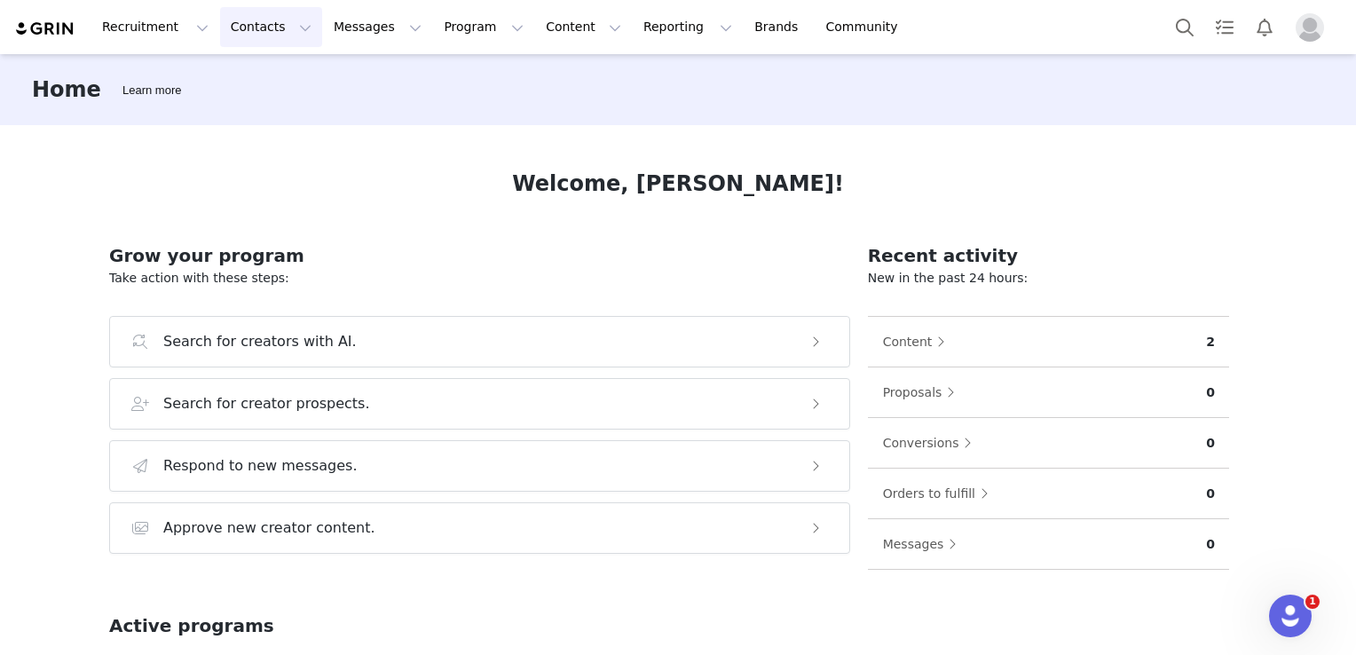
click at [266, 17] on button "Contacts Contacts" at bounding box center [271, 27] width 102 height 40
click at [266, 112] on p "Prospects" at bounding box center [246, 111] width 59 height 19
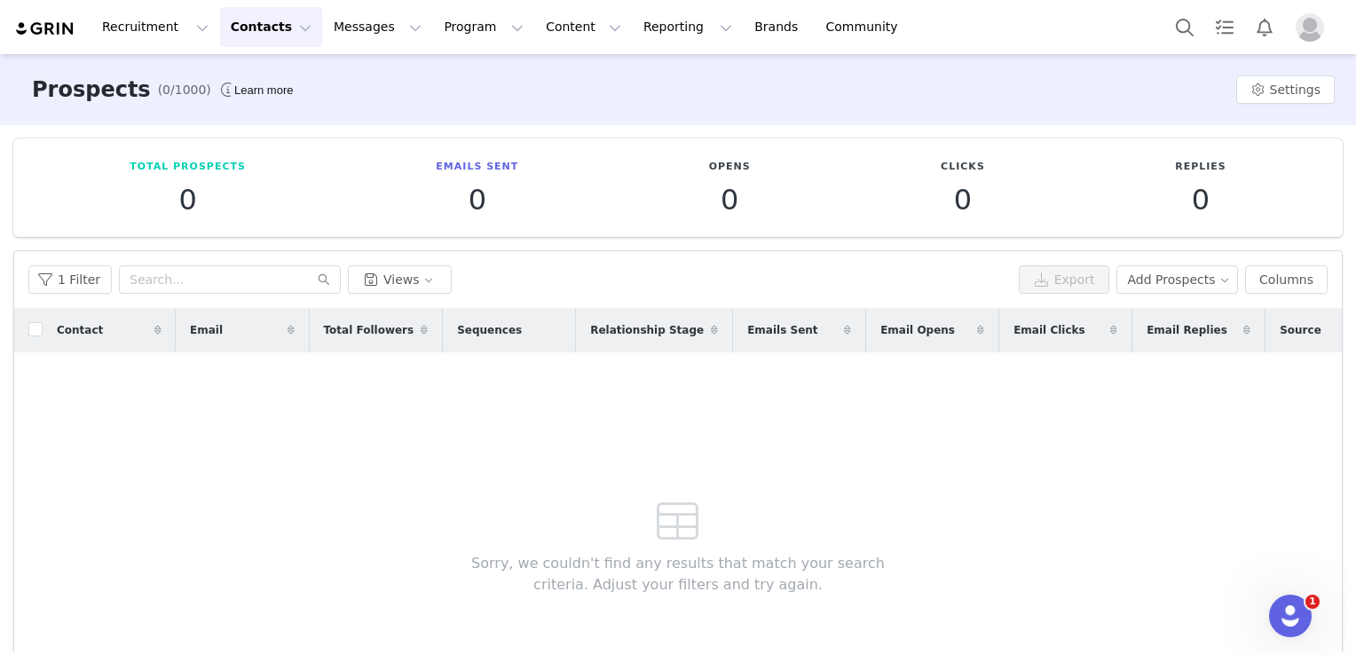
click at [273, 25] on button "Contacts Contacts" at bounding box center [271, 27] width 102 height 40
click at [270, 80] on div "Creators" at bounding box center [272, 78] width 119 height 19
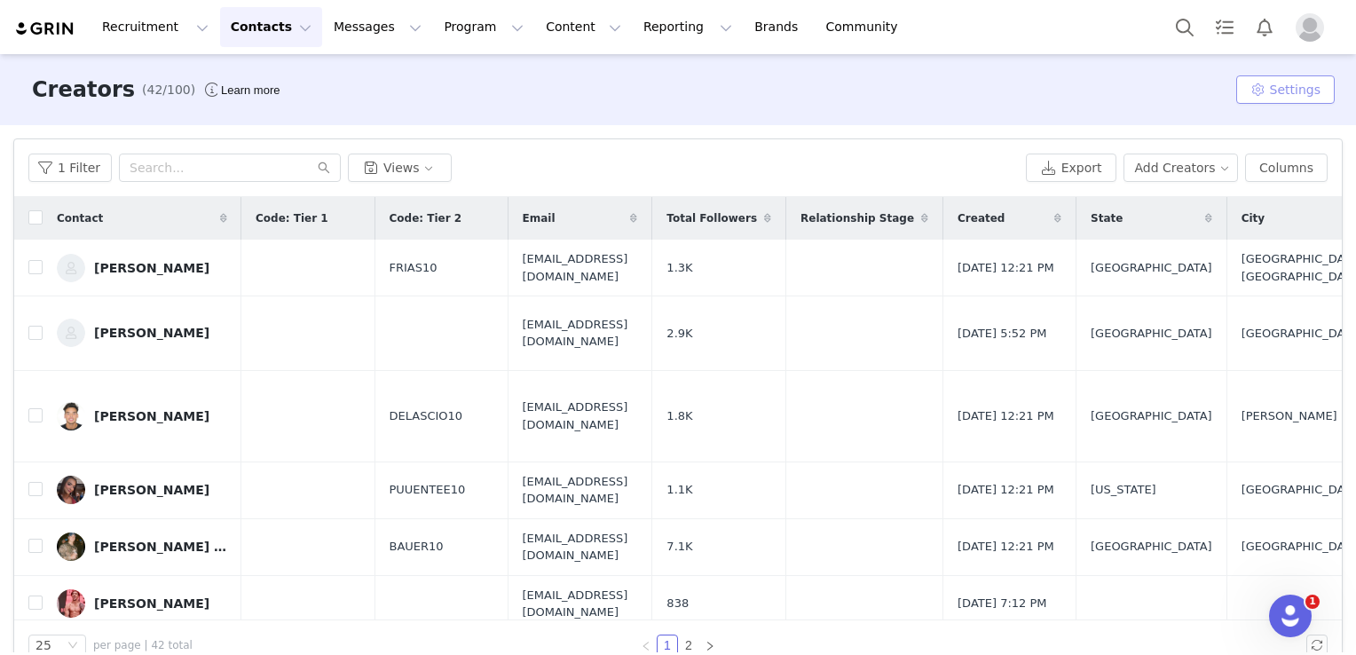
click at [1271, 96] on button "Settings" at bounding box center [1285, 89] width 99 height 28
click at [1051, 110] on div "Creators (42/100) Learn more Settings" at bounding box center [678, 89] width 1356 height 71
click at [1188, 168] on button "Add Creators" at bounding box center [1181, 168] width 115 height 28
click at [1285, 166] on button "Columns" at bounding box center [1286, 168] width 83 height 28
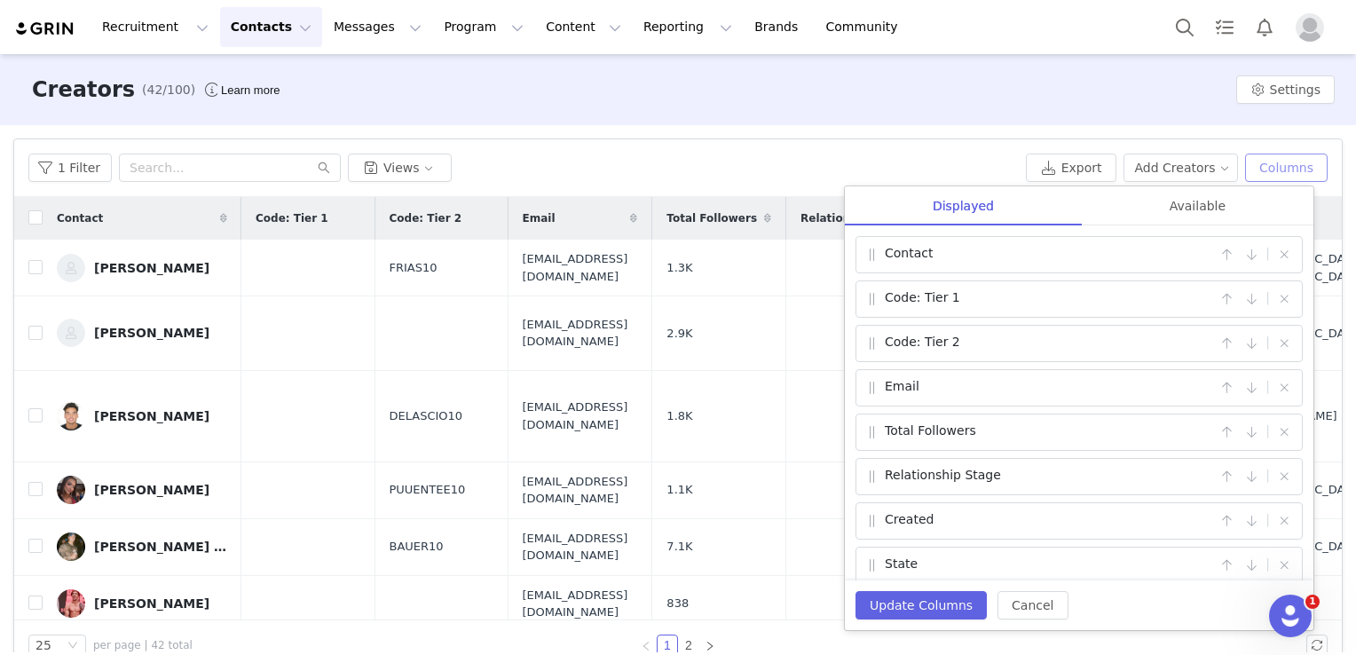
click at [1285, 166] on button "Columns" at bounding box center [1286, 168] width 83 height 28
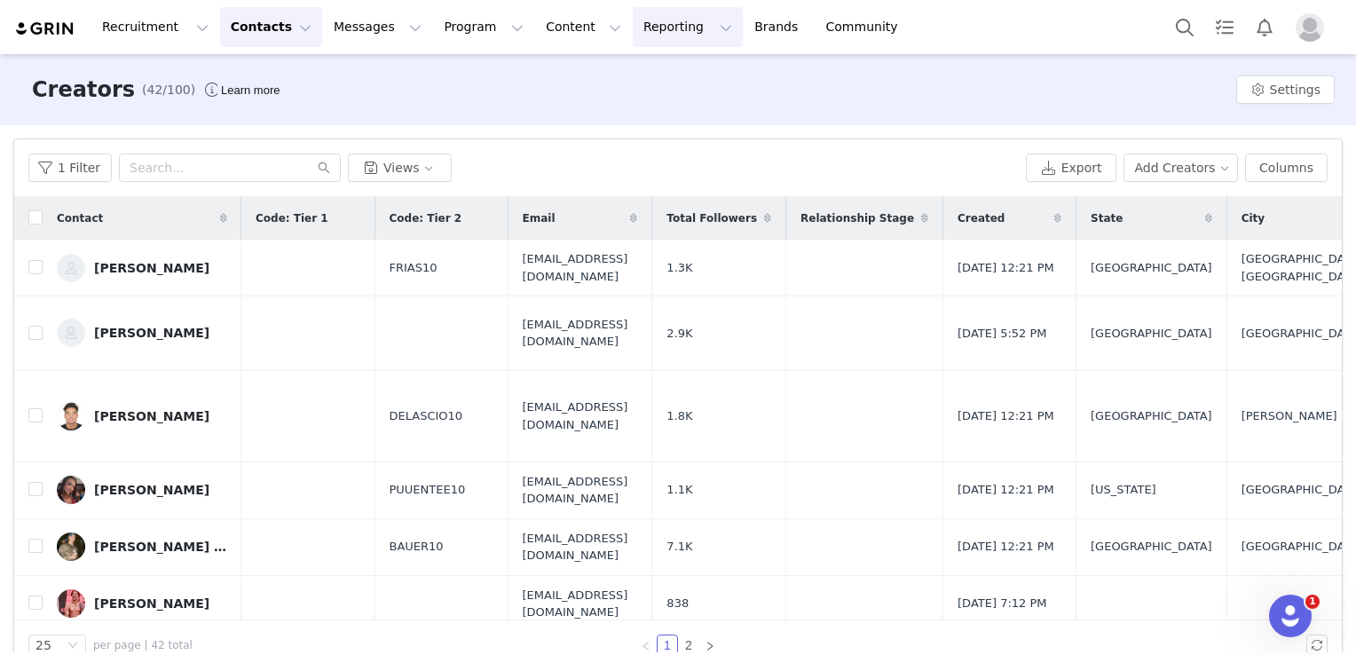
click at [633, 36] on button "Reporting Reporting" at bounding box center [688, 27] width 110 height 40
click at [535, 29] on button "Content Content" at bounding box center [583, 27] width 97 height 40
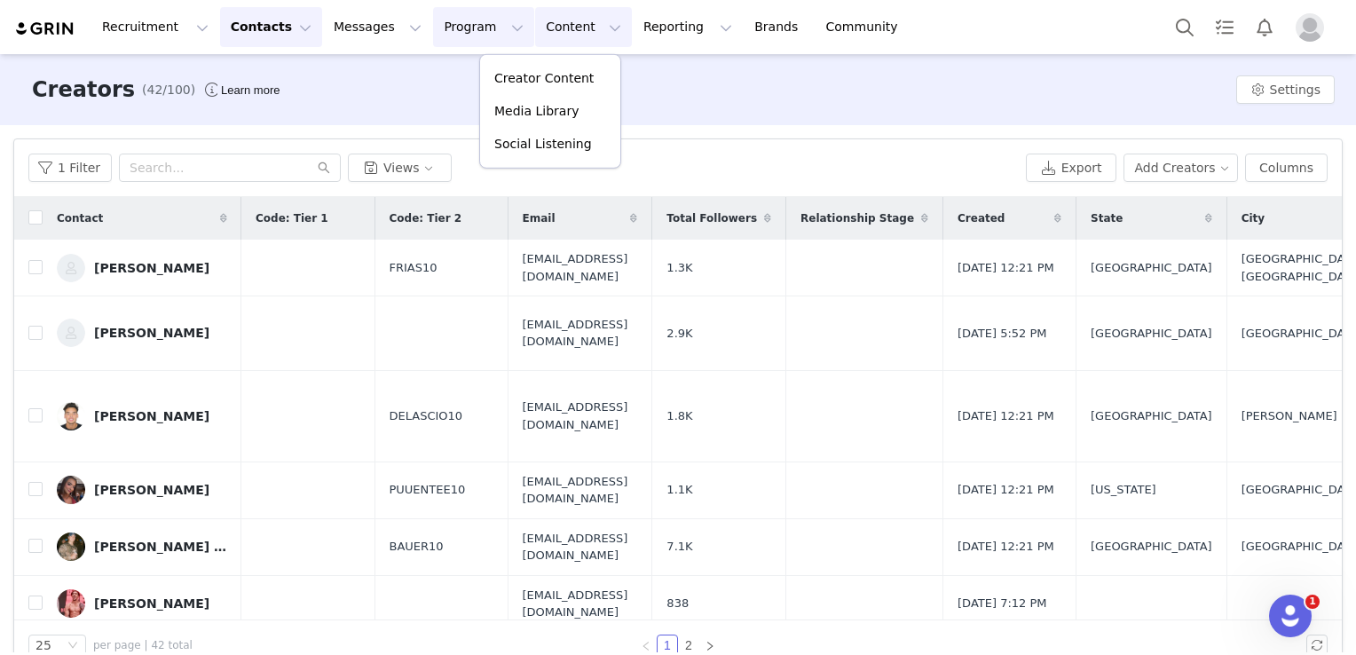
click at [468, 31] on button "Program Program" at bounding box center [483, 27] width 101 height 40
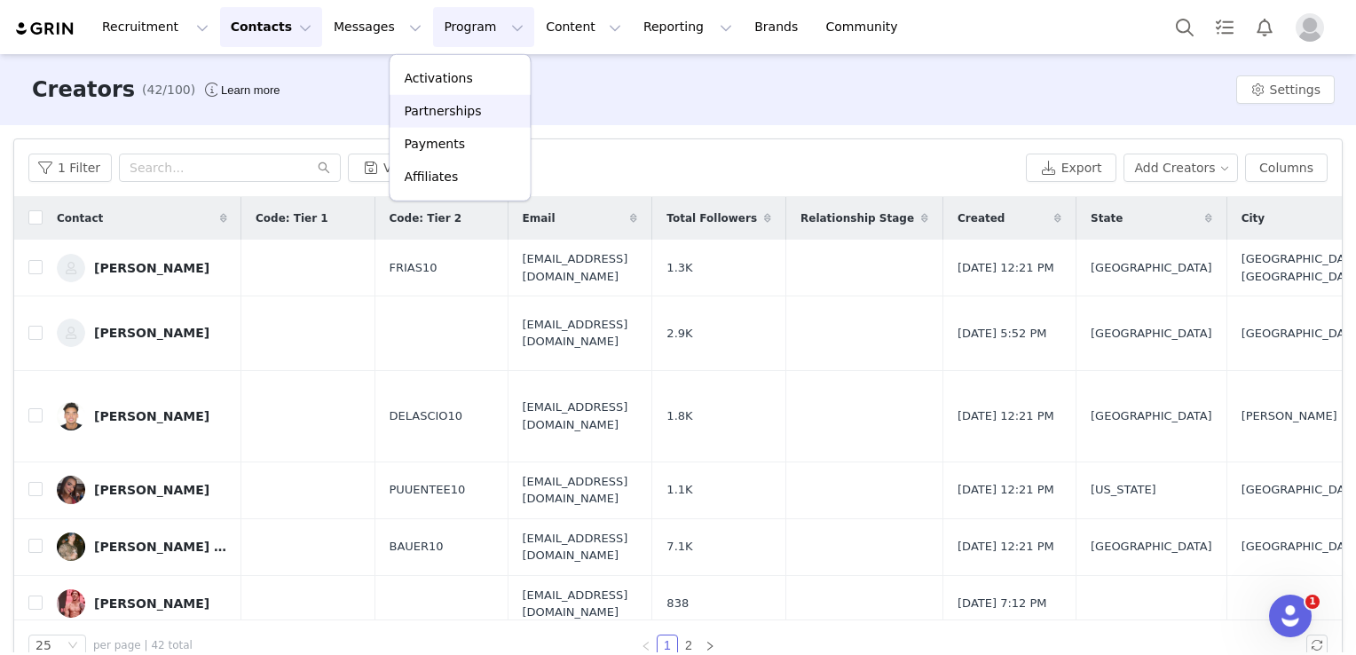
click at [444, 100] on link "Partnerships" at bounding box center [460, 111] width 140 height 33
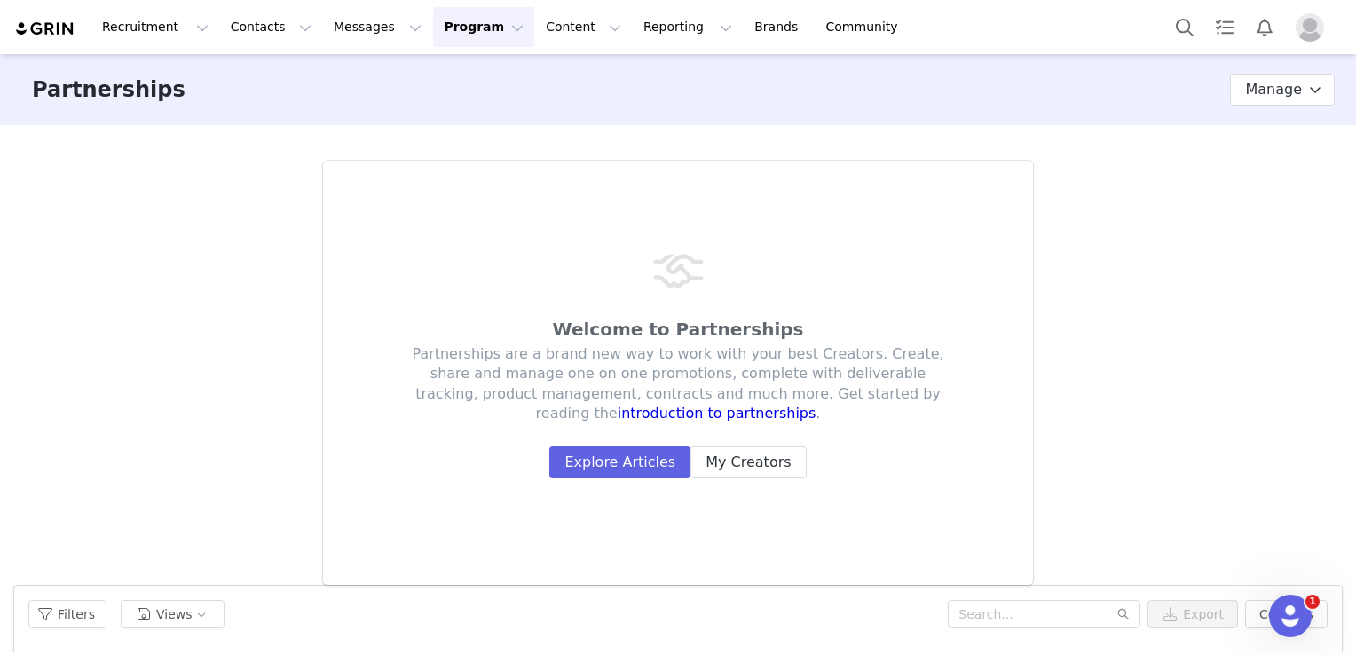
click at [467, 28] on button "Program Program" at bounding box center [483, 27] width 101 height 40
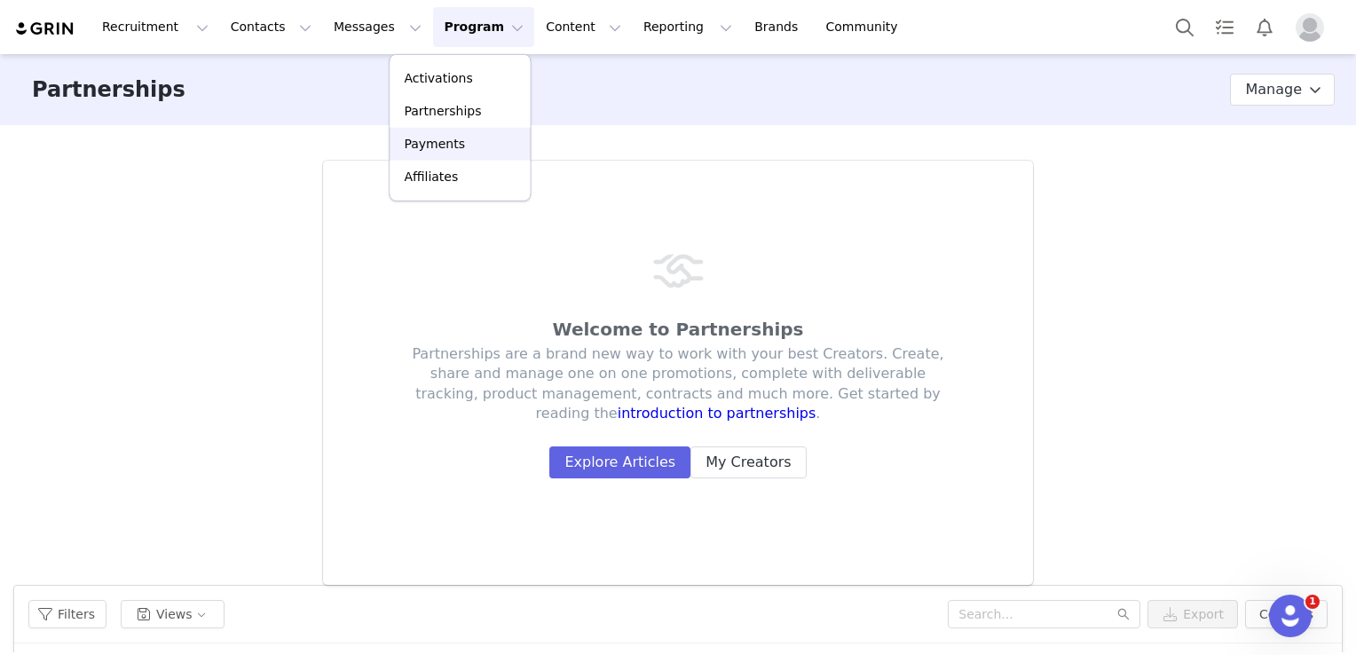
click at [466, 144] on div "Payments" at bounding box center [459, 144] width 119 height 19
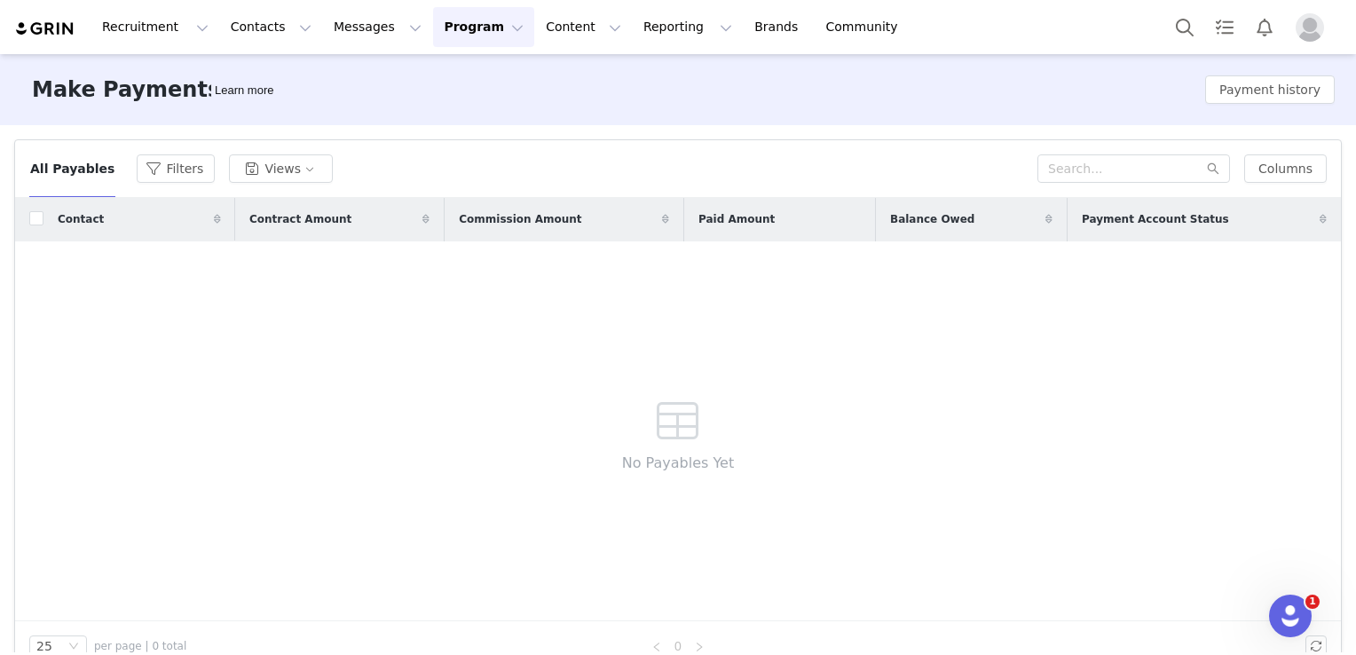
click at [440, 34] on button "Program Program" at bounding box center [483, 27] width 101 height 40
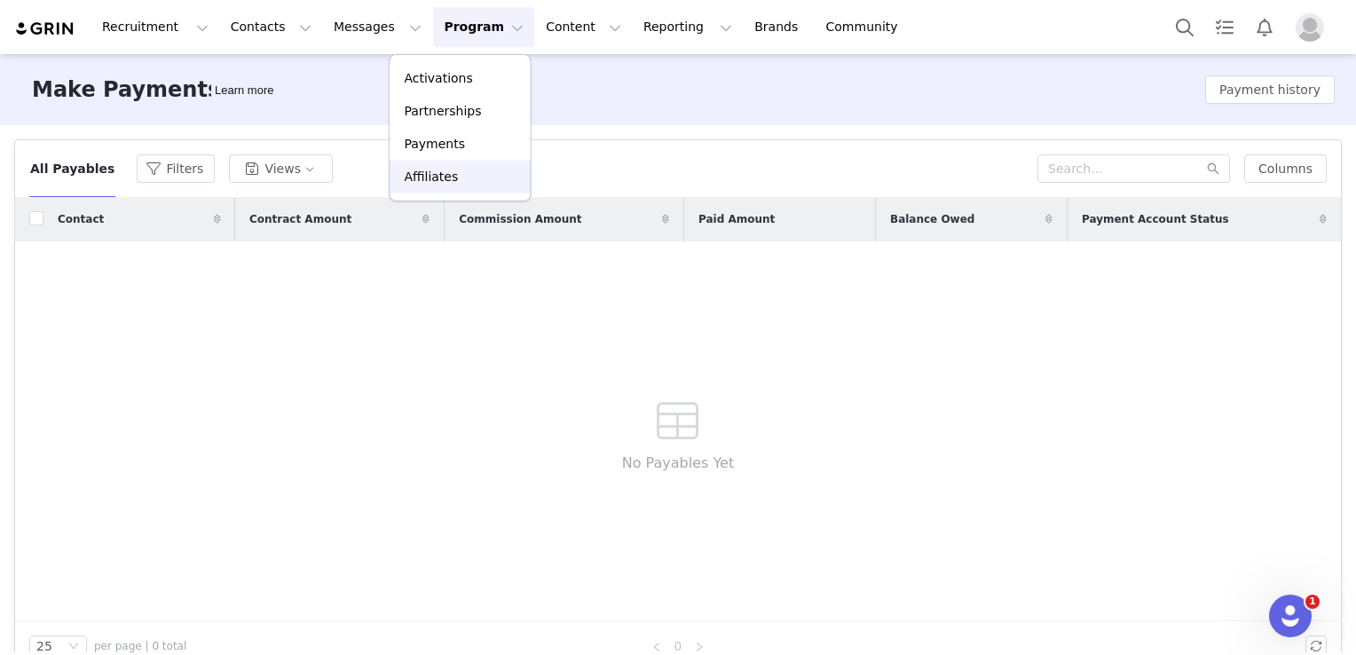
click at [450, 170] on p "Affiliates" at bounding box center [431, 177] width 54 height 19
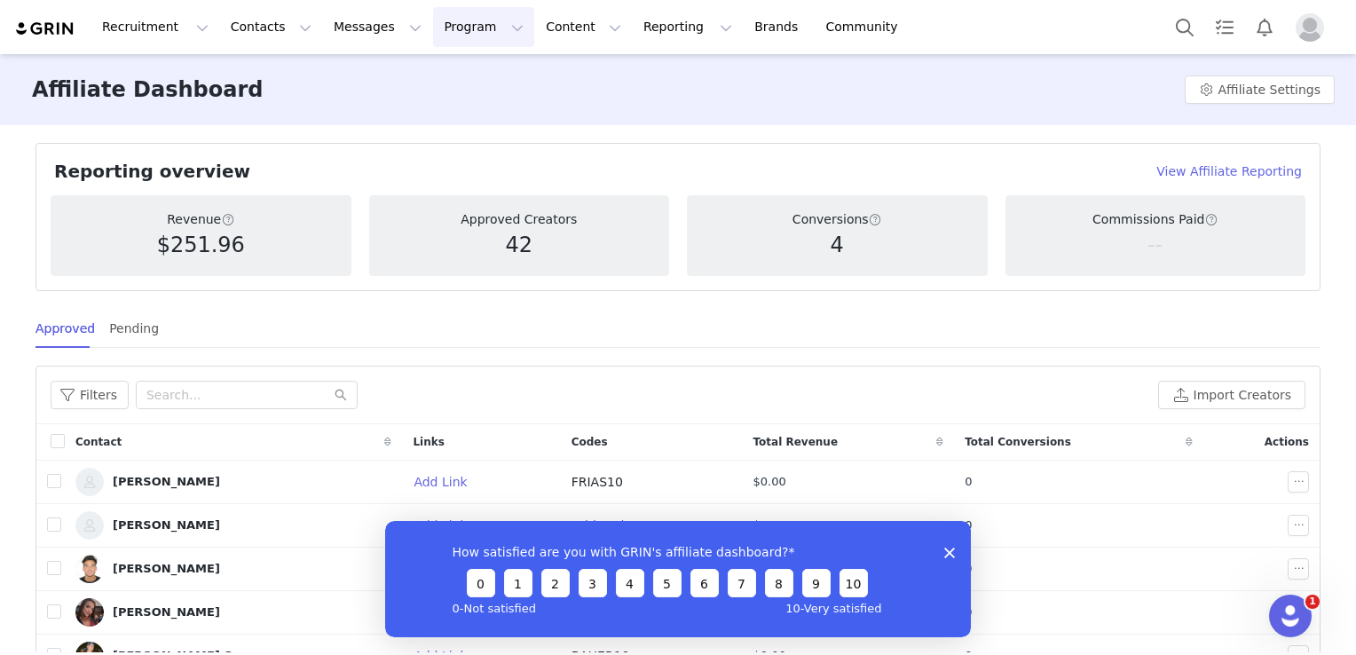
click at [450, 27] on button "Program Program" at bounding box center [483, 27] width 101 height 40
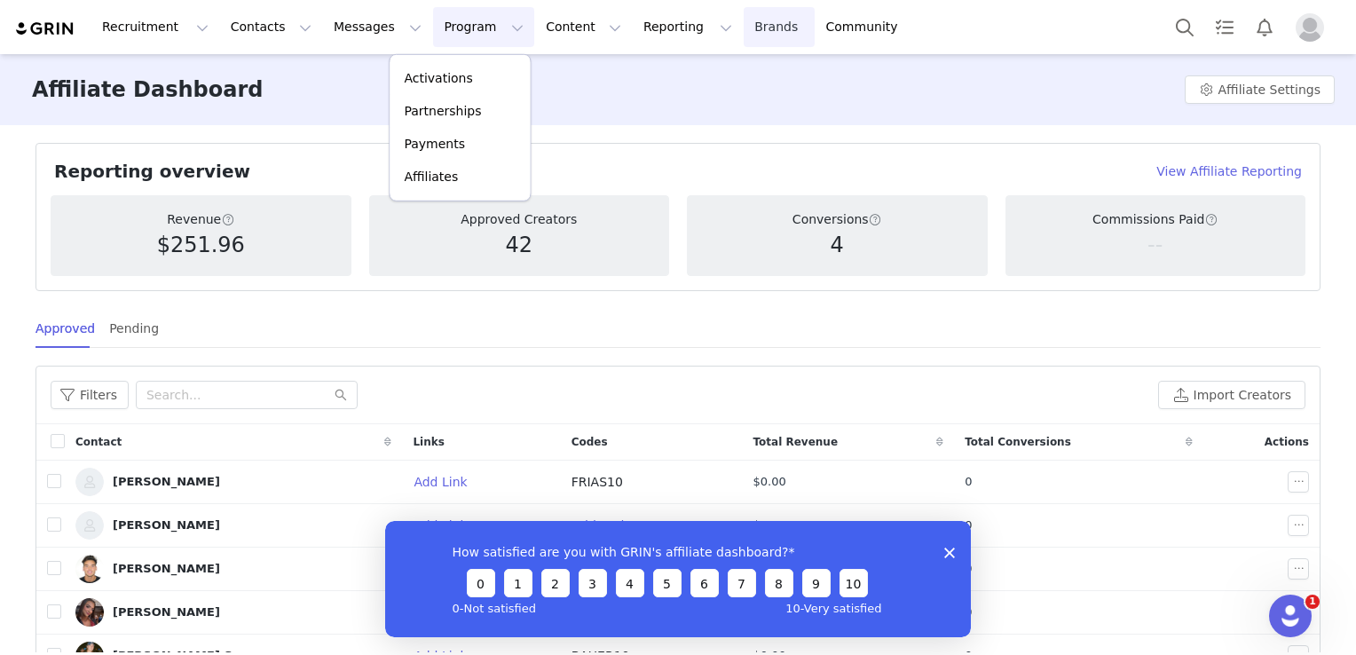
click at [744, 29] on link "Brands Brands" at bounding box center [779, 27] width 70 height 40
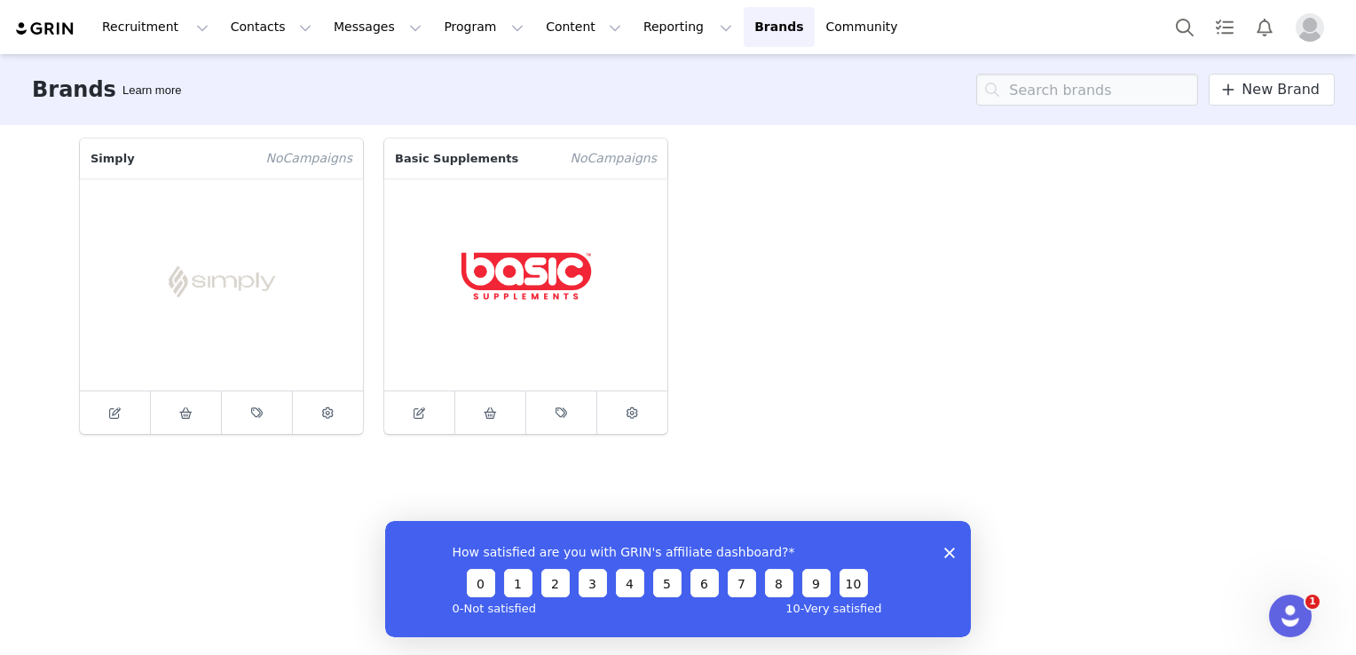
click at [270, 292] on figure at bounding box center [221, 284] width 283 height 212
click at [135, 172] on p "Simply" at bounding box center [168, 158] width 176 height 40
click at [947, 548] on icon "Close survey" at bounding box center [949, 552] width 11 height 11
